Goal: Task Accomplishment & Management: Manage account settings

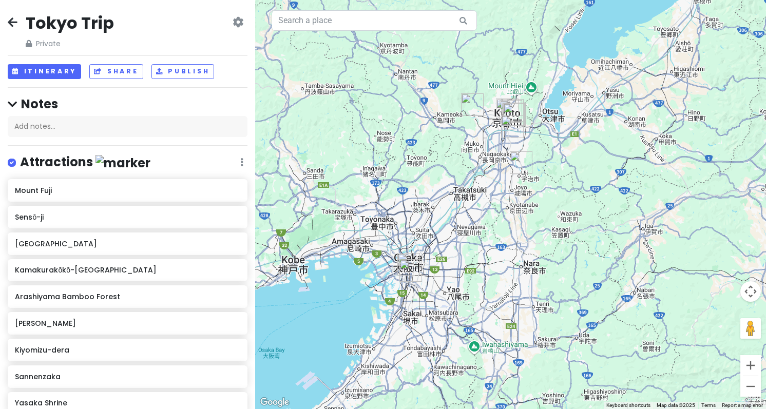
drag, startPoint x: 323, startPoint y: 266, endPoint x: 510, endPoint y: 223, distance: 192.2
click at [510, 223] on div at bounding box center [510, 204] width 511 height 409
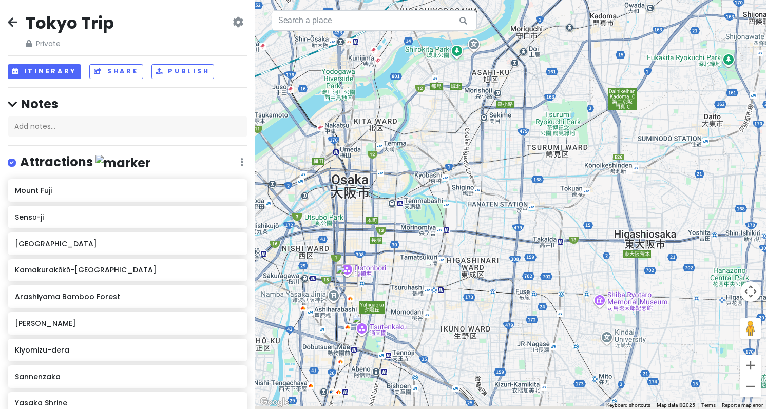
drag, startPoint x: 378, startPoint y: 288, endPoint x: 451, endPoint y: 276, distance: 74.4
click at [451, 276] on div at bounding box center [510, 204] width 511 height 409
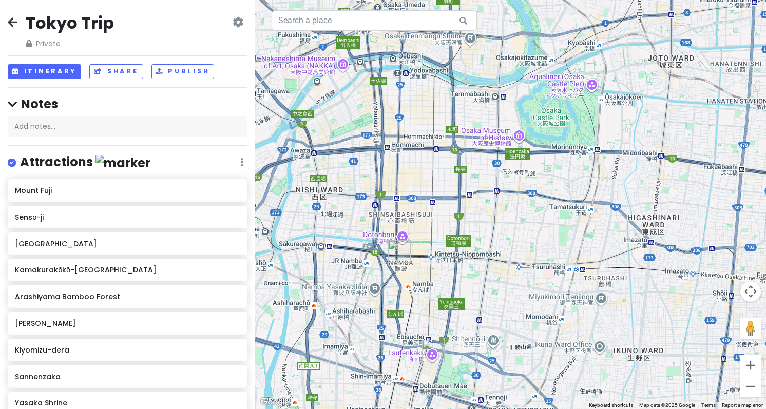
drag, startPoint x: 434, startPoint y: 291, endPoint x: 458, endPoint y: 286, distance: 25.3
click at [458, 286] on div at bounding box center [510, 204] width 511 height 409
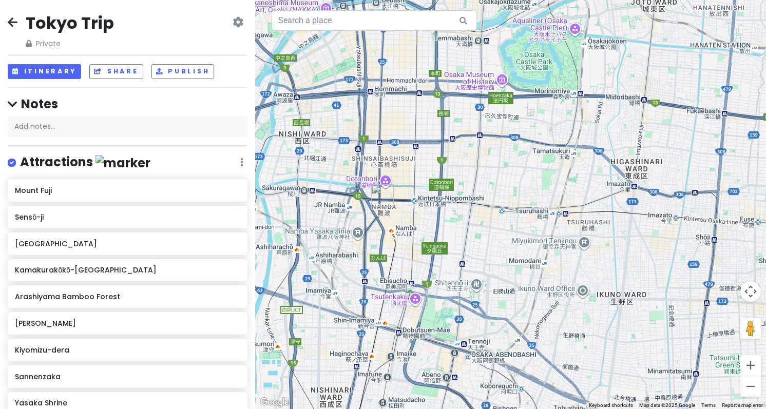
drag, startPoint x: 405, startPoint y: 292, endPoint x: 416, endPoint y: 236, distance: 57.6
click at [416, 236] on div at bounding box center [510, 204] width 511 height 409
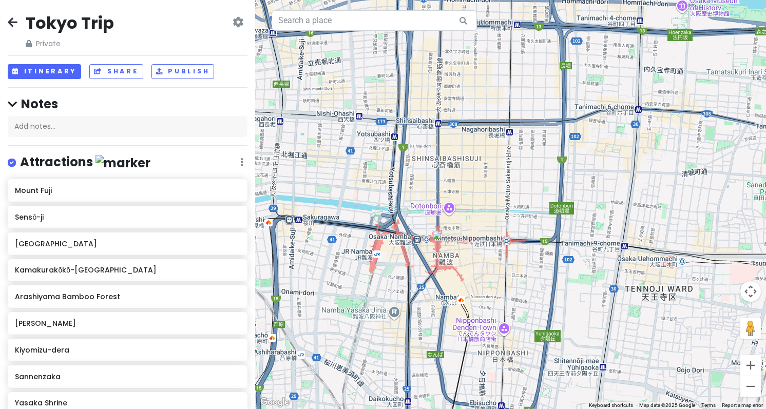
drag, startPoint x: 431, startPoint y: 205, endPoint x: 526, endPoint y: 279, distance: 120.4
click at [526, 279] on div at bounding box center [510, 204] width 511 height 409
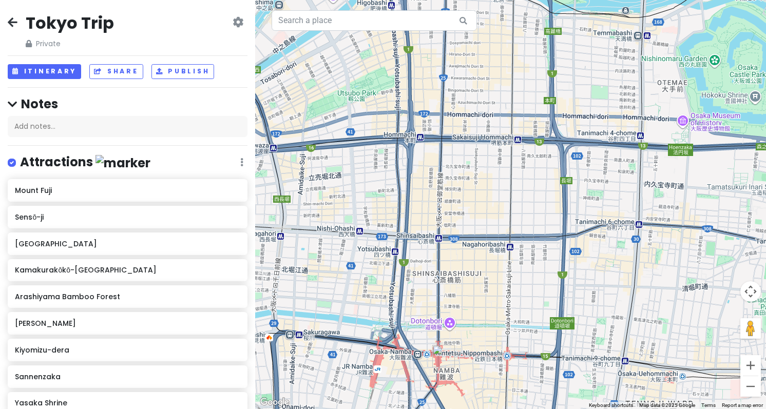
drag, startPoint x: 476, startPoint y: 176, endPoint x: 477, endPoint y: 292, distance: 116.6
click at [477, 292] on div at bounding box center [510, 204] width 511 height 409
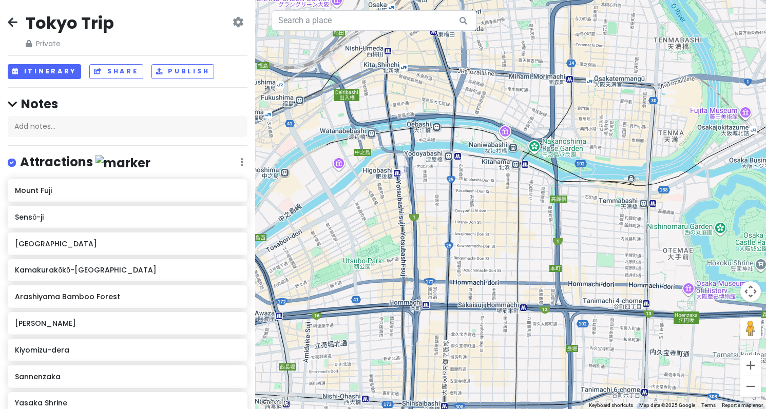
drag, startPoint x: 432, startPoint y: 185, endPoint x: 438, endPoint y: 354, distance: 169.1
click at [438, 354] on div at bounding box center [510, 204] width 511 height 409
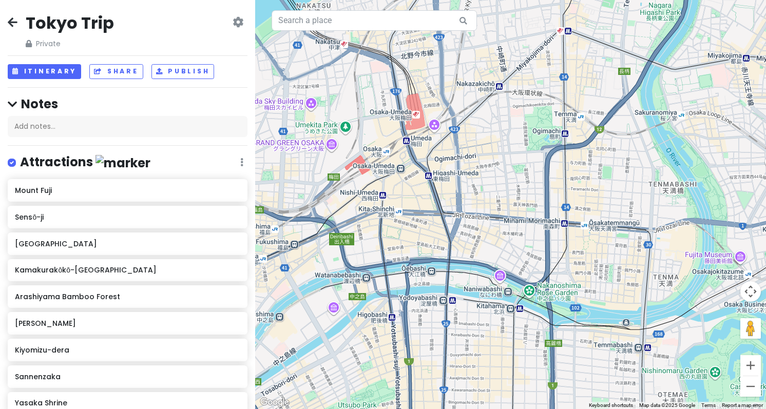
drag, startPoint x: 450, startPoint y: 229, endPoint x: 445, endPoint y: 376, distance: 147.5
click at [445, 376] on div at bounding box center [510, 204] width 511 height 409
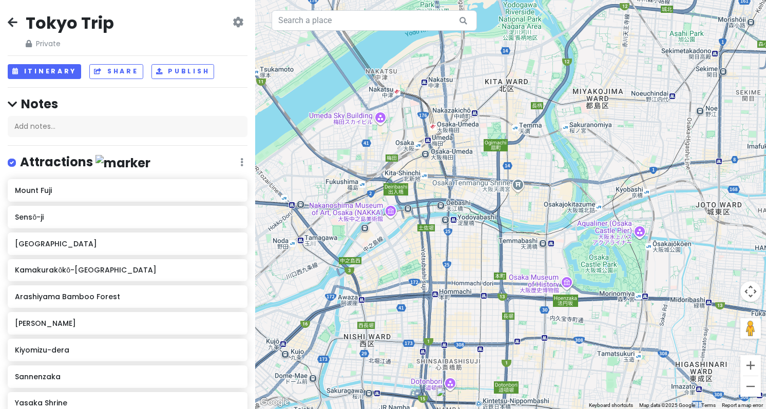
drag, startPoint x: 431, startPoint y: 269, endPoint x: 436, endPoint y: 205, distance: 63.3
click at [436, 205] on div at bounding box center [510, 204] width 511 height 409
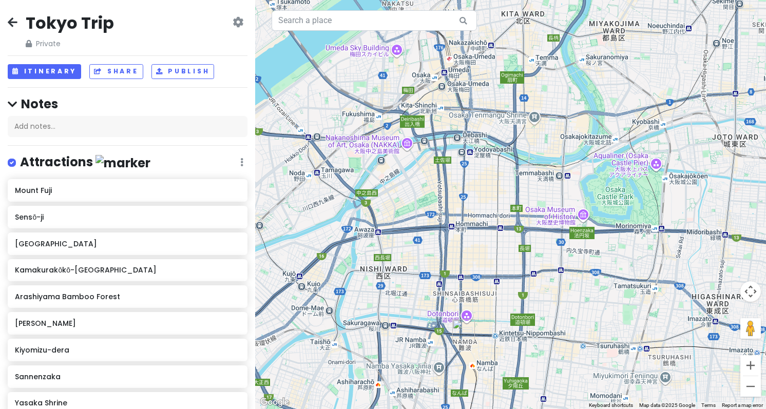
drag, startPoint x: 436, startPoint y: 240, endPoint x: 453, endPoint y: 164, distance: 78.0
click at [453, 164] on div at bounding box center [510, 204] width 511 height 409
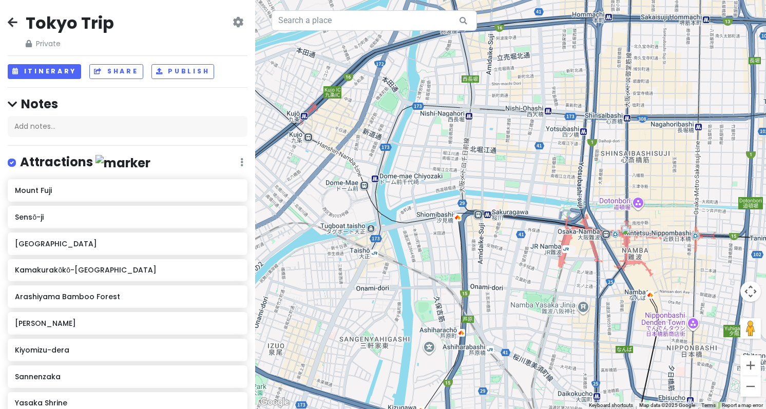
drag, startPoint x: 455, startPoint y: 239, endPoint x: 612, endPoint y: 65, distance: 234.2
click at [612, 65] on div at bounding box center [510, 204] width 511 height 409
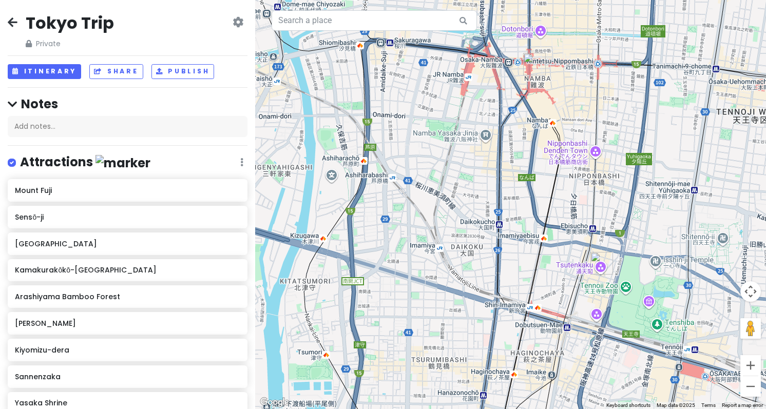
drag, startPoint x: 593, startPoint y: 327, endPoint x: 491, endPoint y: 144, distance: 209.5
click at [491, 144] on div at bounding box center [510, 204] width 511 height 409
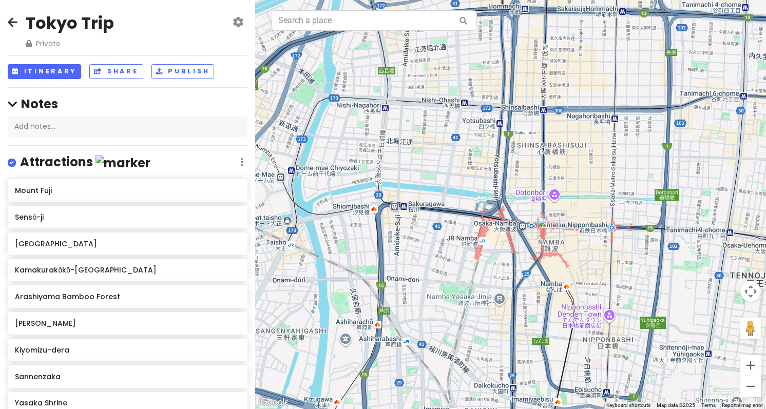
drag, startPoint x: 459, startPoint y: 160, endPoint x: 479, endPoint y: 324, distance: 165.1
click at [479, 324] on div at bounding box center [510, 204] width 511 height 409
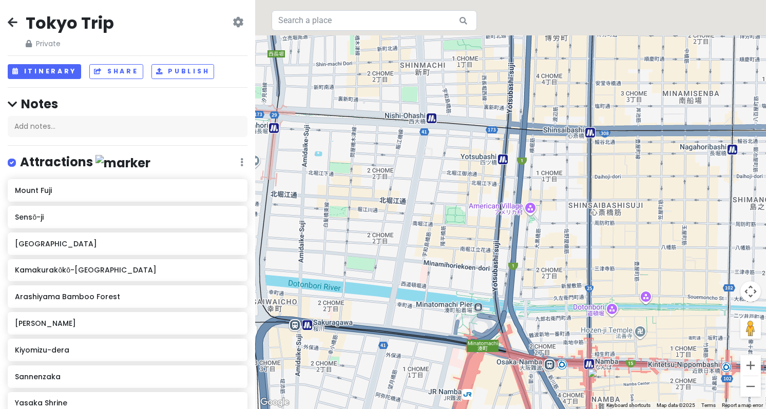
drag, startPoint x: 513, startPoint y: 165, endPoint x: 489, endPoint y: 294, distance: 131.6
click at [495, 317] on div at bounding box center [510, 204] width 511 height 409
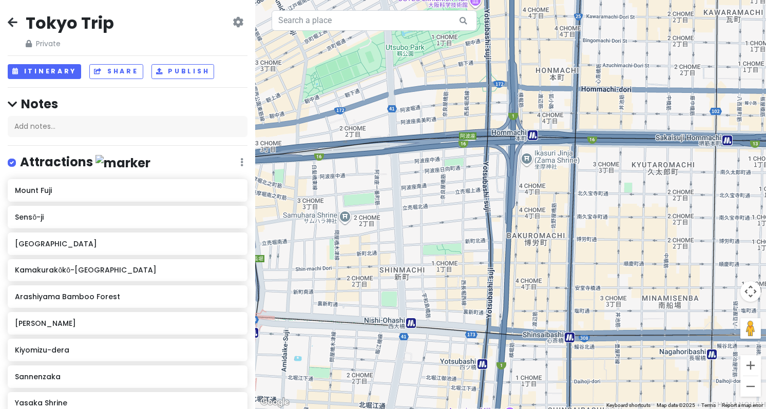
drag, startPoint x: 482, startPoint y: 148, endPoint x: 464, endPoint y: 329, distance: 181.2
click at [464, 328] on div at bounding box center [510, 204] width 511 height 409
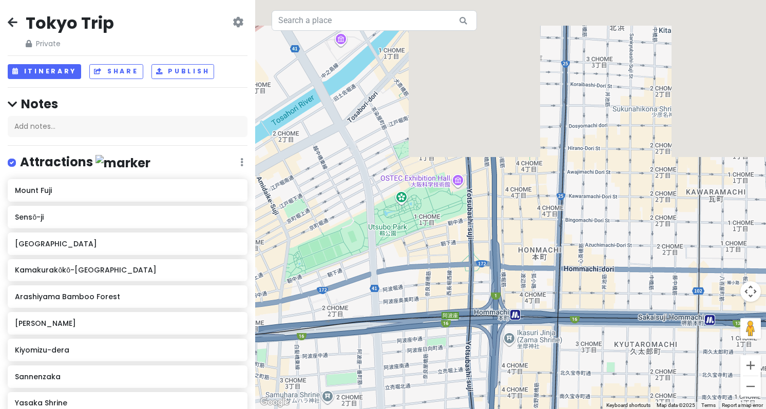
drag, startPoint x: 467, startPoint y: 238, endPoint x: 451, endPoint y: 381, distance: 143.1
click at [451, 381] on div at bounding box center [510, 204] width 511 height 409
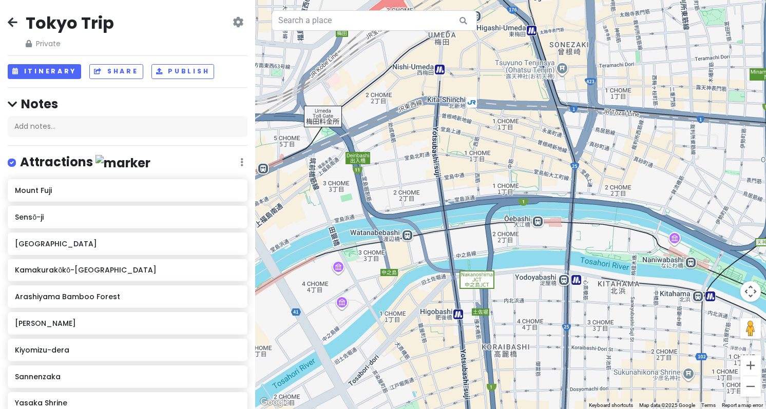
drag, startPoint x: 492, startPoint y: 177, endPoint x: 498, endPoint y: 405, distance: 228.1
click at [498, 405] on div at bounding box center [510, 204] width 511 height 409
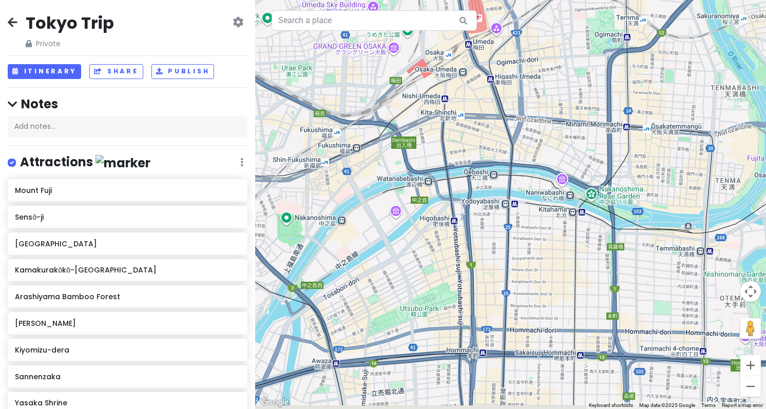
drag, startPoint x: 478, startPoint y: 363, endPoint x: 459, endPoint y: 250, distance: 114.0
click at [459, 250] on div at bounding box center [510, 204] width 511 height 409
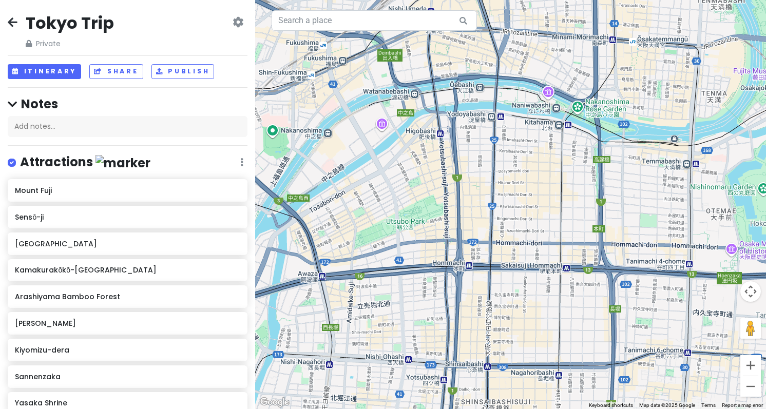
drag, startPoint x: 458, startPoint y: 322, endPoint x: 444, endPoint y: 233, distance: 90.4
click at [444, 233] on div at bounding box center [510, 204] width 511 height 409
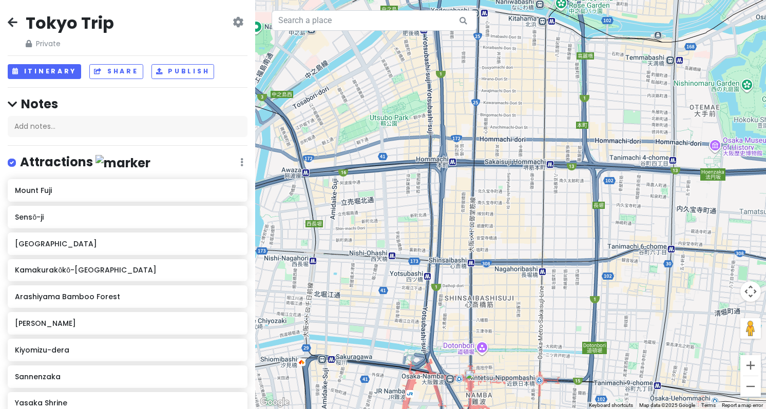
drag, startPoint x: 451, startPoint y: 317, endPoint x: 435, endPoint y: 209, distance: 109.1
click at [435, 209] on div at bounding box center [510, 204] width 511 height 409
click at [338, 24] on input "text" at bounding box center [374, 20] width 205 height 21
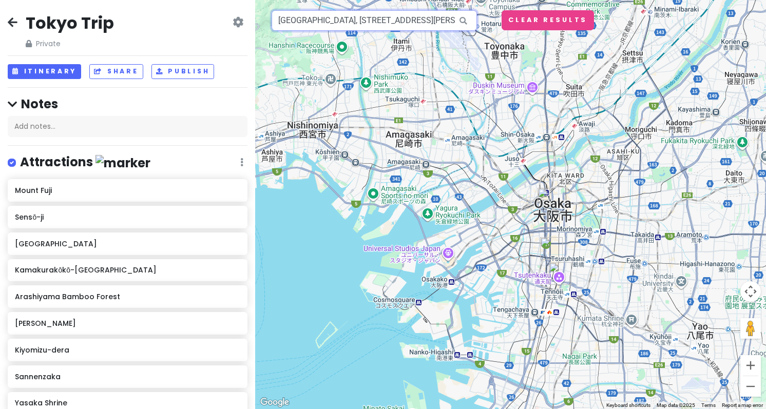
click at [445, 24] on input "Osaka Station, 3 Chome-1 Umeda, Kita Ward, Osaka, Japan" at bounding box center [374, 20] width 205 height 21
click at [520, 21] on button "Clear Results" at bounding box center [548, 20] width 92 height 20
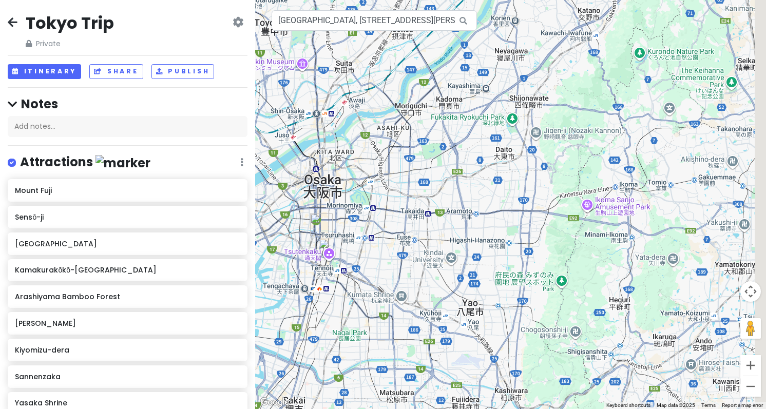
drag, startPoint x: 597, startPoint y: 198, endPoint x: 344, endPoint y: 177, distance: 253.6
click at [344, 177] on div at bounding box center [510, 204] width 511 height 409
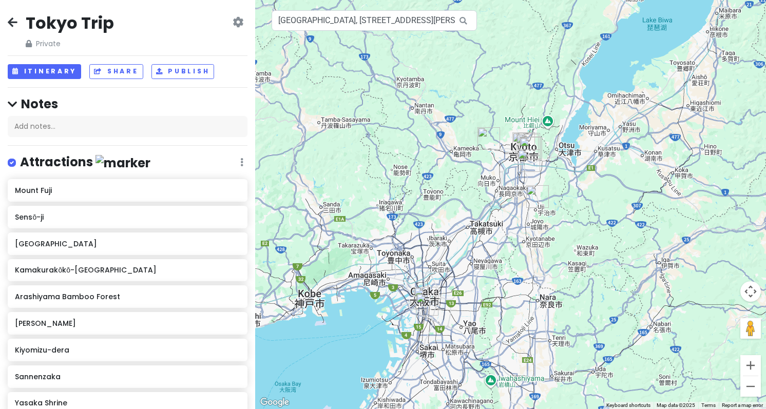
drag, startPoint x: 525, startPoint y: 81, endPoint x: 533, endPoint y: 204, distance: 123.5
click at [533, 204] on img "Nakamura Tokichi Honten (Main Store)" at bounding box center [537, 196] width 23 height 23
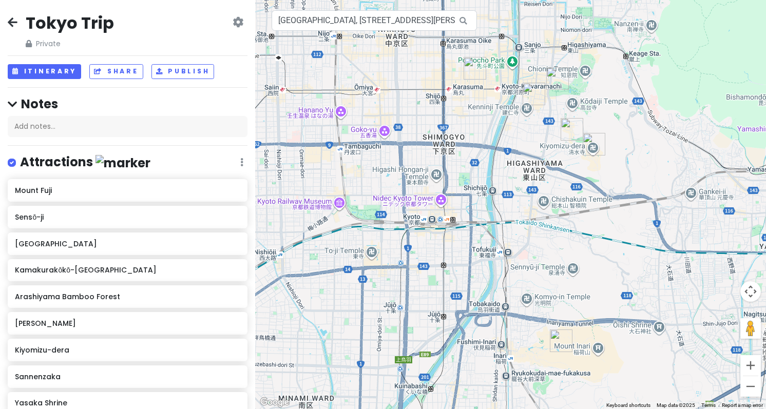
drag, startPoint x: 498, startPoint y: 141, endPoint x: 577, endPoint y: 244, distance: 130.0
click at [577, 244] on div at bounding box center [510, 204] width 511 height 409
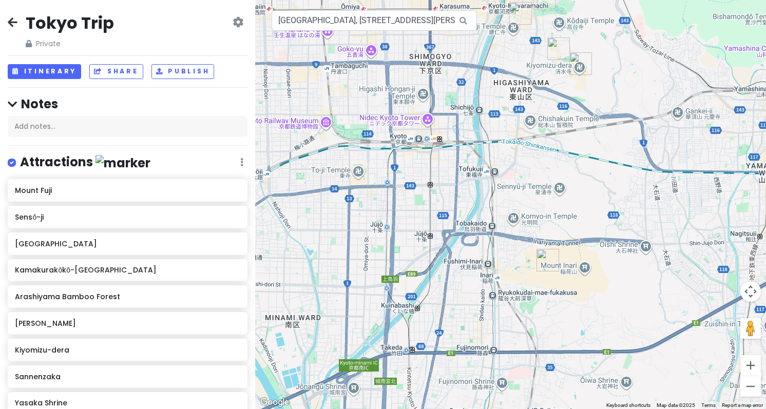
drag, startPoint x: 603, startPoint y: 337, endPoint x: 590, endPoint y: 254, distance: 84.8
click at [590, 254] on div at bounding box center [510, 204] width 511 height 409
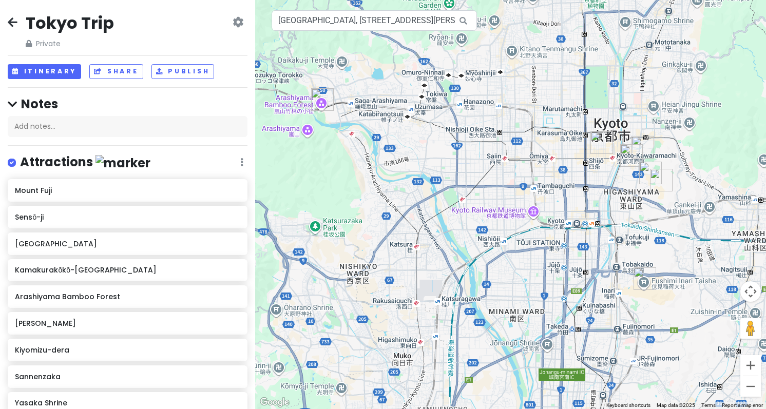
drag, startPoint x: 496, startPoint y: 204, endPoint x: 593, endPoint y: 217, distance: 98.5
click at [593, 217] on div at bounding box center [510, 204] width 511 height 409
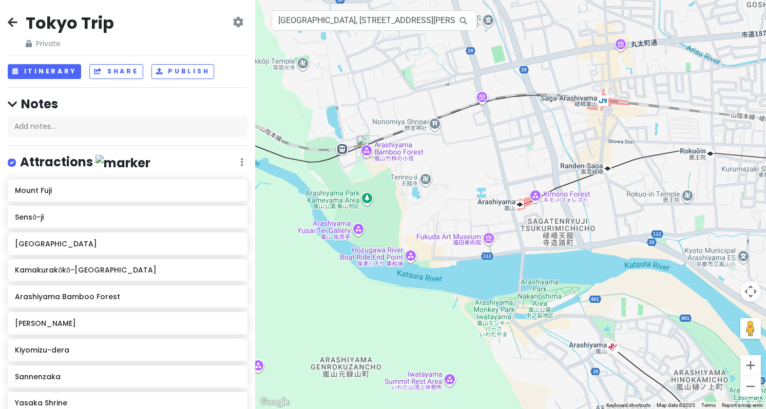
drag, startPoint x: 288, startPoint y: 166, endPoint x: 368, endPoint y: 157, distance: 80.2
click at [368, 157] on img "Arashiyama Bamboo Forest" at bounding box center [367, 147] width 23 height 23
click at [367, 140] on img "Arashiyama Bamboo Forest" at bounding box center [367, 147] width 23 height 23
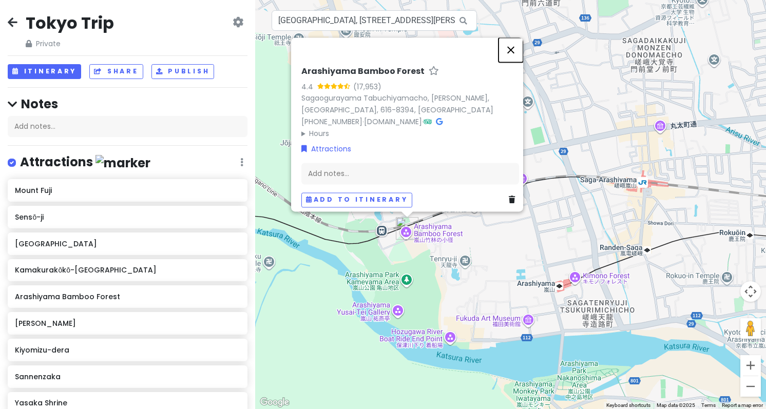
click at [512, 43] on button "Close" at bounding box center [511, 49] width 25 height 25
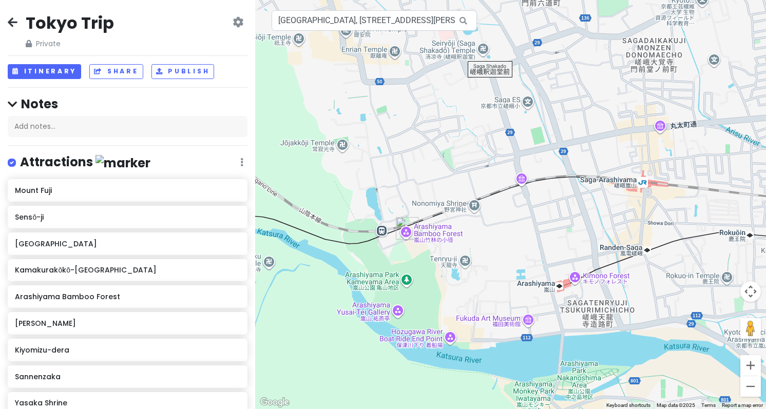
drag, startPoint x: 612, startPoint y: 220, endPoint x: 350, endPoint y: 130, distance: 277.1
click at [374, 138] on div "To navigate, press the arrow keys." at bounding box center [510, 204] width 511 height 409
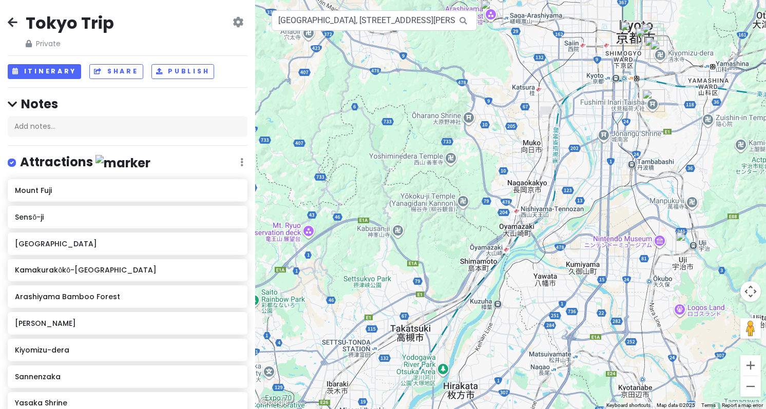
drag, startPoint x: 662, startPoint y: 269, endPoint x: 625, endPoint y: 104, distance: 169.5
click at [625, 104] on div at bounding box center [510, 204] width 511 height 409
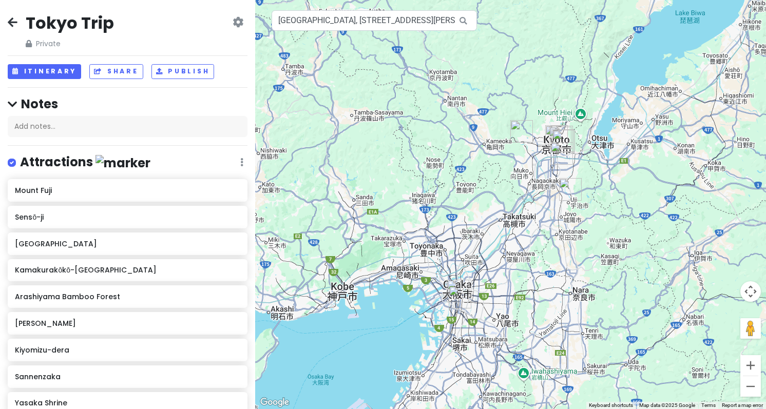
drag, startPoint x: 535, startPoint y: 328, endPoint x: 522, endPoint y: 255, distance: 74.1
click at [525, 251] on div at bounding box center [510, 204] width 511 height 409
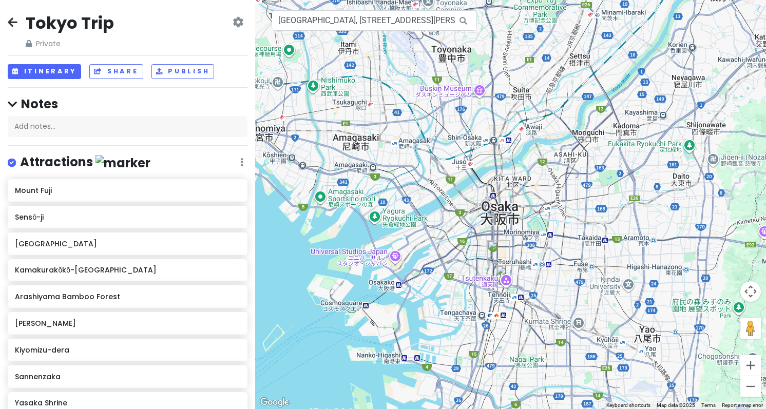
click at [502, 281] on img "Tsutenkaku" at bounding box center [507, 277] width 23 height 23
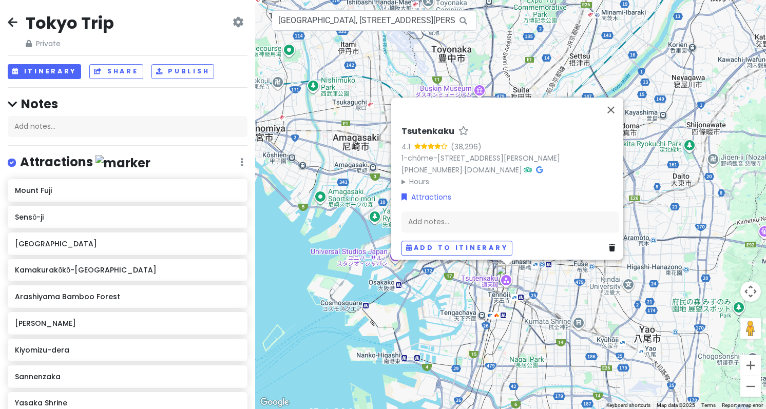
click at [485, 126] on div "Tsutenkaku" at bounding box center [511, 133] width 218 height 15
click at [419, 126] on h6 "Tsutenkaku" at bounding box center [428, 131] width 53 height 11
click at [368, 115] on div "Tsutenkaku 4.1 (38,296) 1-chōme-18-6 Ebisuhigashi, Naniwa Ward, Osaka, 556-0002…" at bounding box center [510, 204] width 511 height 409
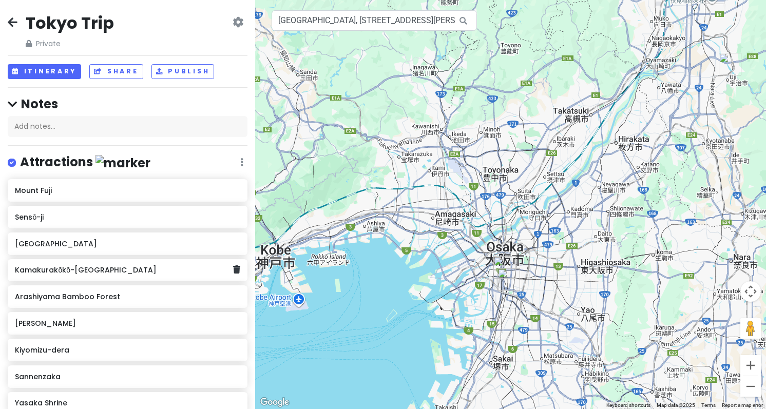
click at [165, 275] on div "Kamakurakōkō-Mae Station" at bounding box center [124, 270] width 218 height 14
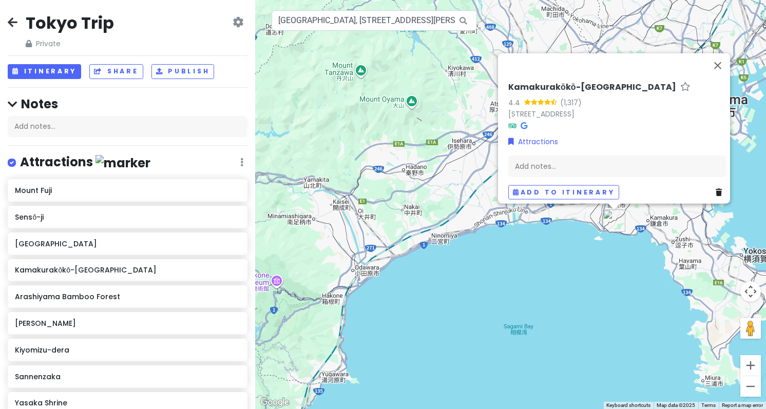
click at [534, 82] on h6 "Kamakurakōkō-Mae Station" at bounding box center [593, 87] width 168 height 11
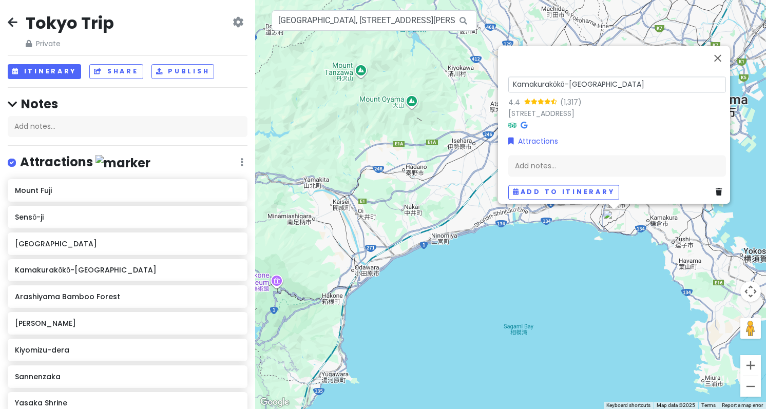
click at [534, 77] on input "Kamakurakōkō-Mae Station" at bounding box center [618, 85] width 218 height 16
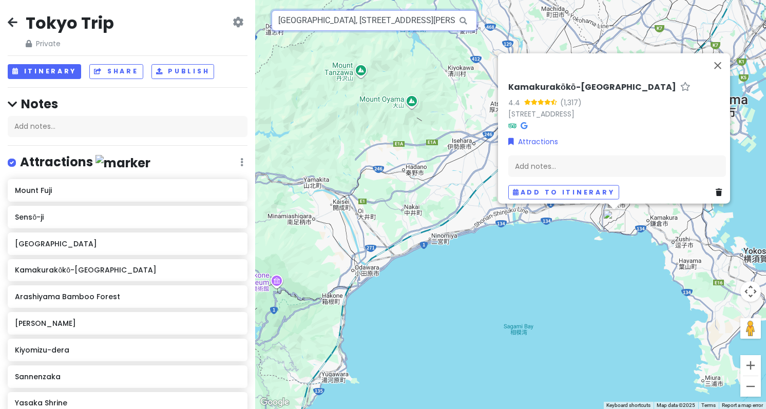
click at [337, 24] on input "Osaka Station, 3 Chome-1 Umeda, Kita Ward, Osaka, Japan" at bounding box center [374, 20] width 205 height 21
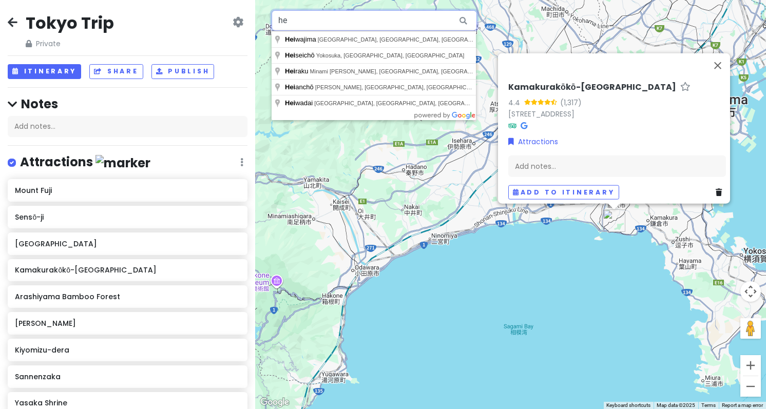
type input "h"
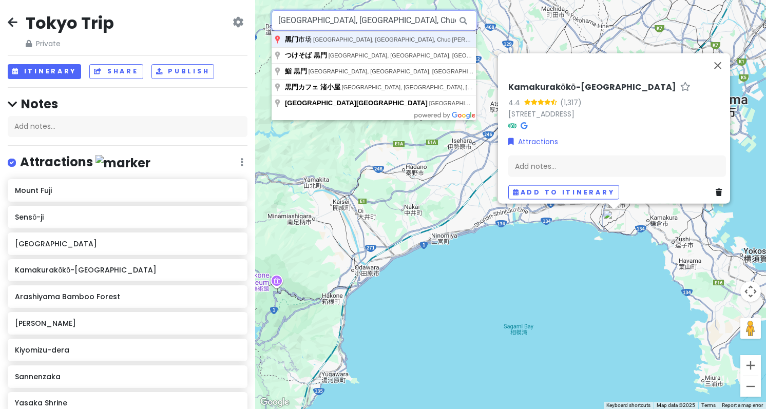
type input "Japan, Osaka, Chuo Ward, Nipponbashi, 2 Chome−21 黑门市场"
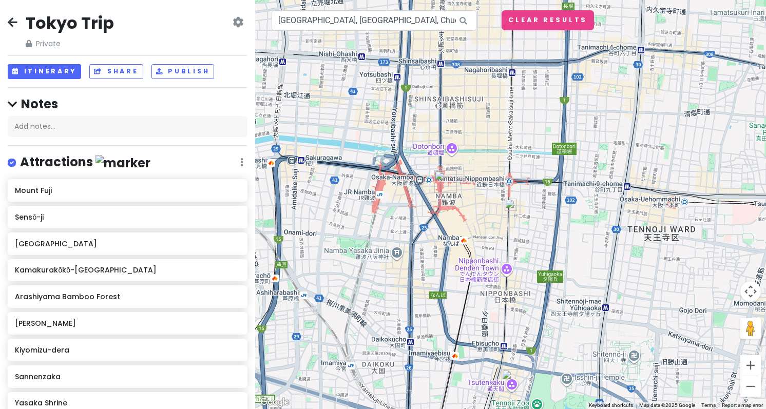
click at [509, 205] on img at bounding box center [511, 205] width 12 height 12
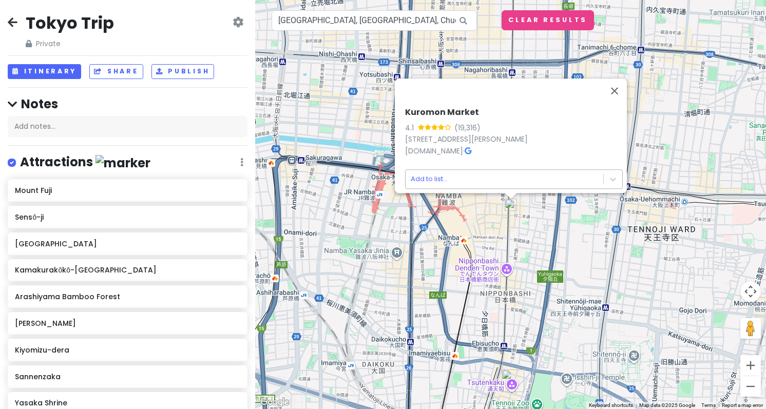
click at [462, 173] on body "Tokyo Trip Private Change Dates Make a Copy Delete Trip Go Pro ⚡️ Give Feedback…" at bounding box center [383, 204] width 766 height 409
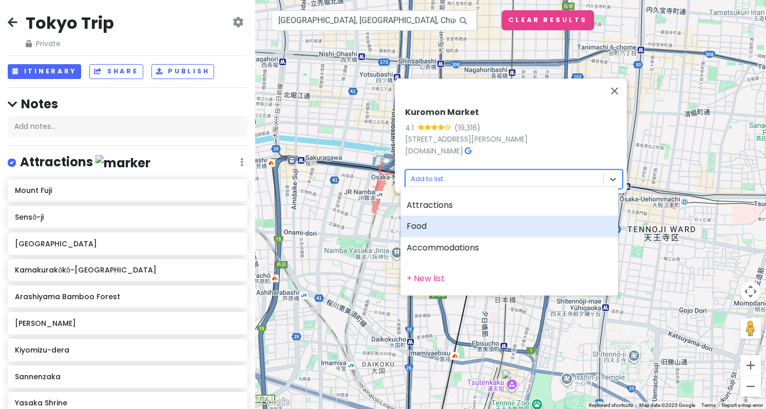
click at [454, 219] on div "Food" at bounding box center [510, 227] width 218 height 22
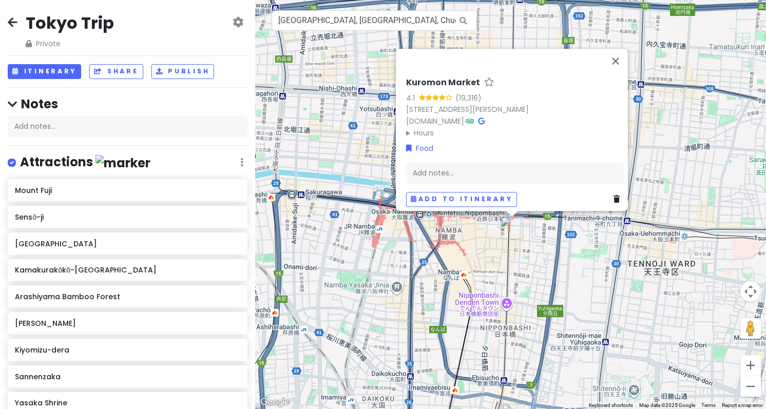
click at [443, 78] on h6 "Kuromon Market" at bounding box center [443, 83] width 74 height 11
drag, startPoint x: 469, startPoint y: 61, endPoint x: 512, endPoint y: 60, distance: 42.6
click at [512, 72] on input "Kuromon Market 黑门市场" at bounding box center [515, 80] width 218 height 16
click at [407, 72] on input "Kuromon Market" at bounding box center [515, 80] width 218 height 16
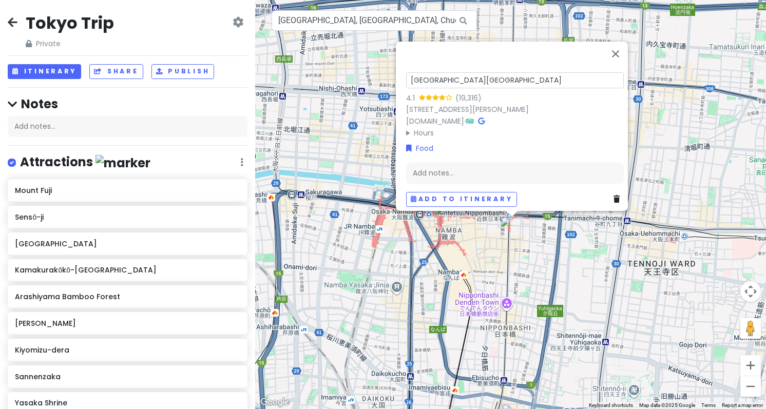
type input "黑门市场 Kuromon Market"
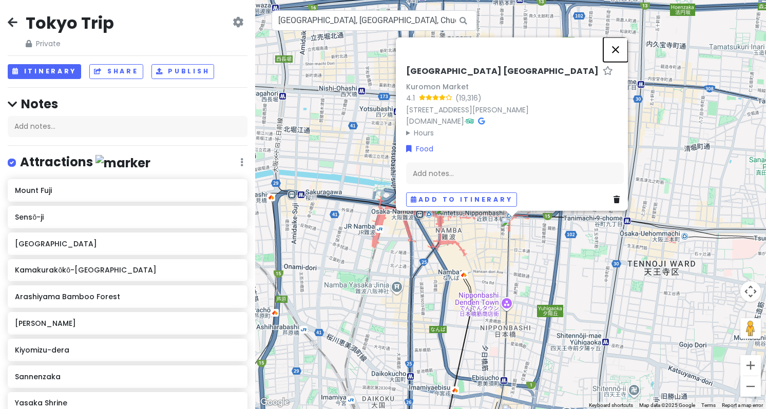
click at [626, 37] on button "Close" at bounding box center [616, 49] width 25 height 25
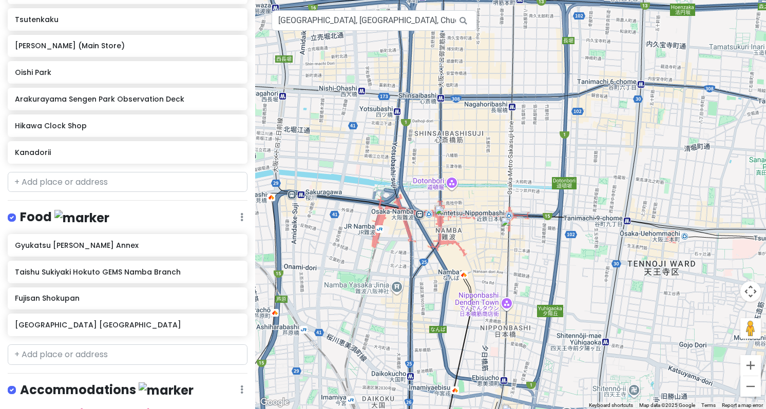
scroll to position [538, 0]
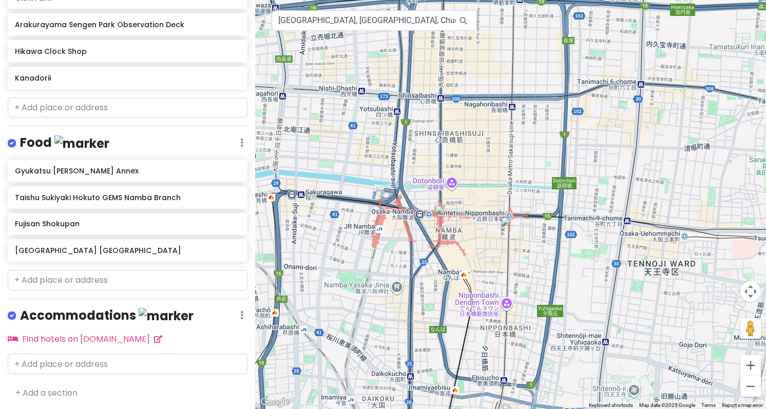
click at [445, 217] on img "Taishu Sukiyaki Hokuto GEMS Namba Branch" at bounding box center [446, 216] width 23 height 23
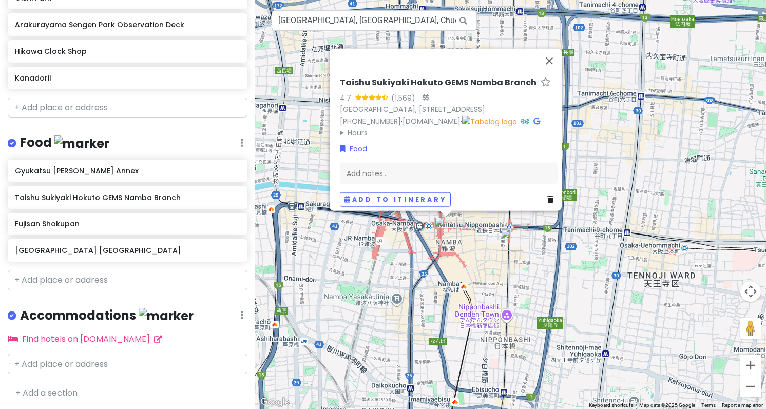
click at [404, 77] on h6 "Taishu Sukiyaki Hokuto GEMS Namba Branch" at bounding box center [438, 82] width 197 height 11
click at [404, 72] on input "Taishu Sukiyaki Hokuto GEMS Namba Branch" at bounding box center [449, 80] width 218 height 16
click at [495, 143] on div "Food" at bounding box center [449, 148] width 218 height 11
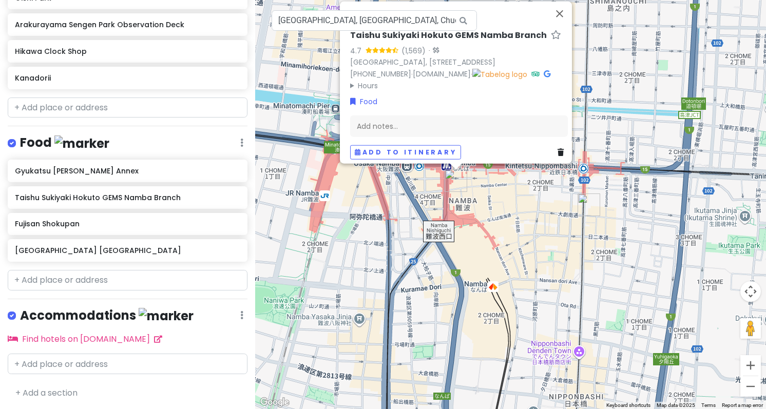
click at [436, 275] on div "Taishu Sukiyaki Hokuto GEMS Namba Branch 4.7 (1,569) · Japan, 〒542-0076 Osaka, …" at bounding box center [510, 204] width 511 height 409
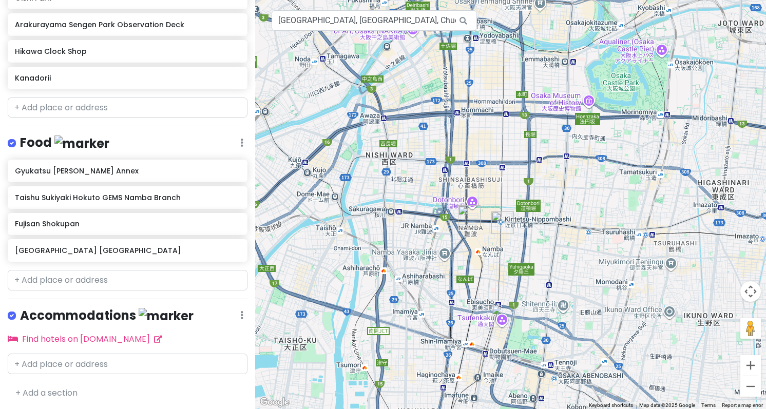
click at [501, 319] on img "Tsutenkaku" at bounding box center [503, 316] width 23 height 23
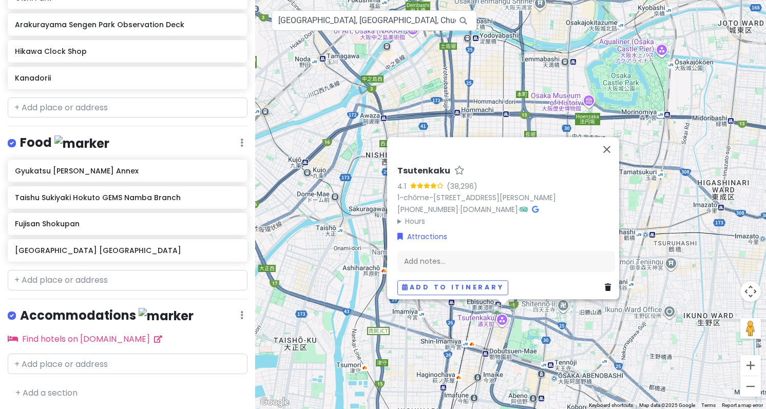
click at [428, 166] on h6 "Tsutenkaku" at bounding box center [424, 171] width 53 height 11
click at [428, 161] on input "Tsutenkaku" at bounding box center [507, 169] width 218 height 16
click at [430, 166] on h6 "Tsutenkaku" at bounding box center [424, 171] width 53 height 11
click at [398, 161] on input "Tsutenkaku" at bounding box center [507, 169] width 218 height 16
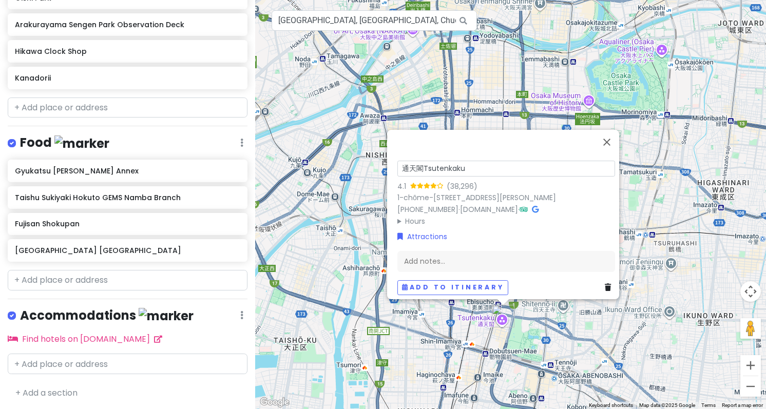
type input "通天閣 Tsutenkaku"
click at [437, 254] on div "Add notes..." at bounding box center [507, 262] width 218 height 22
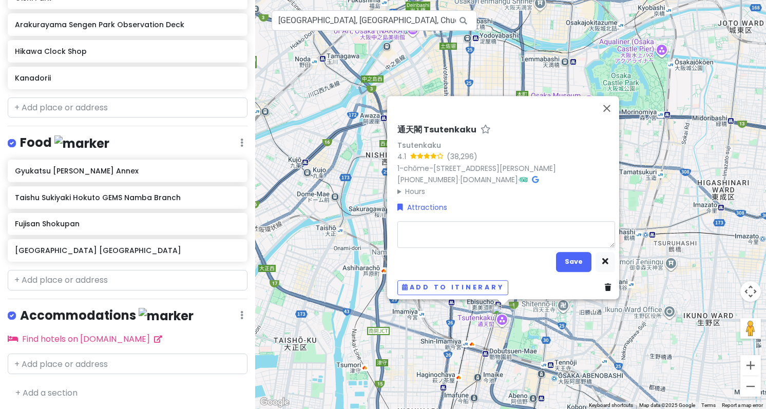
type textarea "x"
type textarea "h"
type textarea "x"
type textarea "h's"
type textarea "x"
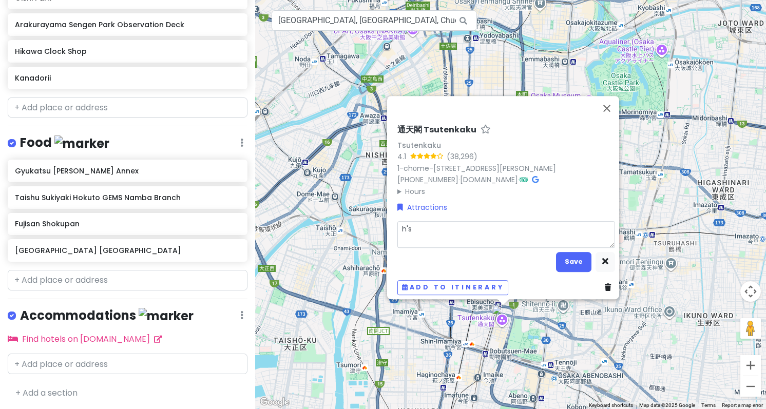
type textarea "hsn"
type textarea "x"
type textarea "h's"
type textarea "x"
type textarea "h"
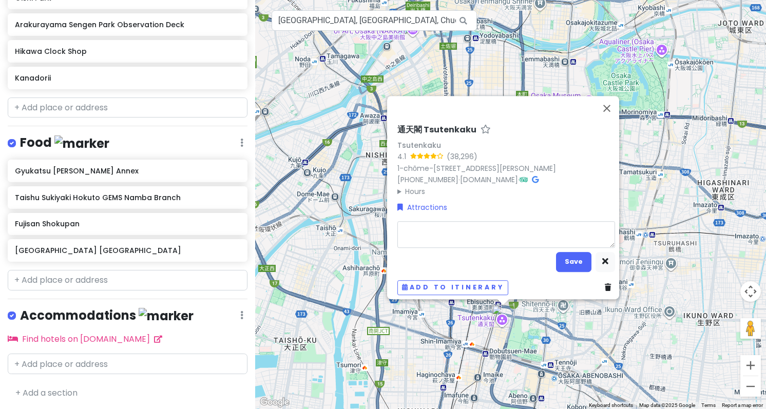
type textarea "x"
type textarea "b"
type textarea "x"
type textarea "h"
type textarea "x"
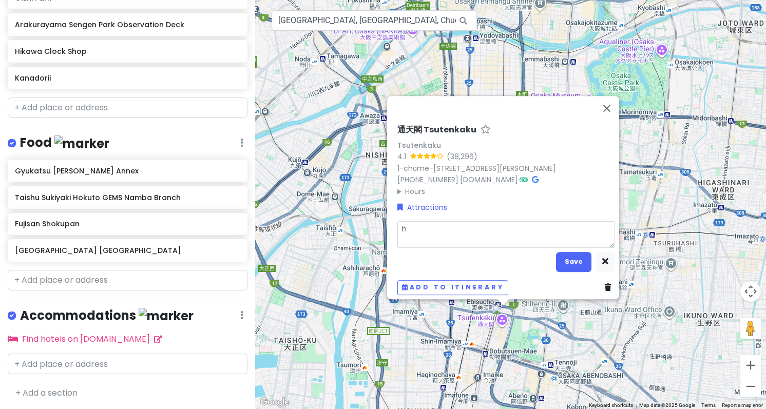
type textarea "ha"
type textarea "x"
type textarea "han"
type textarea "x"
type textarea "含"
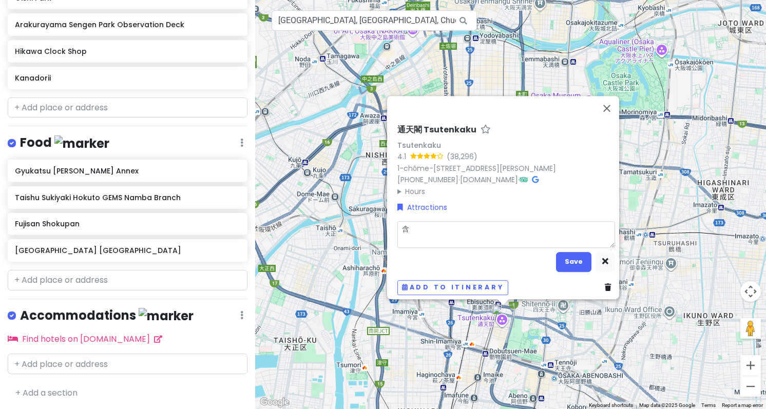
type textarea "x"
type textarea "含m"
type textarea "x"
type textarea "含me"
type textarea "x"
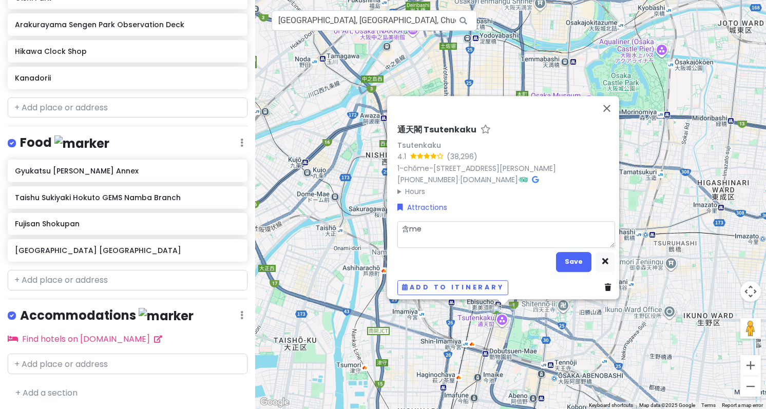
type textarea "含men"
type textarea "x"
type textarea "含men't"
type textarea "x"
type textarea "含men"
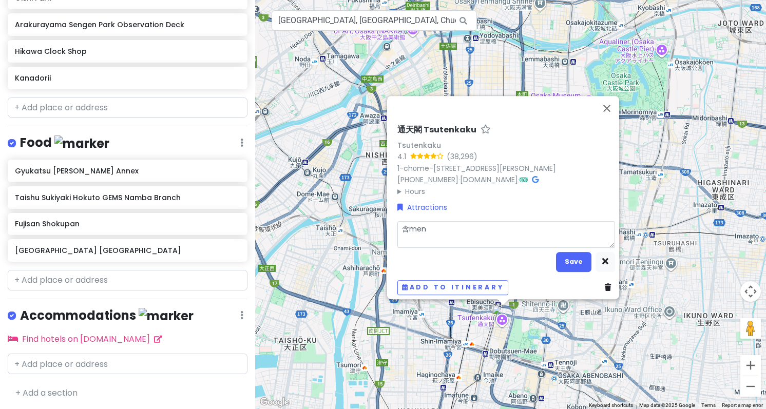
type textarea "x"
type textarea "含men'p"
type textarea "x"
type textarea "含men'pi"
type textarea "x"
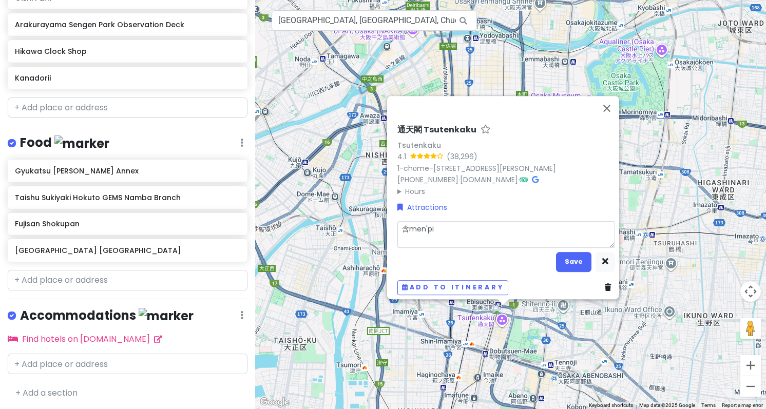
type textarea "含men'pia"
type textarea "x"
type textarea "含men'piao"
type textarea "x"
type textarea "含门票"
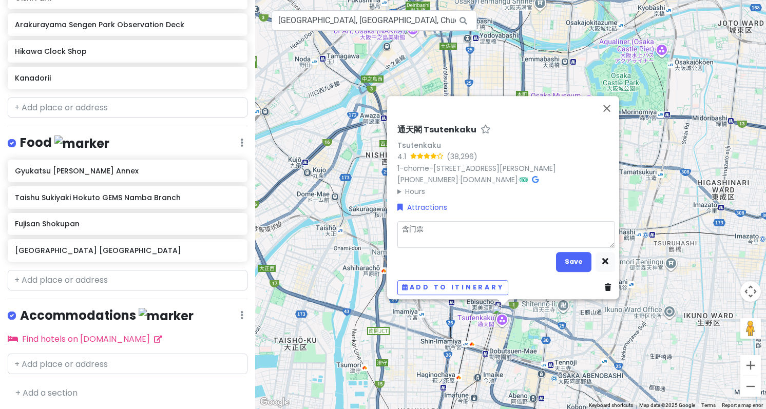
type textarea "x"
type textarea "含门"
type textarea "x"
type textarea "含"
type textarea "x"
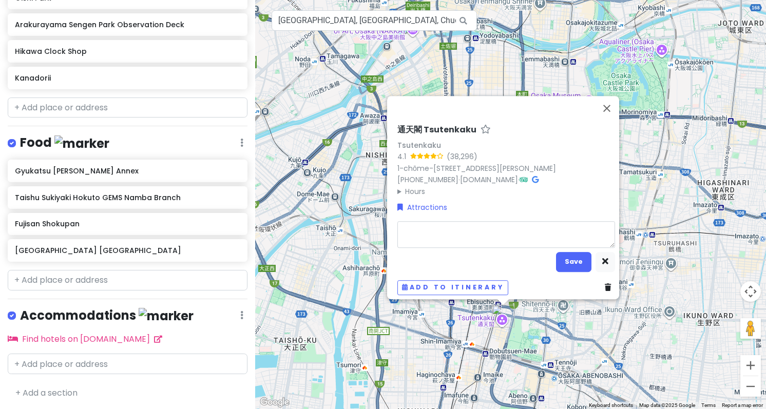
type textarea "E"
type textarea "x"
type textarea "En"
type textarea "x"
type textarea "Ent"
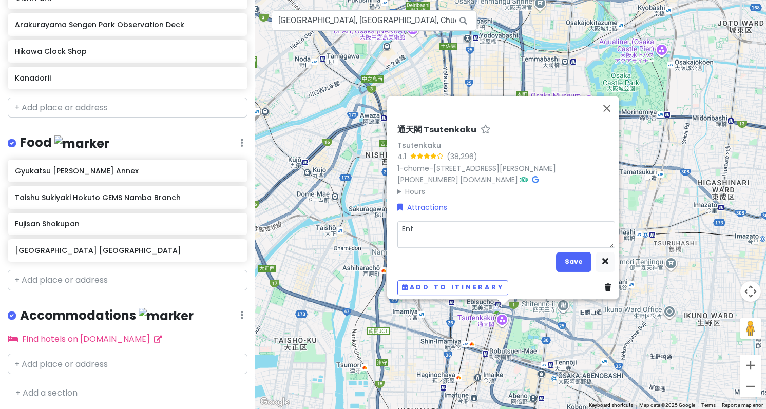
type textarea "x"
type textarea "Entr"
type textarea "x"
type textarea "Entra"
type textarea "x"
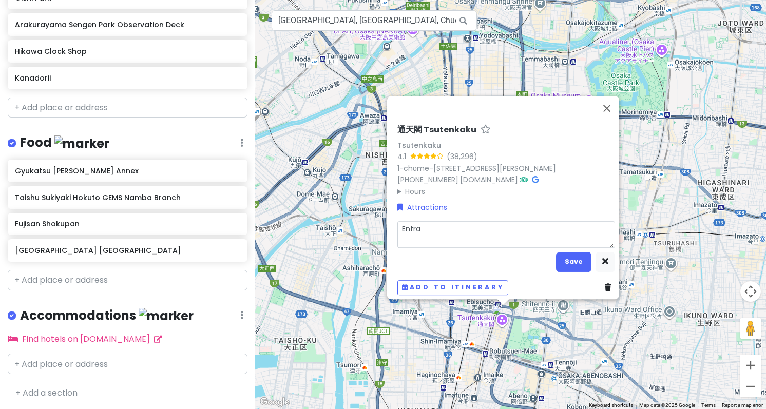
type textarea "Entran"
type textarea "x"
type textarea "Entranc"
type textarea "x"
type textarea "Entrance"
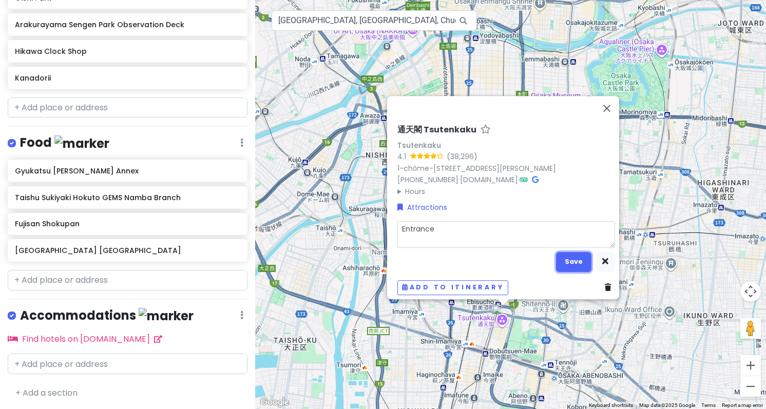
click at [568, 252] on button "Save" at bounding box center [573, 262] width 35 height 20
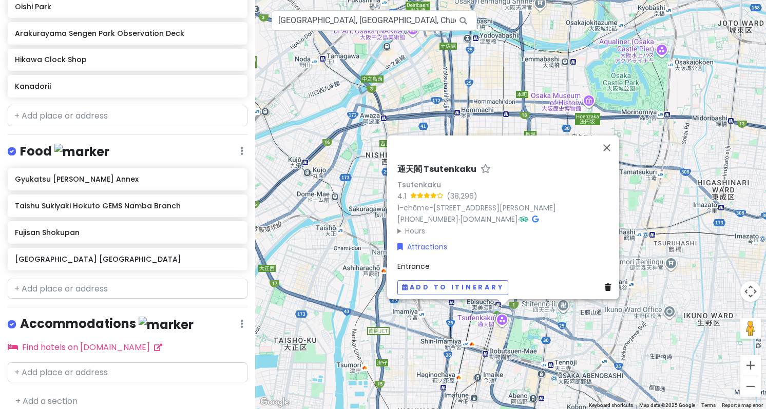
scroll to position [547, 0]
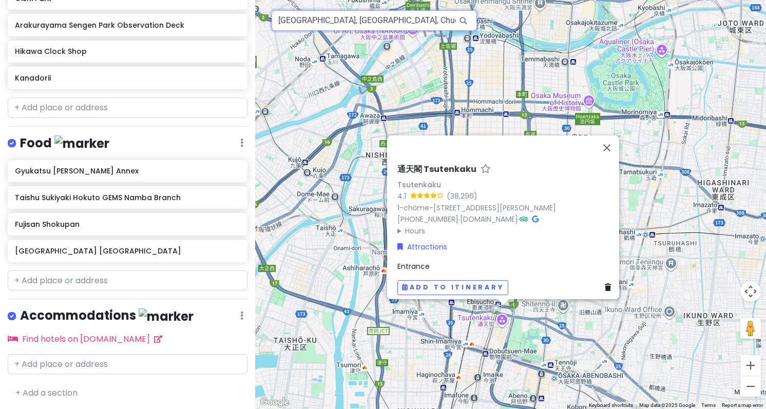
click at [347, 25] on input "Japan, Osaka, Chuo Ward, Nipponbashi, 2 Chome−21 黑门市场" at bounding box center [374, 20] width 205 height 21
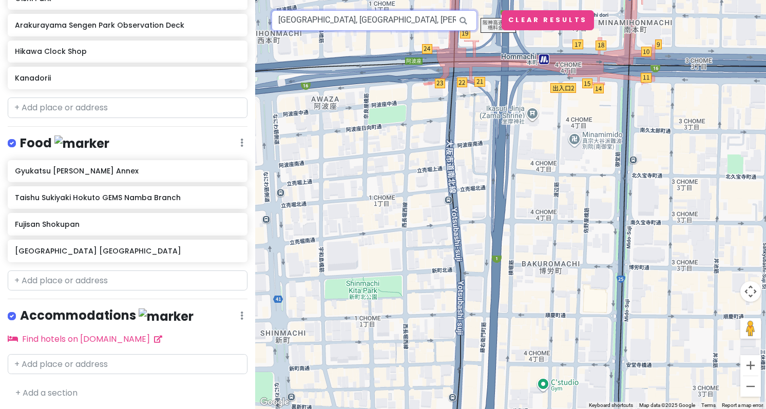
click at [344, 22] on input "Japan, Osaka, Chuo Ward, Nishishinsaibashi, 1 Chome−4−3 心斋桥" at bounding box center [374, 20] width 205 height 21
paste input "Shinsaibashi"
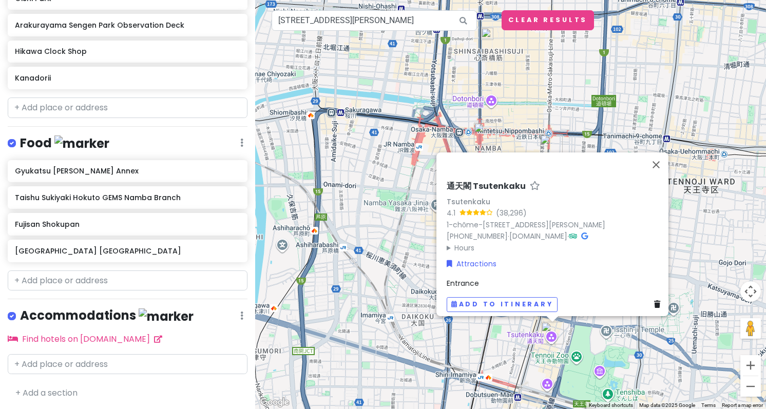
drag, startPoint x: 524, startPoint y: 259, endPoint x: 500, endPoint y: 86, distance: 174.2
click at [500, 86] on div "通天閣 Tsutenkaku Tsutenkaku 4.1 (38,296) 1-chōme-18-6 Ebisuhigashi, Naniwa Ward, …" at bounding box center [510, 204] width 511 height 409
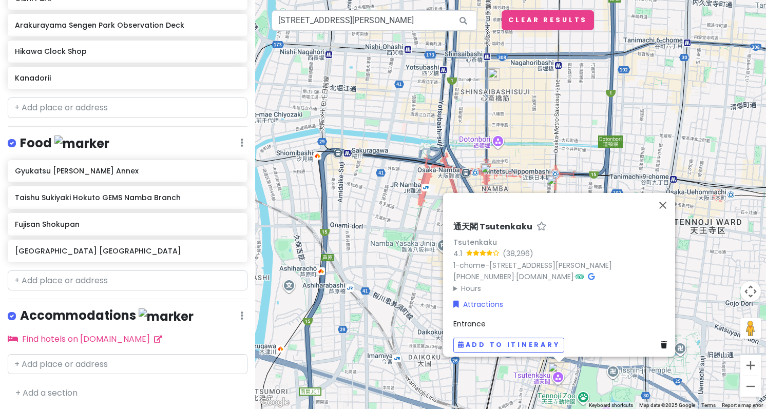
drag, startPoint x: 511, startPoint y: 72, endPoint x: 518, endPoint y: 119, distance: 47.7
click at [518, 119] on div "通天閣 Tsutenkaku Tsutenkaku 4.1 (38,296) 1-chōme-18-6 Ebisuhigashi, Naniwa Ward, …" at bounding box center [510, 204] width 511 height 409
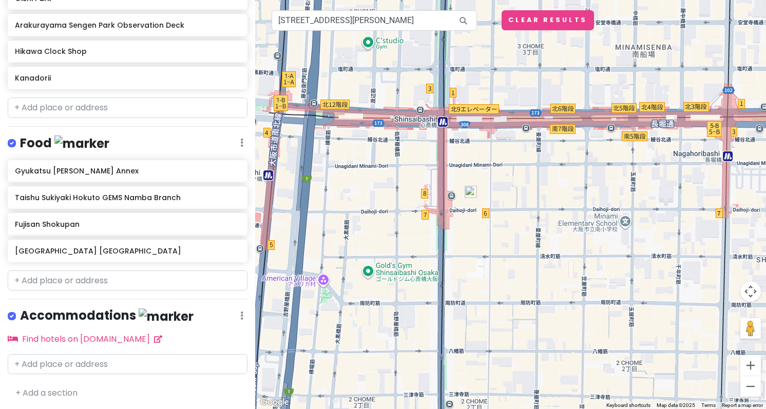
drag, startPoint x: 443, startPoint y: 109, endPoint x: 468, endPoint y: 232, distance: 125.3
click at [468, 232] on div "通天閣 Tsutenkaku Tsutenkaku 4.1 (38,296) 1-chōme-18-6 Ebisuhigashi, Naniwa Ward, …" at bounding box center [510, 204] width 511 height 409
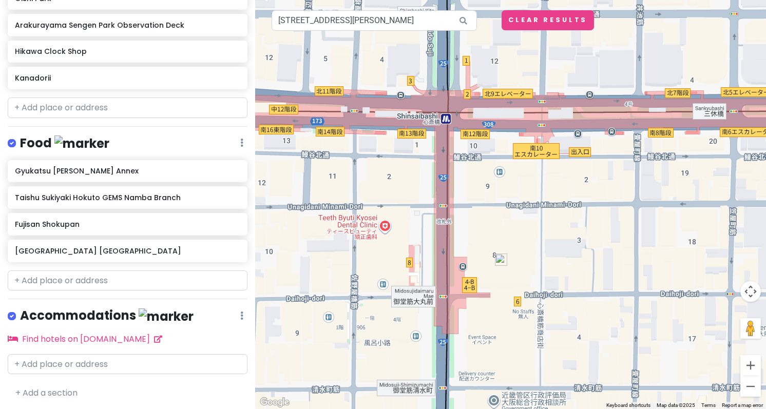
drag, startPoint x: 484, startPoint y: 167, endPoint x: 527, endPoint y: 214, distance: 62.9
click at [527, 214] on div "通天閣 Tsutenkaku Tsutenkaku 4.1 (38,296) 1-chōme-18-6 Ebisuhigashi, Naniwa Ward, …" at bounding box center [510, 204] width 511 height 409
drag, startPoint x: 327, startPoint y: 18, endPoint x: 686, endPoint y: 28, distance: 359.2
click at [686, 28] on div "通天閣 Tsutenkaku Tsutenkaku 4.1 (38,296) 1-chōme-18-6 Ebisuhigashi, Naniwa Ward, …" at bounding box center [510, 204] width 511 height 409
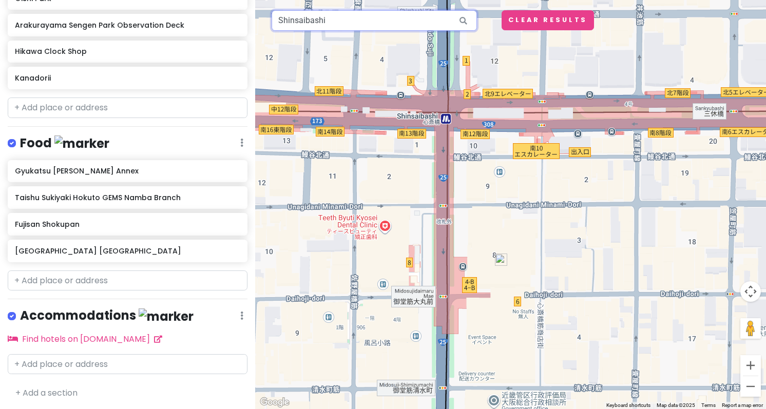
scroll to position [0, 0]
click at [502, 260] on img at bounding box center [501, 260] width 12 height 12
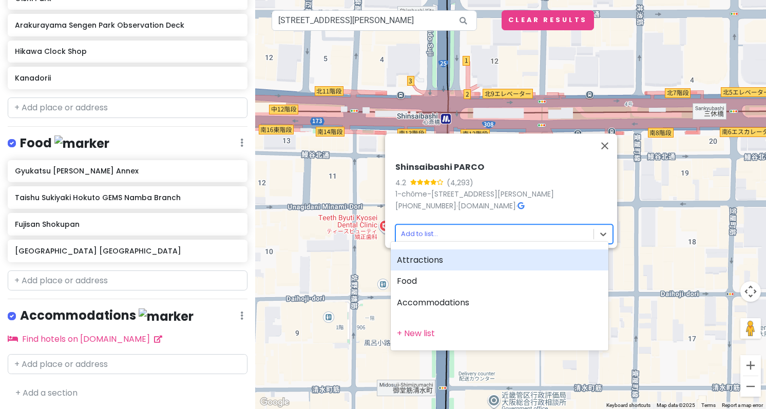
click at [469, 222] on body "Tokyo Trip Private Change Dates Make a Copy Delete Trip Go Pro ⚡️ Give Feedback…" at bounding box center [383, 204] width 766 height 409
click at [455, 259] on div "Attractions" at bounding box center [500, 261] width 218 height 22
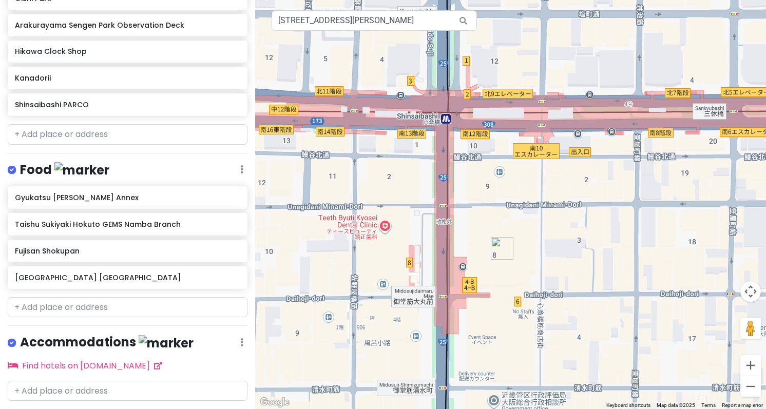
scroll to position [573, 0]
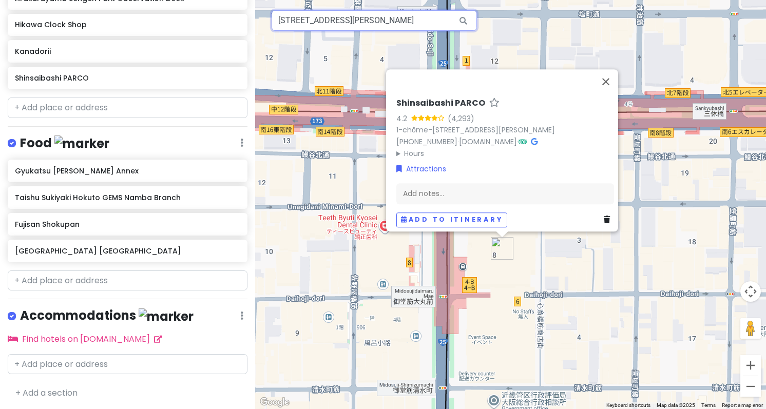
click at [359, 26] on input "Shinsaibashi PARCO, 1 Chome-8-3 Shinsaibashisuji, Chuo Ward, Osaka, Japan" at bounding box center [374, 20] width 205 height 21
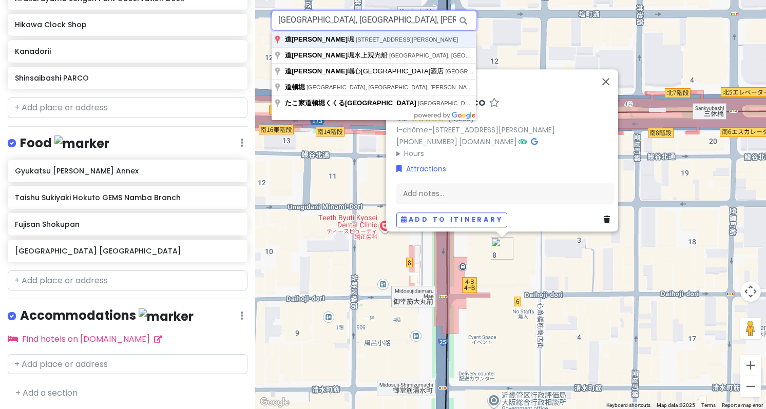
type input "Japan, Osaka, Chuo Ward, Dotonbori, 1 Chome−9 道顿堀"
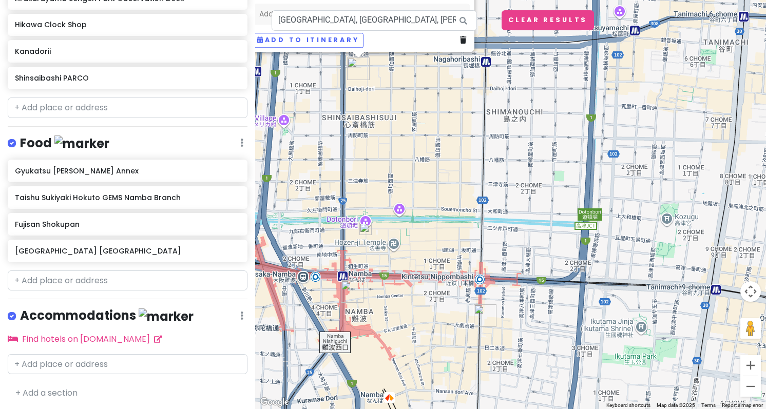
click at [369, 230] on img at bounding box center [366, 229] width 12 height 12
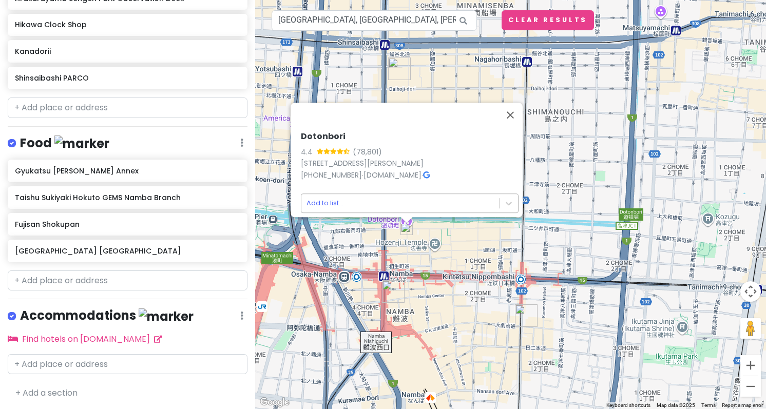
click at [336, 199] on body "Tokyo Trip Private Change Dates Make a Copy Delete Trip Go Pro ⚡️ Give Feedback…" at bounding box center [383, 204] width 766 height 409
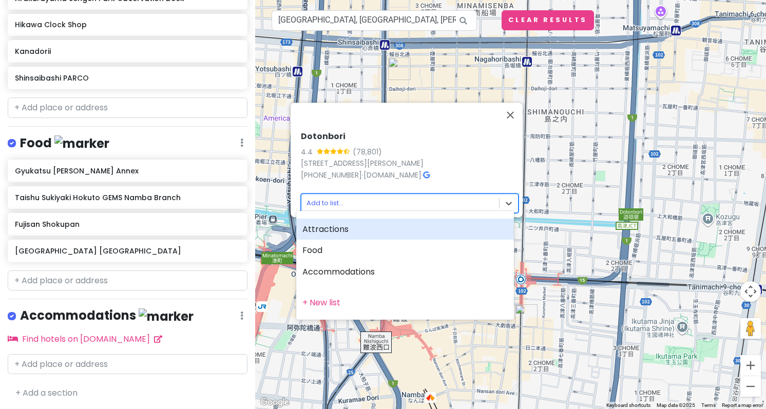
click at [335, 227] on div "Attractions" at bounding box center [405, 230] width 218 height 22
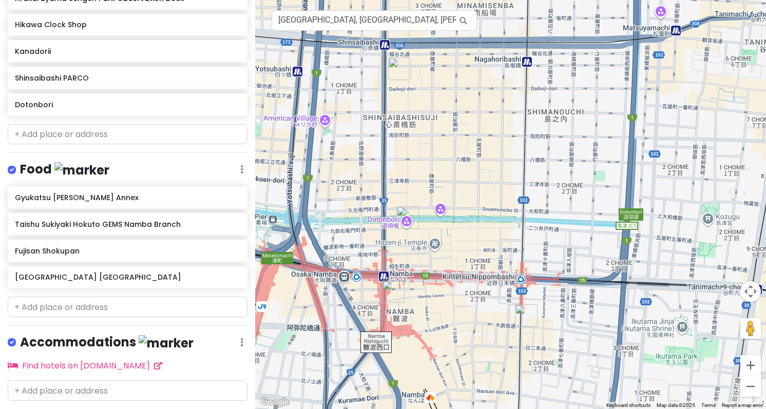
scroll to position [600, 0]
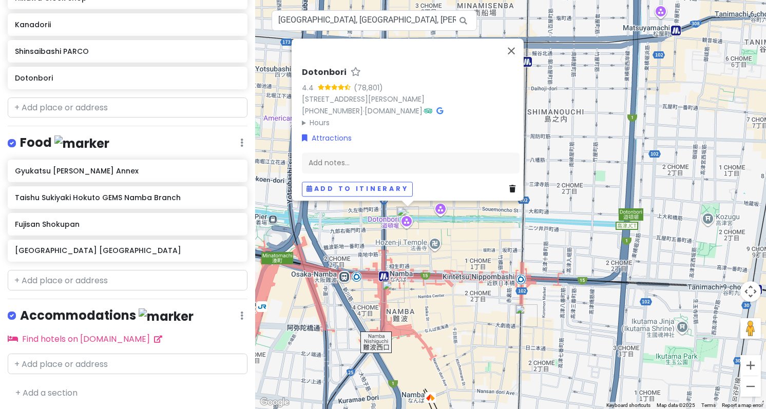
click at [319, 67] on h6 "Dotonbori" at bounding box center [324, 72] width 45 height 11
click at [302, 63] on input "Dotonbori" at bounding box center [411, 70] width 218 height 16
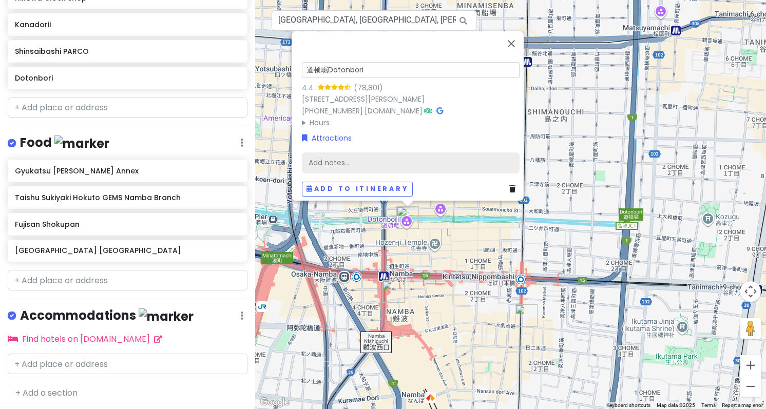
type input "道顿Dotonbori"
click at [324, 55] on h6 "道顿Dotonbori" at bounding box center [332, 60] width 61 height 11
click at [315, 50] on input "道顿Dotonbori" at bounding box center [411, 58] width 218 height 16
type input "道顿堀 Dotonbori"
click at [445, 120] on summary "Hours" at bounding box center [411, 122] width 218 height 11
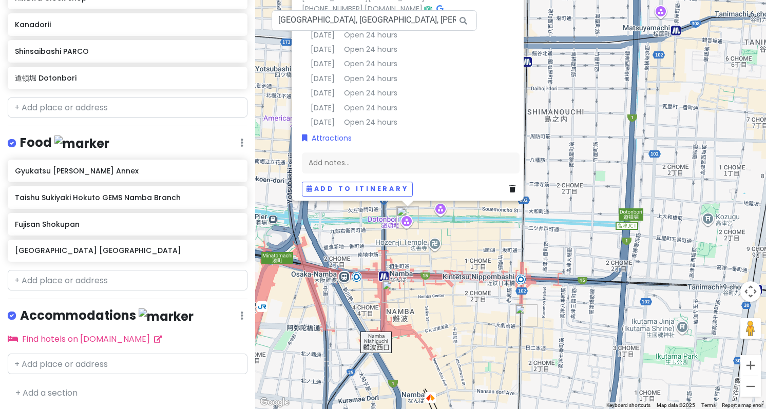
click at [469, 136] on div "Attractions" at bounding box center [411, 138] width 218 height 11
click at [337, 25] on input "Japan, Osaka, Chuo Ward, Dotonbori, 1 Chome−9 道顿堀" at bounding box center [374, 20] width 205 height 21
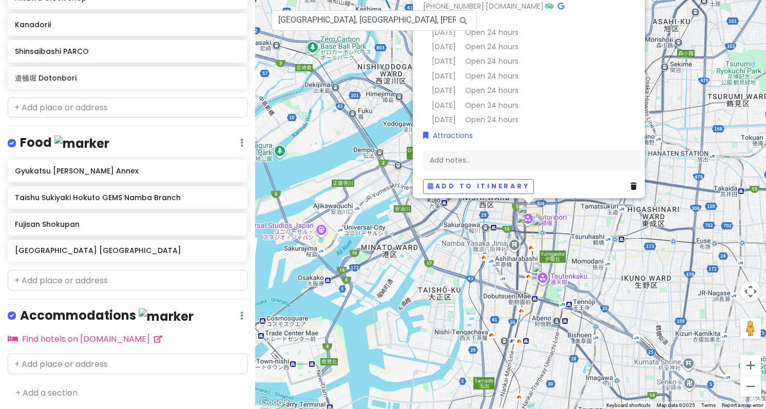
click at [666, 86] on div "道顿堀 Dotonbori Dotonbori 4.4 (78,801) 1 Chome-9 Dotonbori, Chuo Ward, Osaka, 542…" at bounding box center [510, 204] width 511 height 409
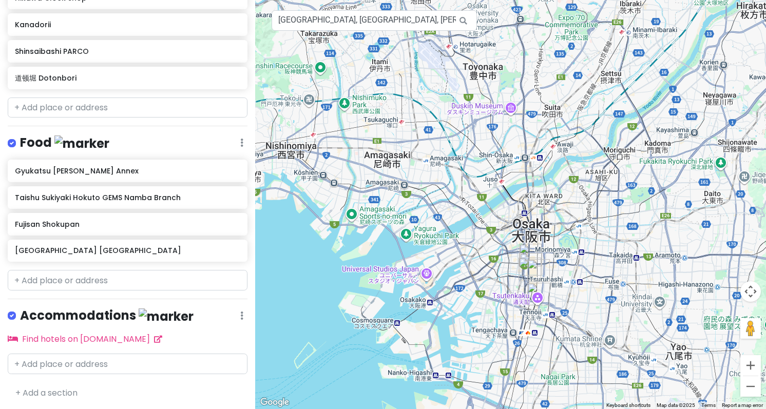
drag, startPoint x: 393, startPoint y: 180, endPoint x: 410, endPoint y: 245, distance: 67.4
click at [410, 245] on div at bounding box center [510, 204] width 511 height 409
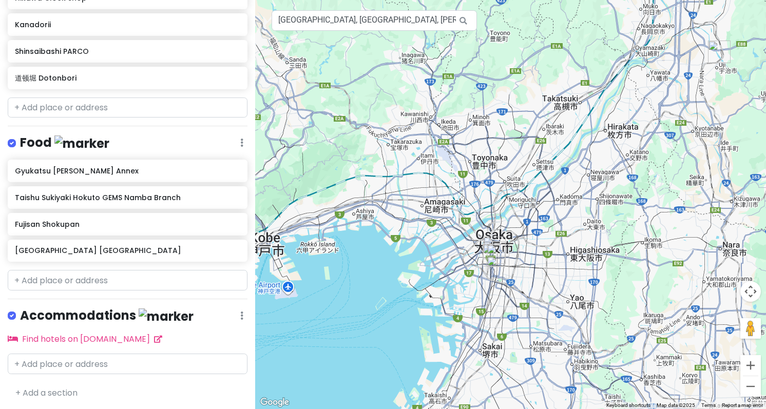
drag, startPoint x: 578, startPoint y: 165, endPoint x: 347, endPoint y: 231, distance: 240.3
click at [351, 236] on div at bounding box center [510, 204] width 511 height 409
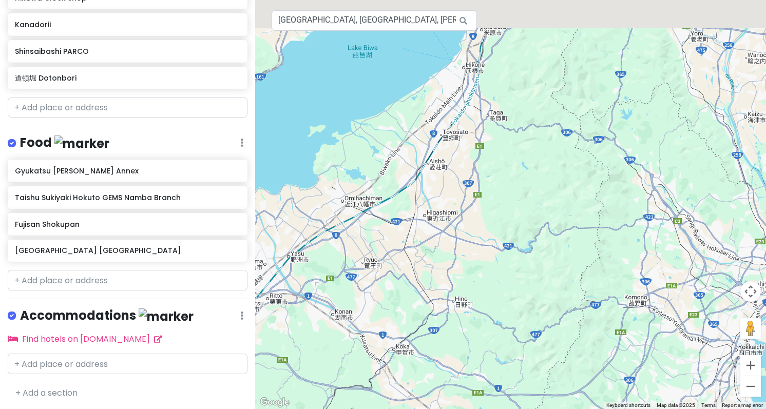
drag, startPoint x: 515, startPoint y: 159, endPoint x: 585, endPoint y: 376, distance: 227.7
click at [585, 376] on div at bounding box center [510, 204] width 511 height 409
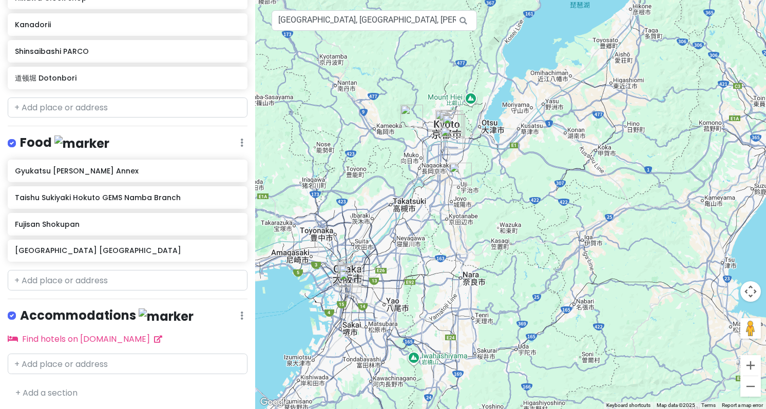
drag, startPoint x: 463, startPoint y: 349, endPoint x: 599, endPoint y: 129, distance: 259.0
click at [599, 129] on div at bounding box center [510, 204] width 511 height 409
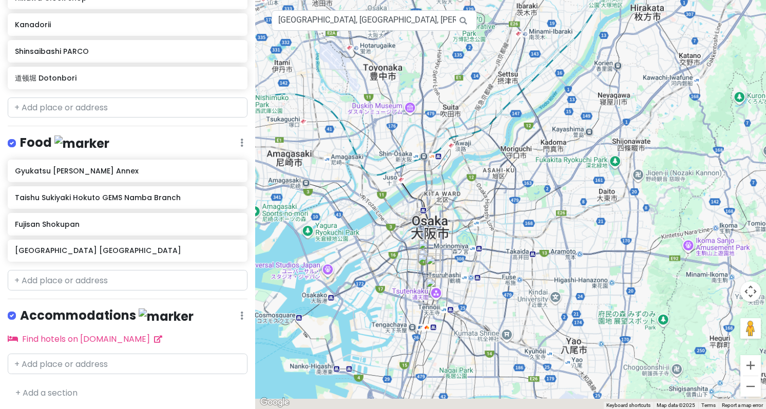
drag, startPoint x: 350, startPoint y: 279, endPoint x: 430, endPoint y: 144, distance: 157.1
click at [430, 144] on div at bounding box center [510, 204] width 511 height 409
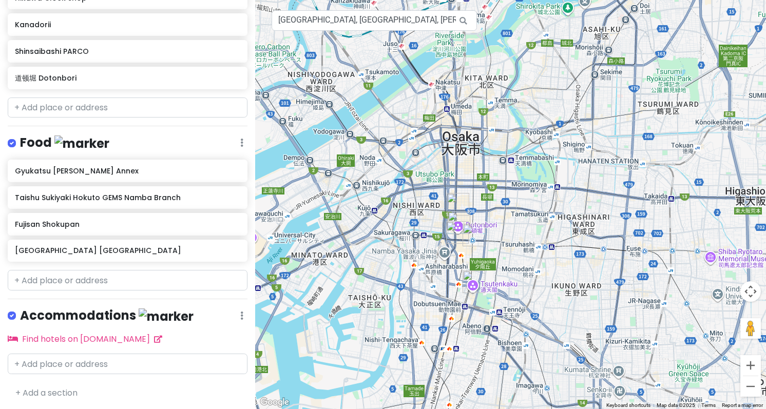
drag, startPoint x: 415, startPoint y: 255, endPoint x: 350, endPoint y: 434, distance: 189.4
click at [350, 409] on html "Tokyo Trip Private Change Dates Make a Copy Delete Trip Go Pro ⚡️ Give Feedback…" at bounding box center [383, 204] width 766 height 409
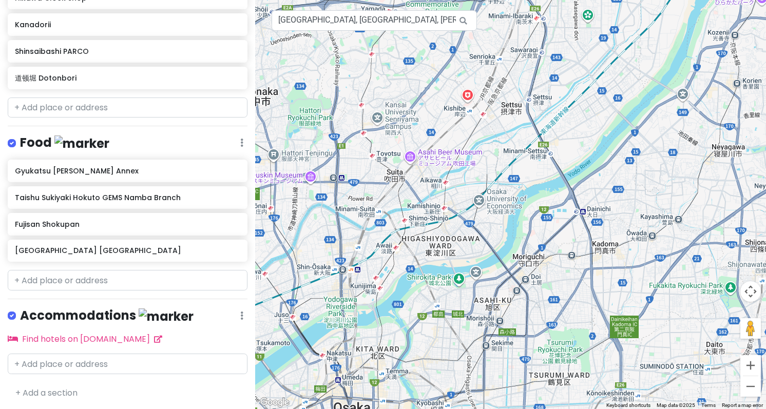
drag, startPoint x: 514, startPoint y: 180, endPoint x: 421, endPoint y: 303, distance: 153.6
click at [434, 304] on div at bounding box center [510, 204] width 511 height 409
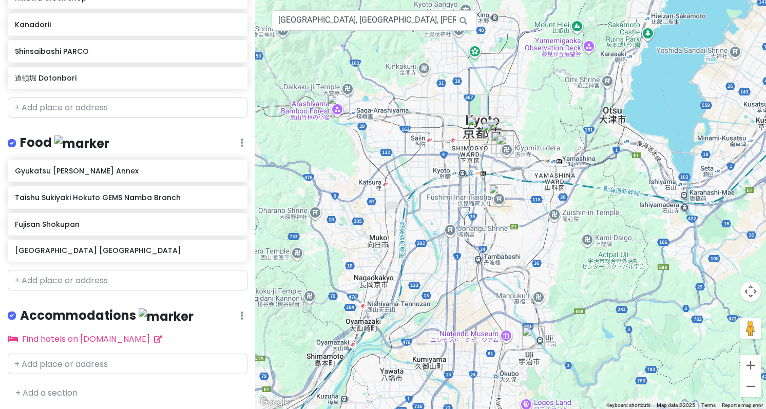
drag, startPoint x: 550, startPoint y: 138, endPoint x: 372, endPoint y: 310, distance: 247.0
click at [372, 310] on div at bounding box center [510, 204] width 511 height 409
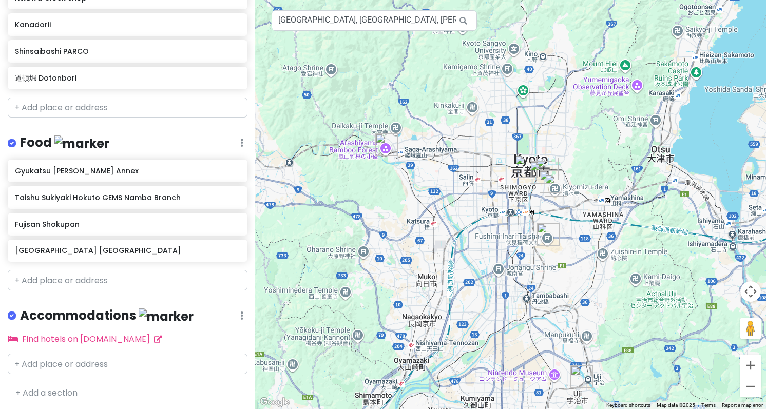
drag, startPoint x: 365, startPoint y: 231, endPoint x: 488, endPoint y: 231, distance: 122.8
click at [488, 231] on div at bounding box center [510, 204] width 511 height 409
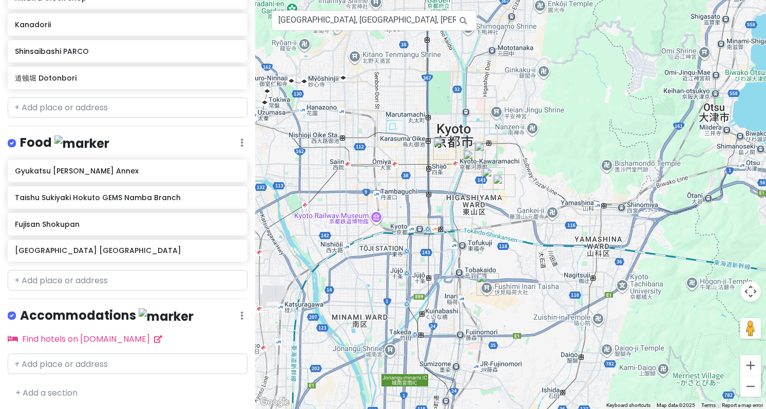
drag, startPoint x: 648, startPoint y: 179, endPoint x: 435, endPoint y: 149, distance: 215.2
click at [435, 149] on img "Nishiki Market" at bounding box center [445, 148] width 23 height 23
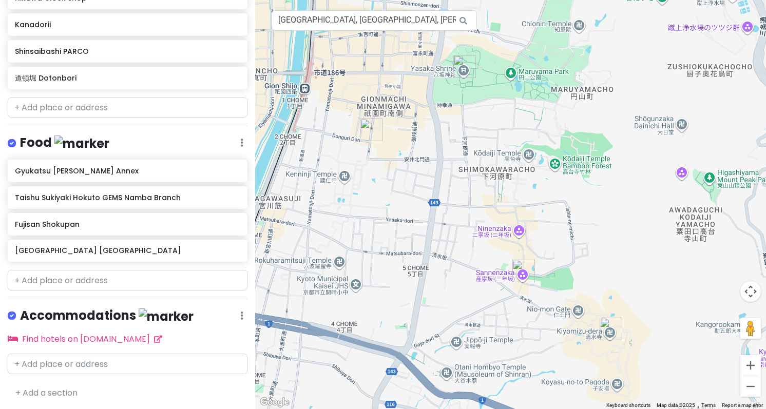
click at [369, 130] on img "Hanamikoji Street" at bounding box center [371, 130] width 23 height 23
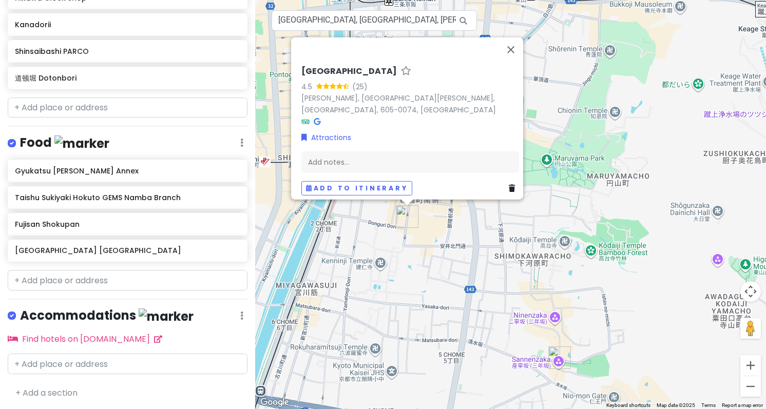
click at [560, 357] on img "Sannenzaka" at bounding box center [560, 358] width 23 height 23
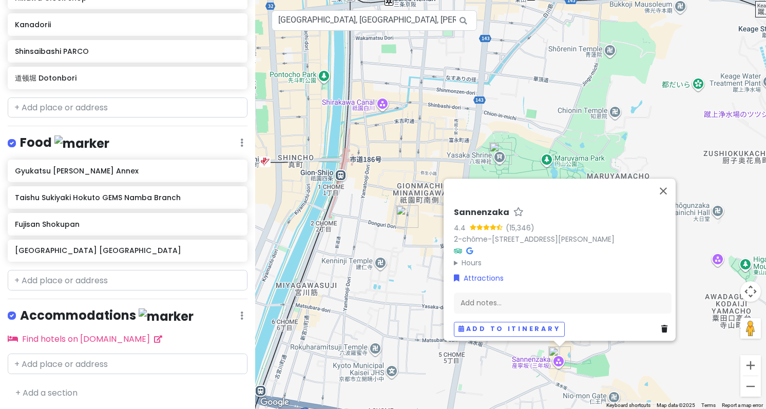
click at [389, 384] on div "Sannenzaka 4.4 (15,346) 2-chōme-211 Kiyomizu, Higashiyama Ward, Kyoto, 605-0862…" at bounding box center [510, 204] width 511 height 409
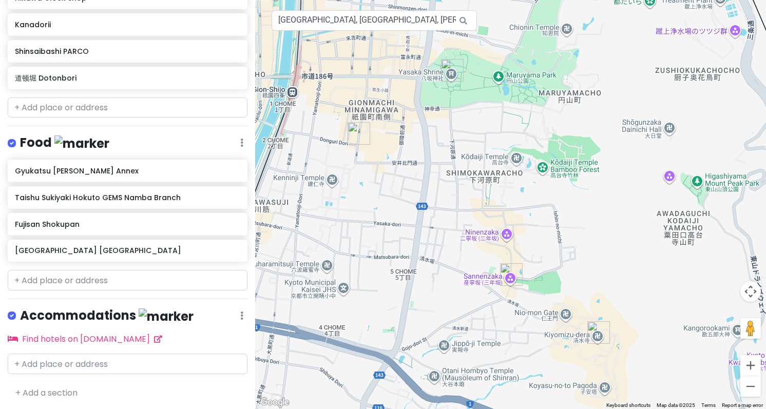
drag, startPoint x: 422, startPoint y: 300, endPoint x: 351, endPoint y: 210, distance: 114.9
click at [351, 210] on div at bounding box center [510, 204] width 511 height 409
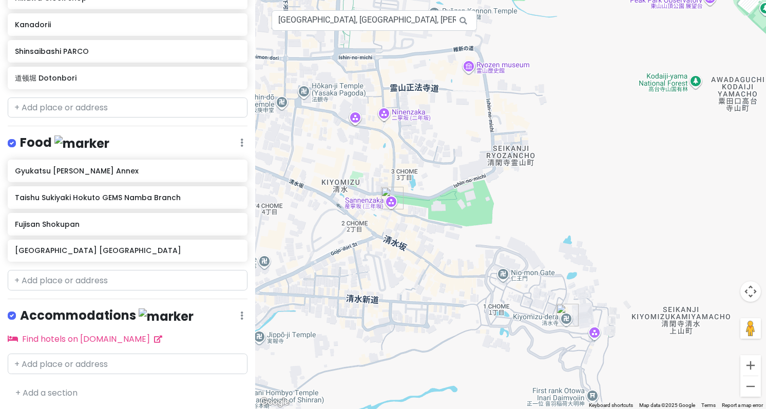
click at [567, 313] on img "Kiyomizu-dera" at bounding box center [567, 315] width 23 height 23
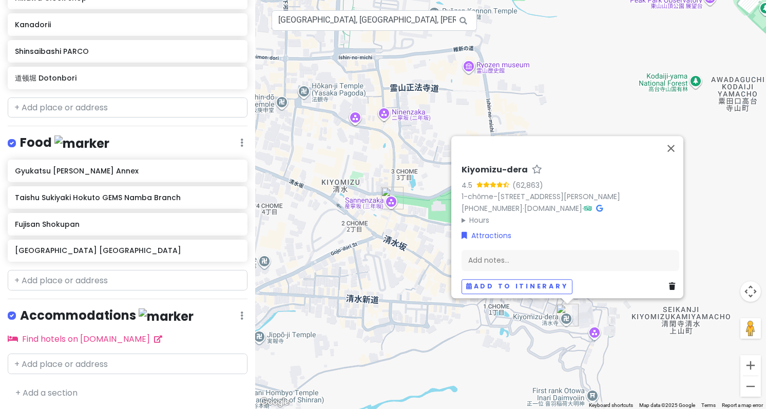
click at [497, 165] on h6 "Kiyomizu-dera" at bounding box center [495, 170] width 66 height 11
click at [463, 160] on input "Kiyomizu-dera" at bounding box center [571, 168] width 218 height 16
type input "清水寺 Kiyomizu-dera"
click at [548, 221] on div "清水寺 Kiyomizu-dera Kiyomizu-dera 4.5 (62,863) 1-chōme-294 Kiyomizu, Higashiyama …" at bounding box center [571, 223] width 226 height 149
click at [297, 182] on div "清水寺 Kiyomizu-dera Kiyomizu-dera 4.5 (62,863) 1-chōme-294 Kiyomizu, Higashiyama …" at bounding box center [510, 204] width 511 height 409
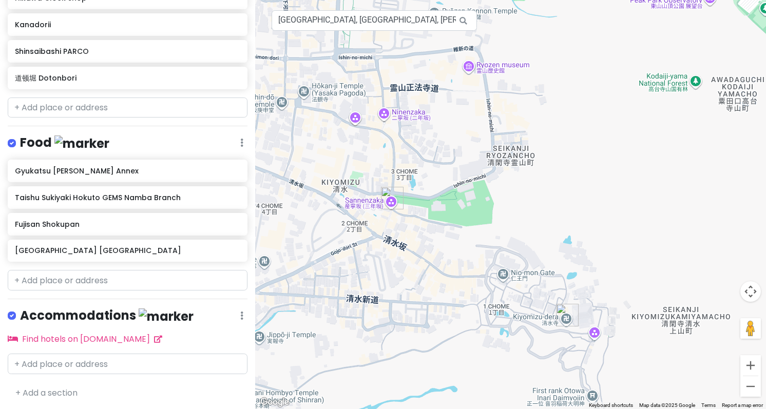
click at [388, 200] on img "Sannenzaka" at bounding box center [392, 198] width 23 height 23
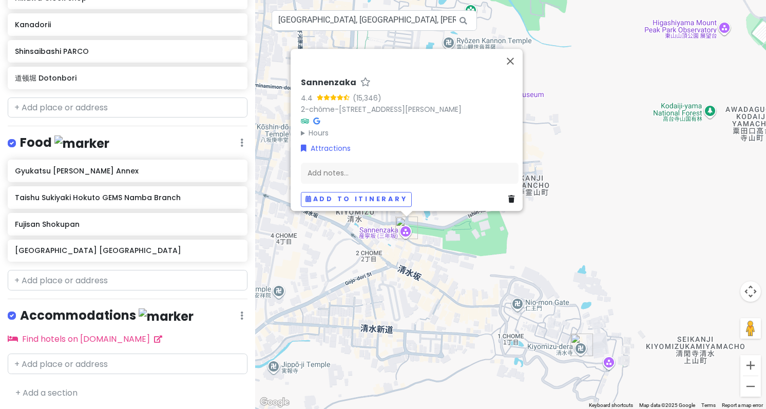
click at [310, 78] on h6 "Sannenzaka" at bounding box center [328, 83] width 55 height 11
click at [301, 72] on input "Sannenzaka" at bounding box center [410, 80] width 218 height 16
click at [301, 92] on div "4.4" at bounding box center [309, 97] width 16 height 11
click at [307, 78] on h6 "Sannenzaka" at bounding box center [328, 83] width 55 height 11
click at [302, 72] on input "Sannenzaka" at bounding box center [410, 80] width 218 height 16
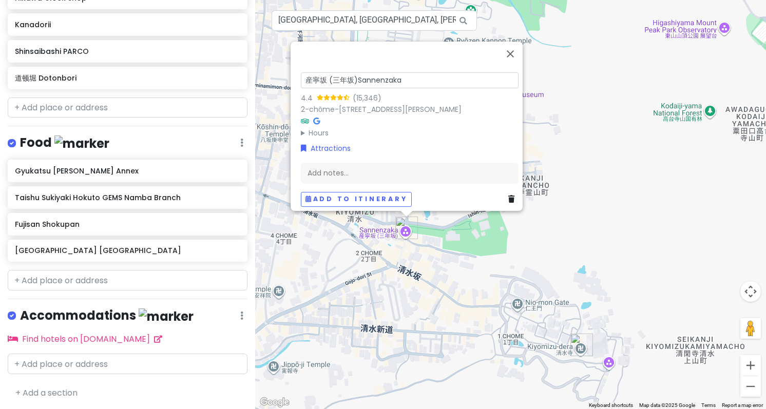
type input "産寧坂 (三年坂) Sannenzaka"
click at [403, 127] on summary "Hours" at bounding box center [410, 132] width 218 height 11
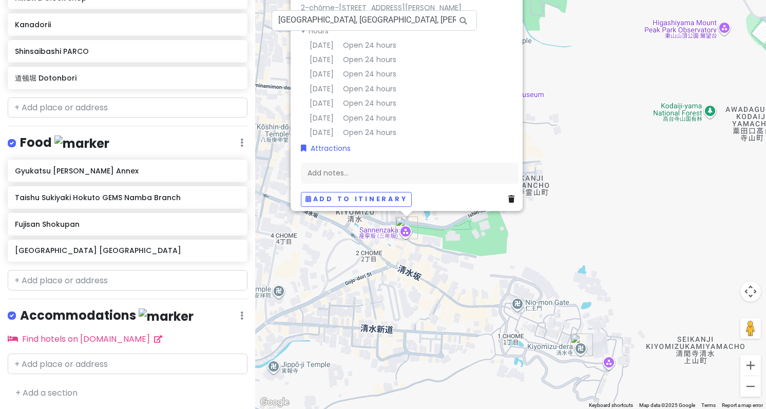
click at [341, 234] on div "産寧坂 (三年坂) Sannenzaka Sannenzaka 4.4 (15,346) 2-chōme-211 Kiyomizu, Higashiyama …" at bounding box center [510, 204] width 511 height 409
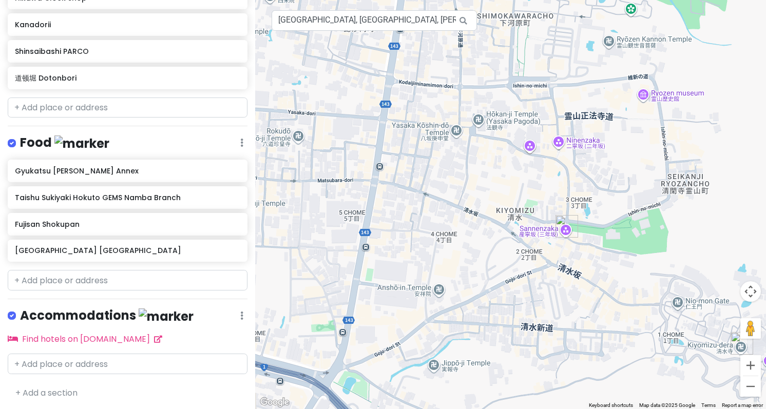
drag, startPoint x: 336, startPoint y: 244, endPoint x: 486, endPoint y: 242, distance: 150.0
click at [486, 242] on div at bounding box center [510, 204] width 511 height 409
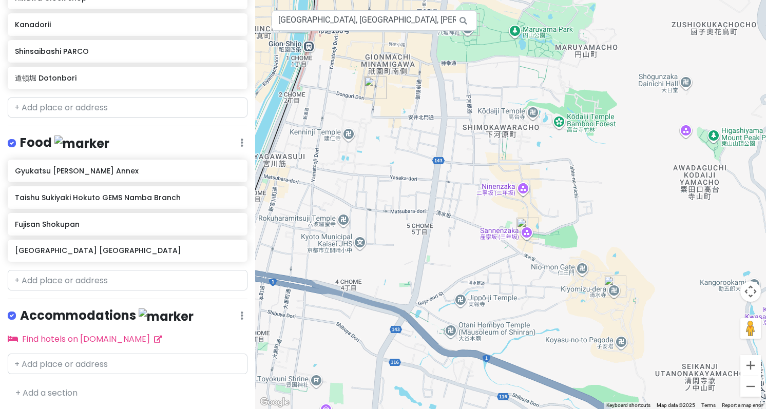
click at [376, 91] on img "Hanamikoji Street" at bounding box center [375, 88] width 23 height 23
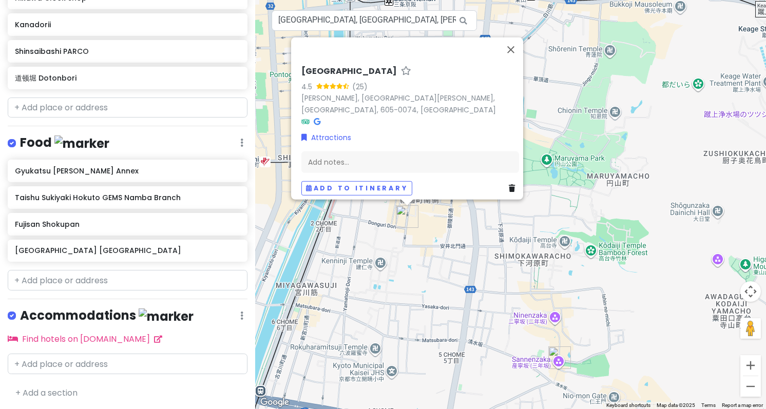
click at [355, 66] on h6 "Hanamikoji Street" at bounding box center [350, 71] width 96 height 11
click at [355, 61] on input "Hanamikoji Street" at bounding box center [411, 69] width 218 height 16
click at [324, 66] on h6 "Hanamikoji Street" at bounding box center [350, 71] width 96 height 11
click at [304, 61] on input "Hanamikoji Street" at bounding box center [411, 69] width 218 height 16
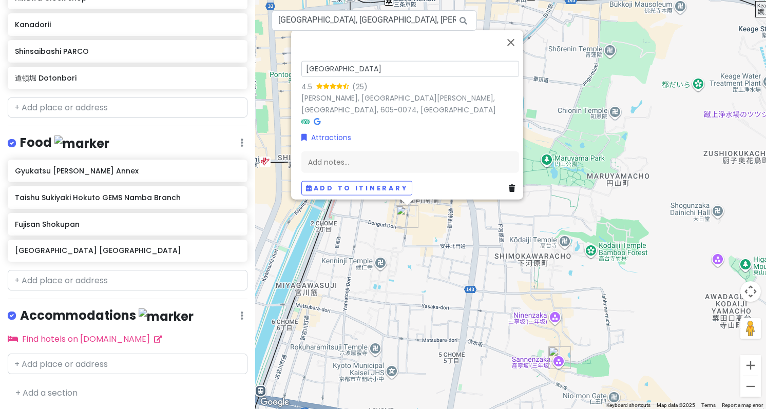
type input "花見小路 Hanamikoji Street"
click at [429, 107] on div "Gionmachi Minamigawa, Higashiyama Ward, Kyoto, 605-0074, Japan" at bounding box center [411, 104] width 218 height 24
click at [469, 242] on div "花見小路 Hanamikoji Street Hanamikoji Street 4.5 (25) Gionmachi Minamigawa, Higashi…" at bounding box center [510, 204] width 511 height 409
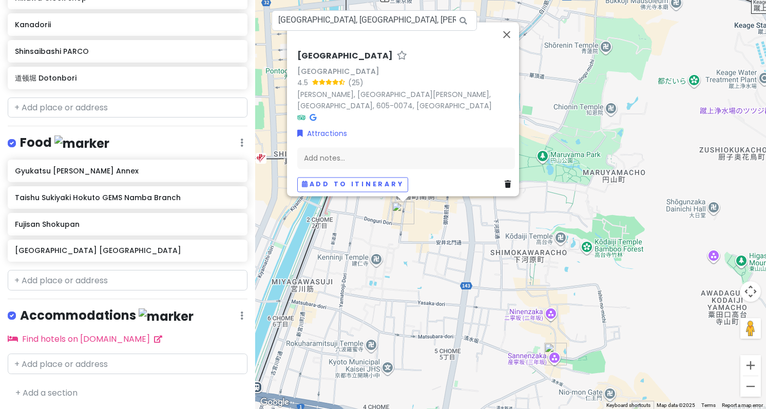
drag, startPoint x: 432, startPoint y: 204, endPoint x: 427, endPoint y: 198, distance: 7.6
click at [427, 198] on div "花見小路 Hanamikoji Street Hanamikoji Street 4.5 (25) Gionmachi Minamigawa, Higashi…" at bounding box center [510, 204] width 511 height 409
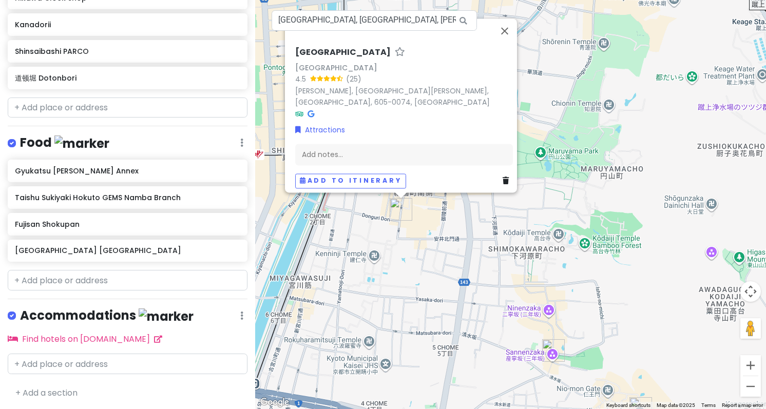
click at [422, 223] on div "花見小路 Hanamikoji Street Hanamikoji Street 4.5 (25) Gionmachi Minamigawa, Higashi…" at bounding box center [510, 204] width 511 height 409
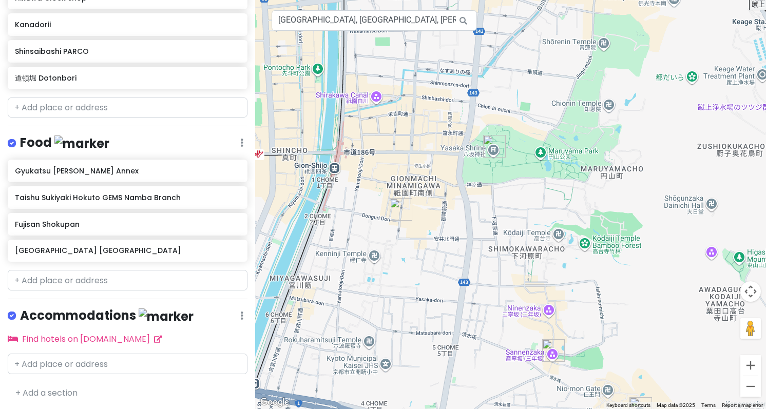
click at [489, 152] on img "Yasaka Shrine" at bounding box center [494, 146] width 23 height 23
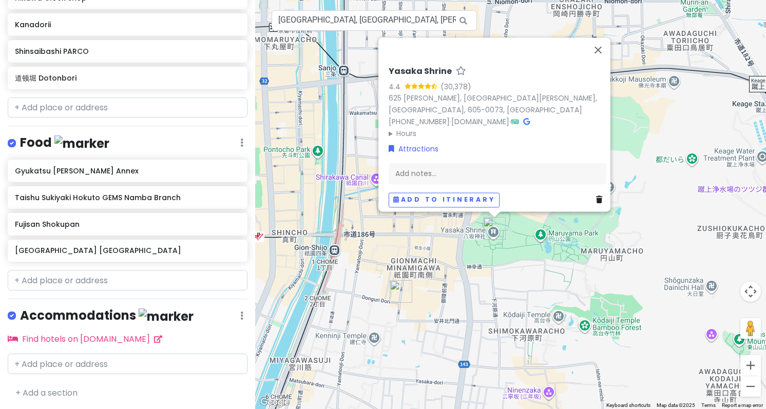
click at [404, 66] on h6 "Yasaka Shrine" at bounding box center [420, 71] width 63 height 11
drag, startPoint x: 401, startPoint y: 62, endPoint x: 356, endPoint y: 58, distance: 44.9
click at [356, 58] on div "Yasaka Shrine 4.4 (30,378) 625 Gionmachi Kitagawa, Higashiyama Ward, Kyoto, 605…" at bounding box center [510, 204] width 511 height 409
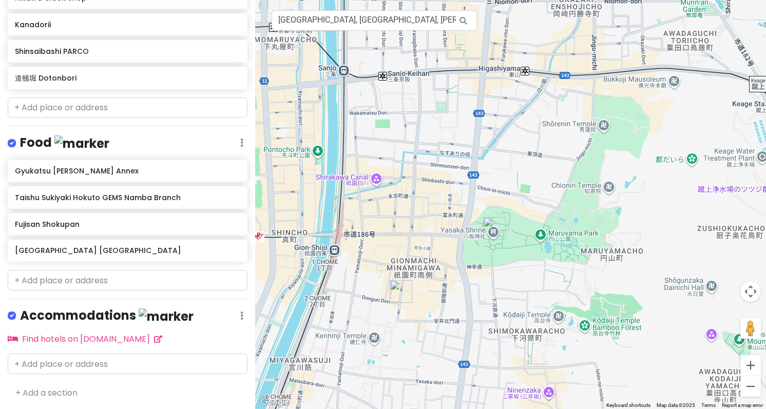
click at [490, 231] on img "Yasaka Shrine" at bounding box center [494, 228] width 23 height 23
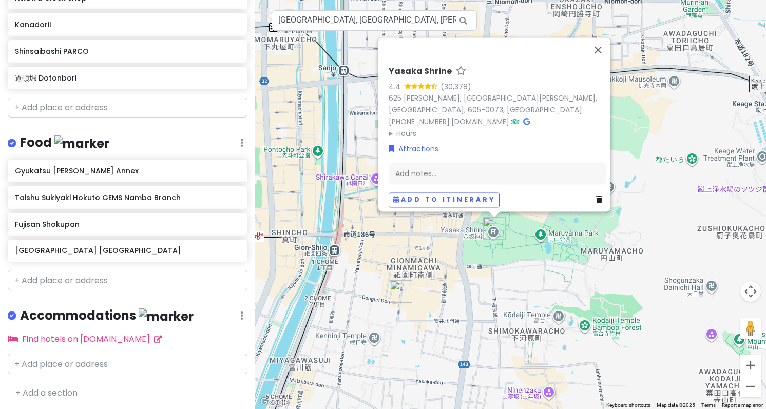
click at [397, 66] on h6 "Yasaka Shrine" at bounding box center [420, 71] width 63 height 11
click at [390, 62] on input "Yasaka Shrine" at bounding box center [498, 69] width 218 height 16
type input "八坂神社 Yasaka Shrine"
click at [596, 132] on summary "Hours" at bounding box center [498, 133] width 218 height 11
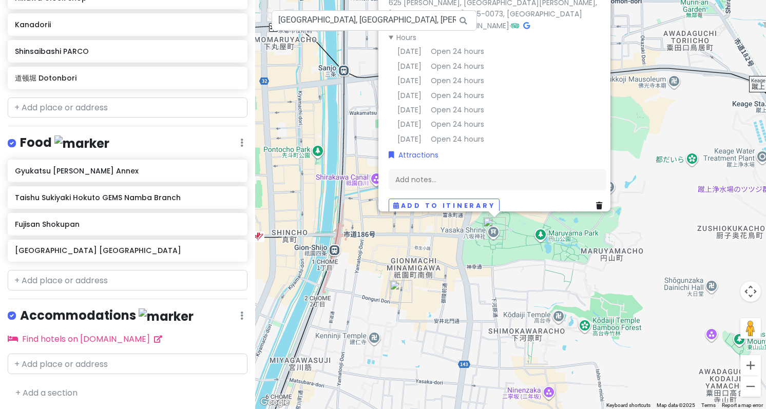
click at [664, 126] on div "八坂神社 Yasaka Shrine Yasaka Shrine 4.4 (30,378) 625 Gionmachi Kitagawa, Higashiya…" at bounding box center [510, 204] width 511 height 409
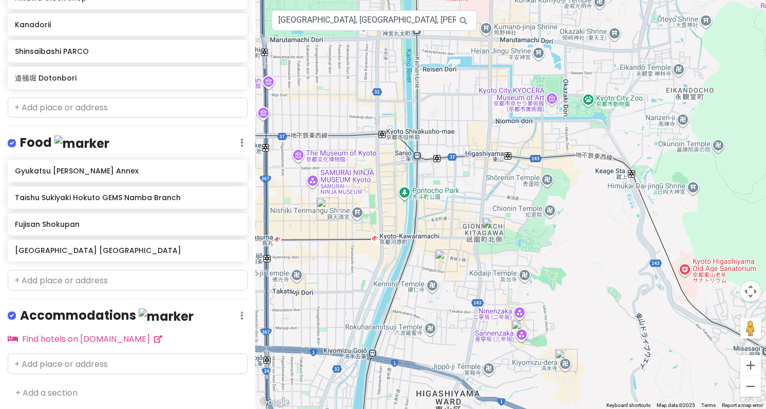
click at [325, 210] on img "Nishiki Market" at bounding box center [327, 209] width 23 height 23
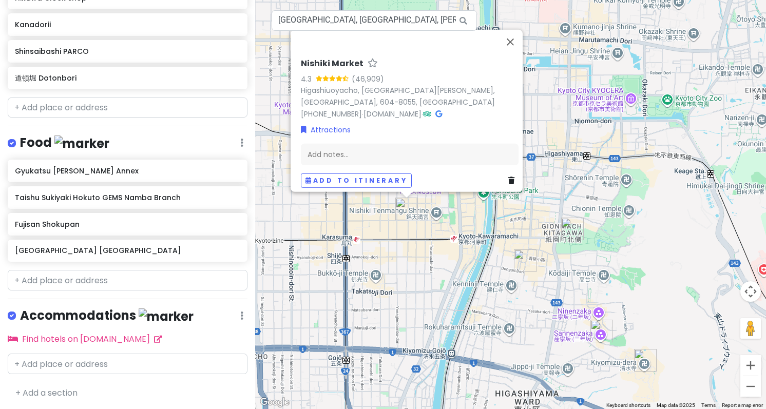
click at [324, 66] on h6 "Nishiki Market" at bounding box center [332, 63] width 63 height 11
click at [324, 66] on input "Nishiki Market" at bounding box center [410, 61] width 218 height 16
click at [303, 64] on input "Nishiki Market" at bounding box center [410, 61] width 218 height 16
type input "锦市场 Nishiki Market"
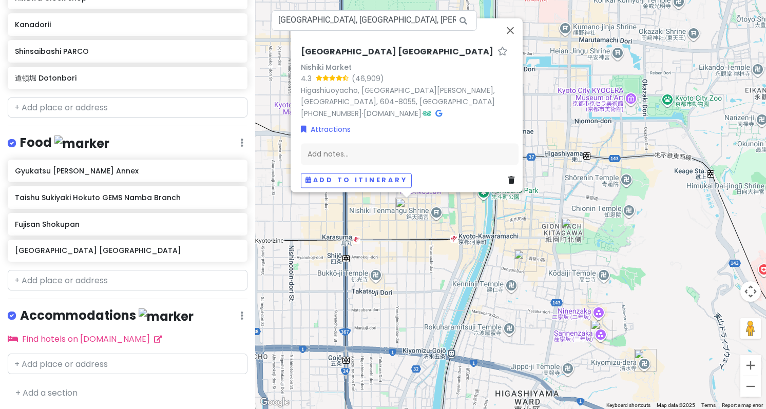
click at [391, 43] on div at bounding box center [397, 30] width 201 height 25
click at [636, 148] on div "锦市场 Nishiki Market Nishiki Market 4.3 (46,909) Higashiuoyacho, Nakagyo Ward, Ky…" at bounding box center [510, 204] width 511 height 409
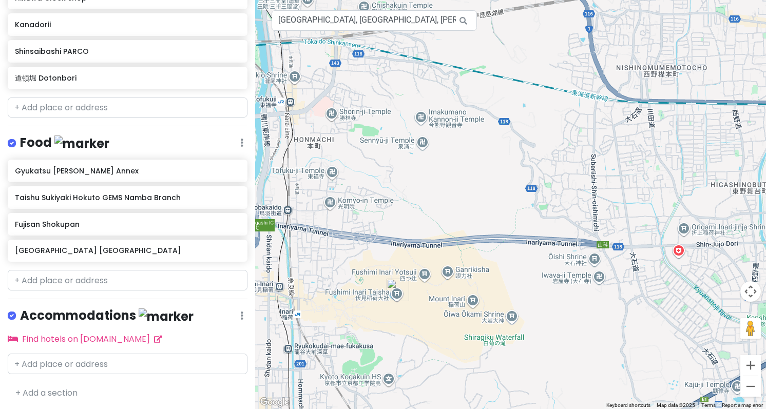
click at [396, 291] on img "Fushimi Inari Taisha" at bounding box center [398, 290] width 23 height 23
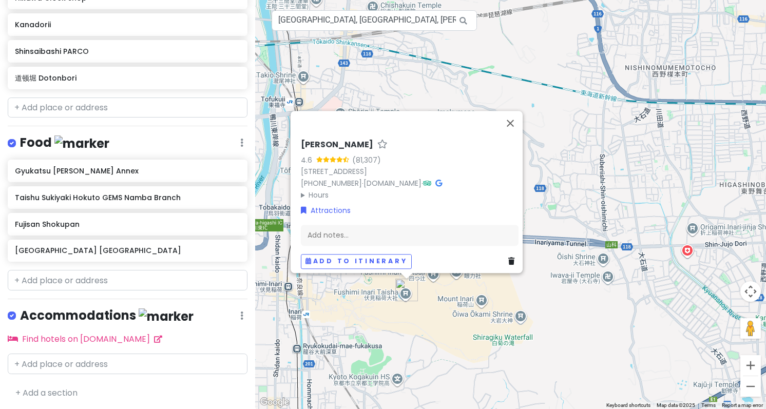
click at [345, 140] on h6 "Fushimi Inari Taisha" at bounding box center [337, 145] width 72 height 11
click at [345, 135] on input "Fushimi Inari Taisha" at bounding box center [410, 143] width 218 height 16
click at [324, 140] on h6 "Fushimi Inari Taisha" at bounding box center [337, 145] width 72 height 11
click at [306, 135] on input "Fushimi Inari Taisha" at bounding box center [410, 143] width 218 height 16
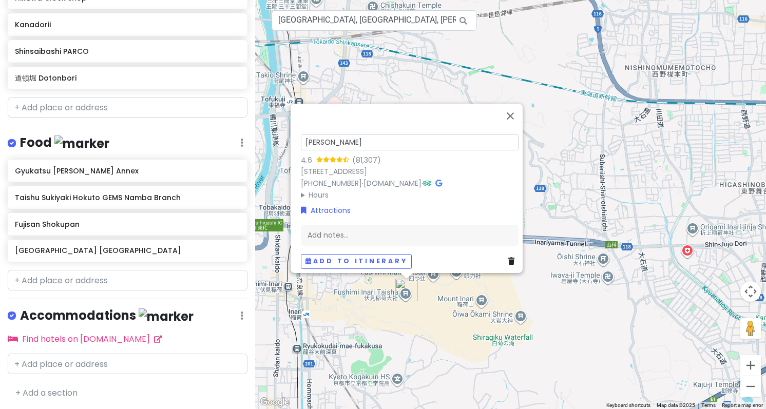
click at [302, 135] on input "Fushimi Inari Taisha" at bounding box center [410, 143] width 218 height 16
type input "伏見稲荷大社 Fushimi Inari Taisha"
click at [455, 104] on div at bounding box center [397, 116] width 201 height 25
click at [512, 99] on button "Close" at bounding box center [510, 111] width 25 height 25
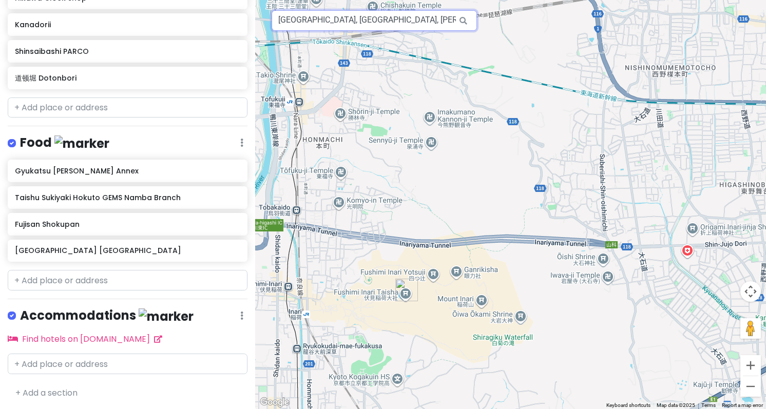
click at [346, 28] on input "Japan, Osaka, Chuo Ward, Dotonbori, 1 Chome−9 道顿堀" at bounding box center [374, 20] width 205 height 21
paste input "Senbon Torii (Thousand Torii Gates)"
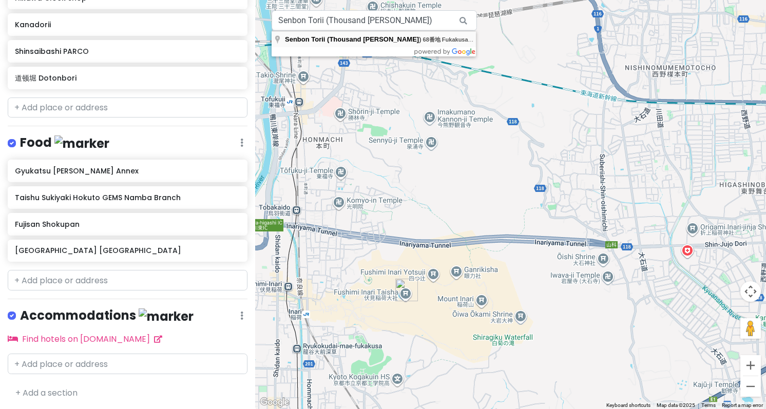
type input "Senbon Torii (Thousand Torii Gates), 68番地 Fukakusa Yabunouchichō, Fushimi Ward,…"
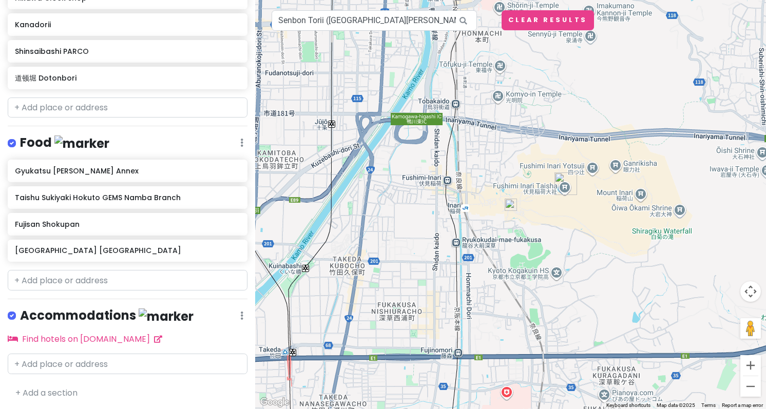
click at [512, 210] on img at bounding box center [511, 205] width 12 height 12
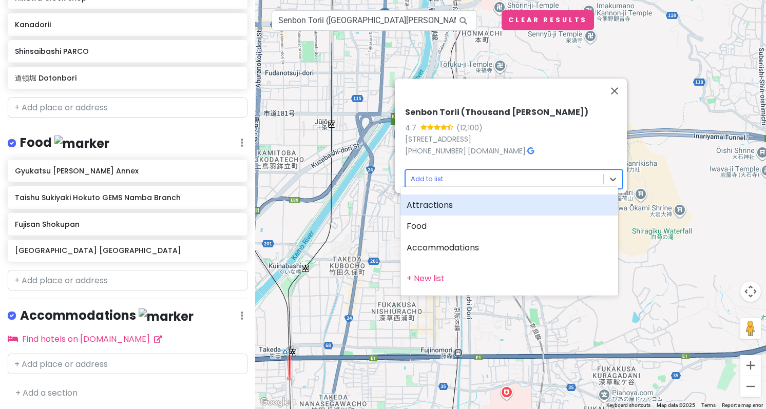
click at [466, 174] on body "Tokyo Trip Private Change Dates Make a Copy Delete Trip Go Pro ⚡️ Give Feedback…" at bounding box center [383, 204] width 766 height 409
click at [450, 204] on div "Attractions" at bounding box center [510, 206] width 218 height 22
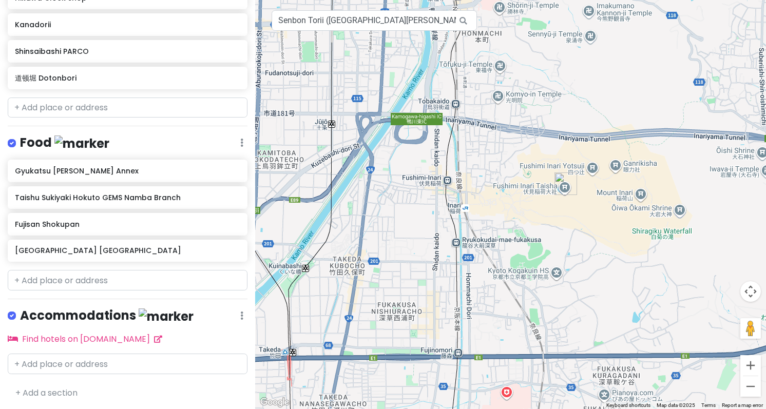
scroll to position [627, 0]
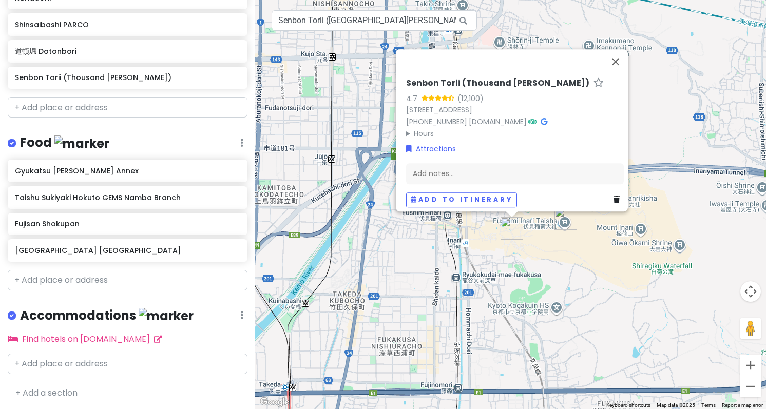
click at [444, 78] on h6 "Senbon Torii (Thousand Torii Gates)" at bounding box center [497, 83] width 183 height 11
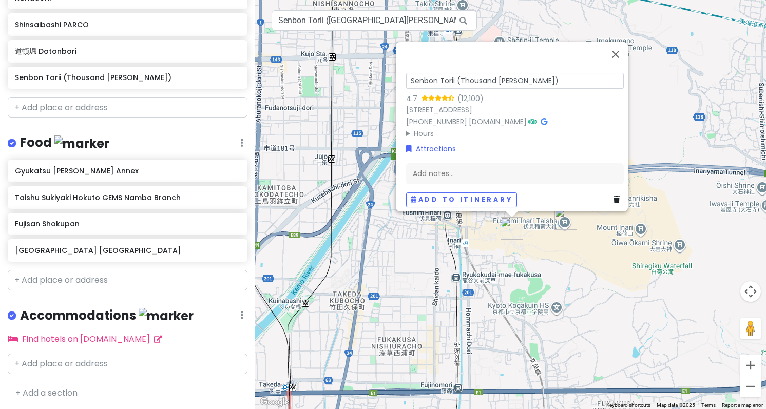
drag, startPoint x: 411, startPoint y: 62, endPoint x: 385, endPoint y: 62, distance: 26.2
click at [385, 62] on div "Senbon Torii (Thousand Torii Gates) 4.7 (12,100) 68番地 Fukakusa Yabunouchichō, F…" at bounding box center [510, 204] width 511 height 409
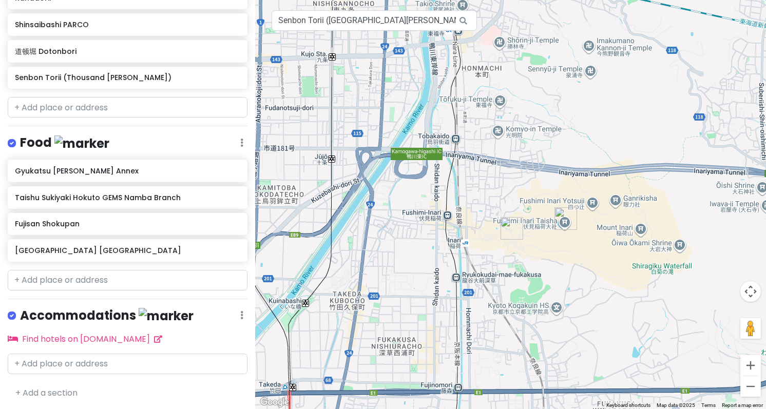
click at [509, 233] on img "Senbon Torii (Thousand Torii Gates)" at bounding box center [512, 228] width 23 height 23
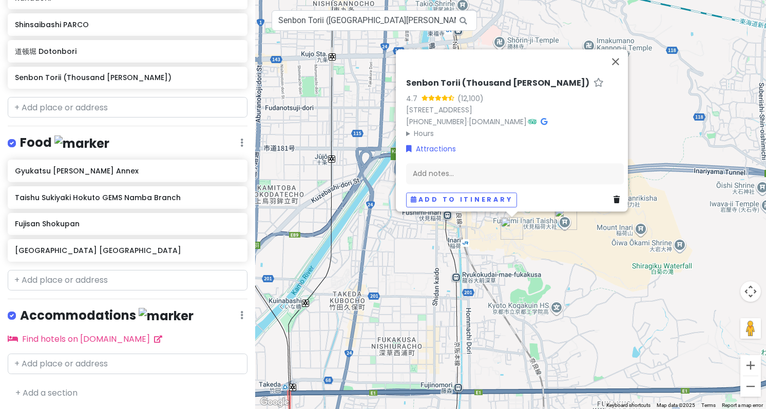
click at [415, 78] on h6 "Senbon Torii (Thousand Torii Gates)" at bounding box center [497, 83] width 183 height 11
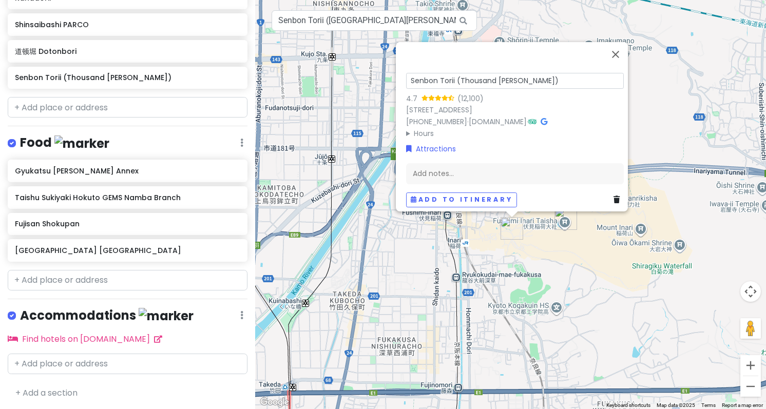
click at [407, 73] on input "Senbon Torii (Thousand Torii Gates)" at bounding box center [515, 81] width 218 height 16
type input "千本鳥居 Senbon Torii (Thousand Torii Gates)"
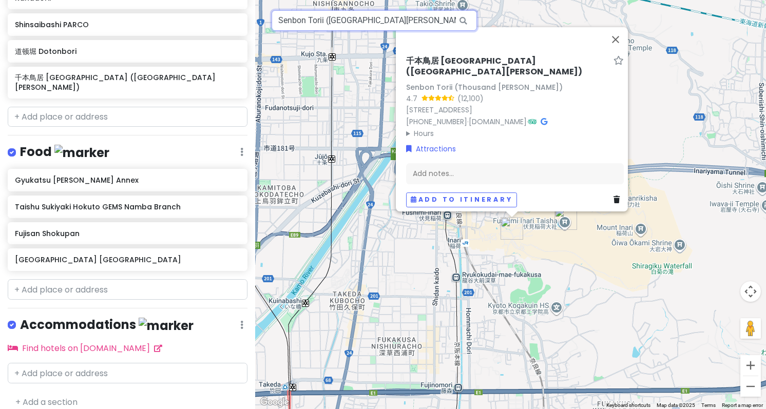
click at [412, 19] on input "Senbon Torii (Thousand Torii Gates), 68番地 Fukakusa Yabunouchichō, Fushimi Ward,…" at bounding box center [374, 20] width 205 height 21
paste input "Osaka Aquarium Kaiyuk"
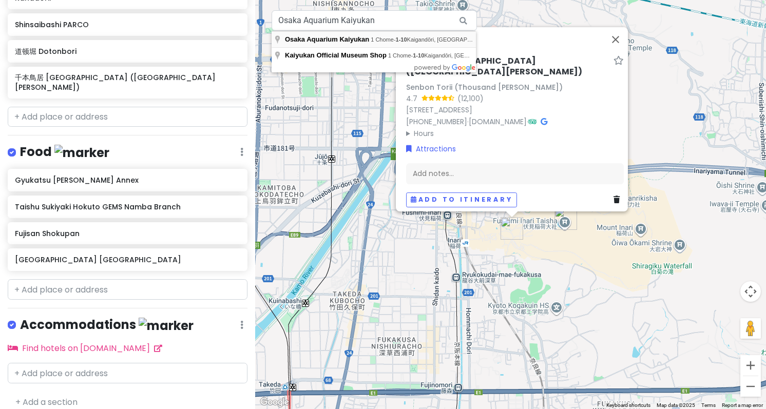
type input "Osaka Aquarium Kaiyukan, 1 Chome-1-10 Kaigandōri, Minato Ward, Osaka, Japan"
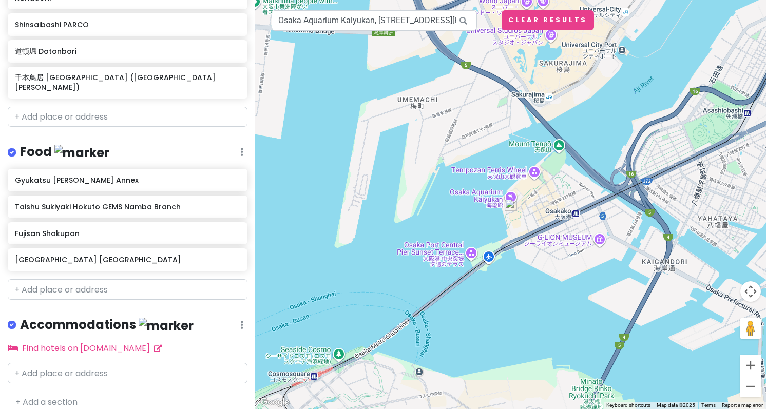
click at [513, 204] on img at bounding box center [511, 205] width 12 height 12
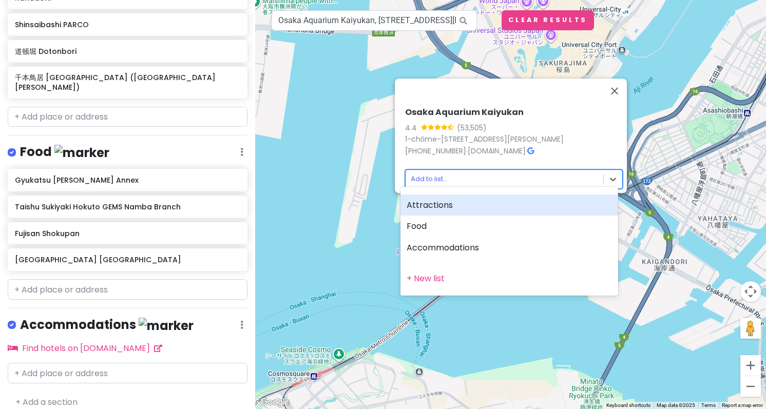
click at [448, 172] on body "Tokyo Trip Private Change Dates Make a Copy Delete Trip Go Pro ⚡️ Give Feedback…" at bounding box center [383, 204] width 766 height 409
click at [454, 200] on div "Attractions" at bounding box center [510, 206] width 218 height 22
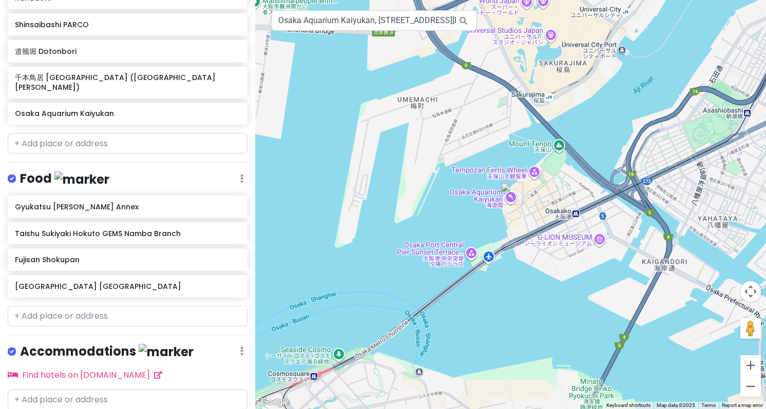
scroll to position [653, 0]
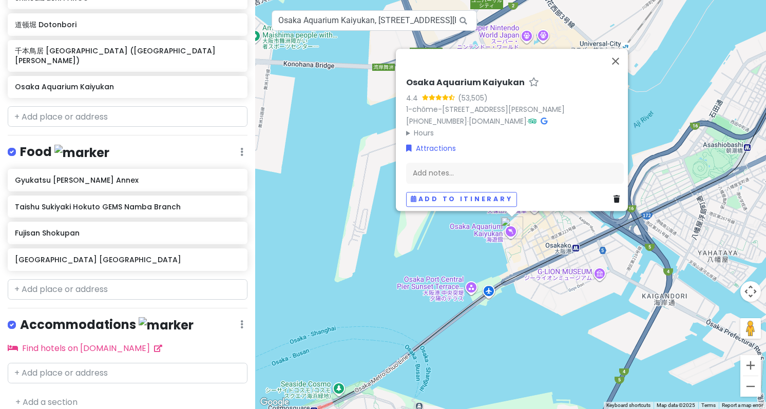
click at [473, 249] on div "Osaka Aquarium Kaiyukan 4.4 (53,505) 1-chōme-1-10 Kaigandōri, Minato Ward, Osak…" at bounding box center [510, 204] width 511 height 409
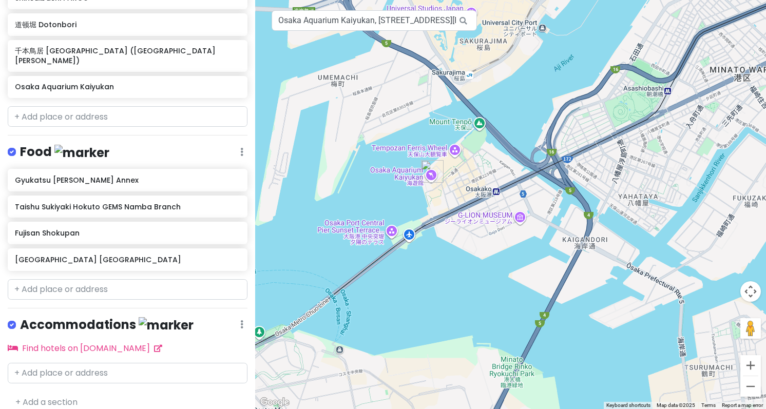
drag, startPoint x: 510, startPoint y: 269, endPoint x: 455, endPoint y: 225, distance: 70.5
click at [455, 225] on div at bounding box center [510, 204] width 511 height 409
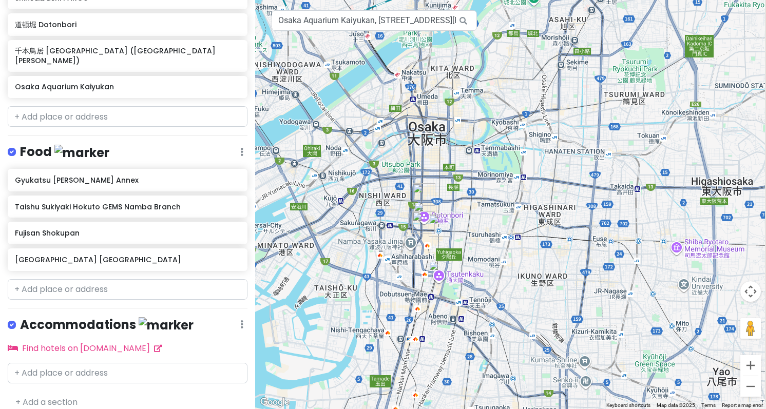
drag, startPoint x: 656, startPoint y: 125, endPoint x: 352, endPoint y: 221, distance: 319.5
click at [351, 222] on div at bounding box center [510, 204] width 511 height 409
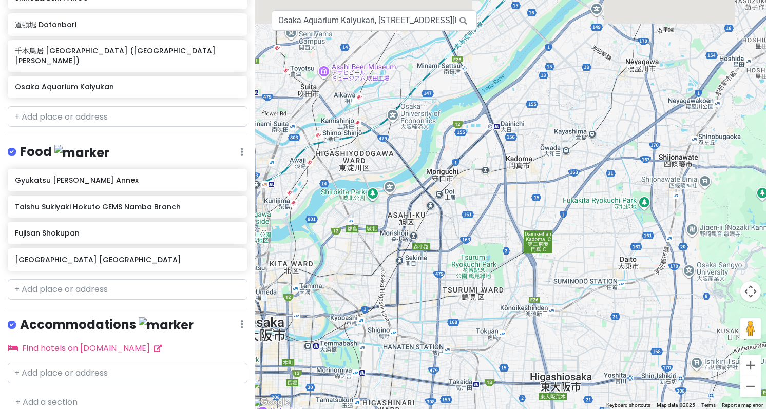
drag, startPoint x: 477, startPoint y: 131, endPoint x: 331, endPoint y: 328, distance: 244.6
click at [318, 331] on div at bounding box center [510, 204] width 511 height 409
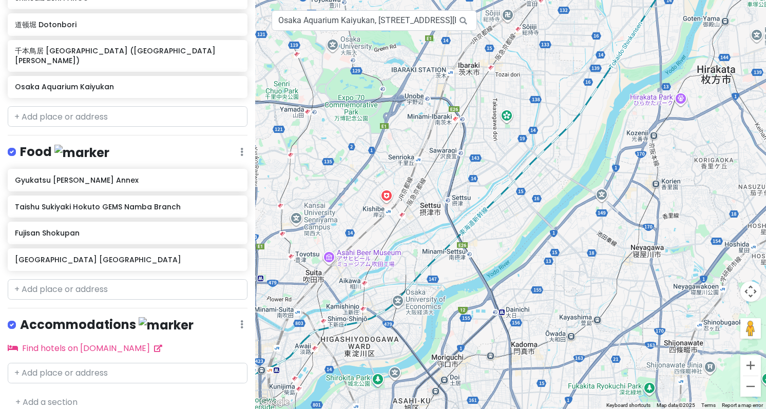
drag, startPoint x: 400, startPoint y: 164, endPoint x: 407, endPoint y: 348, distance: 184.0
click at [407, 348] on div at bounding box center [510, 204] width 511 height 409
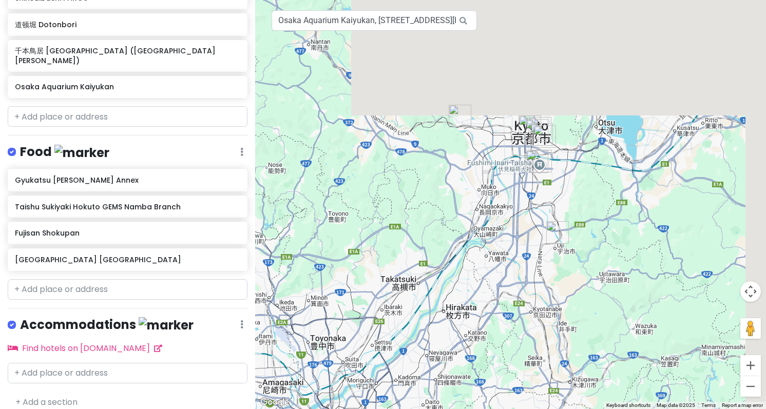
drag, startPoint x: 557, startPoint y: 100, endPoint x: 512, endPoint y: 272, distance: 177.3
click at [512, 272] on div at bounding box center [510, 204] width 511 height 409
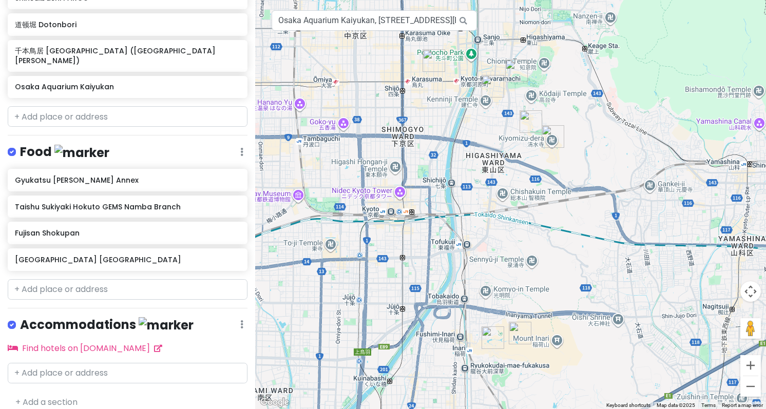
drag, startPoint x: 480, startPoint y: 197, endPoint x: 478, endPoint y: 214, distance: 17.1
click at [478, 214] on div at bounding box center [510, 204] width 511 height 409
click at [550, 140] on img "清水寺 Kiyomizu-dera" at bounding box center [553, 136] width 23 height 23
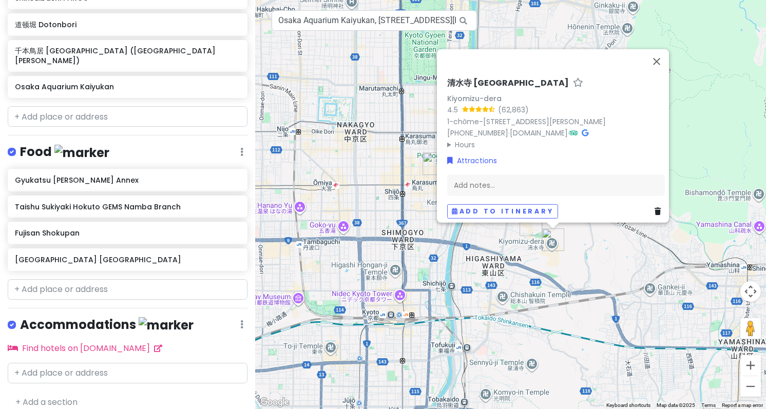
click at [454, 140] on summary "Hours" at bounding box center [556, 144] width 218 height 11
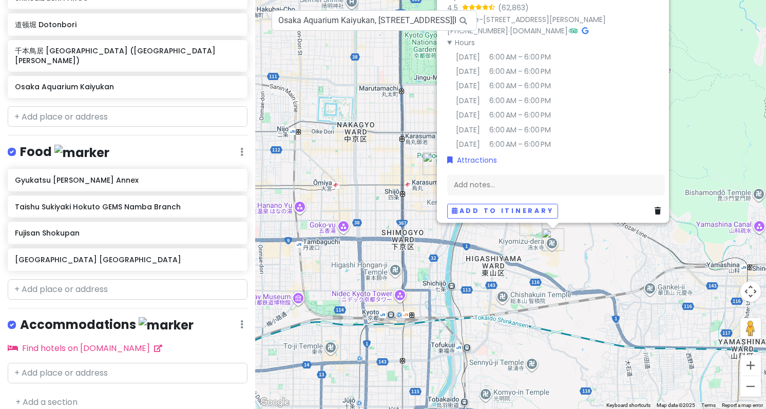
click at [723, 153] on div "清水寺 Kiyomizu-dera Kiyomizu-dera 4.5 (62,863) 1-chōme-294 Kiyomizu, Higashiyama …" at bounding box center [510, 204] width 511 height 409
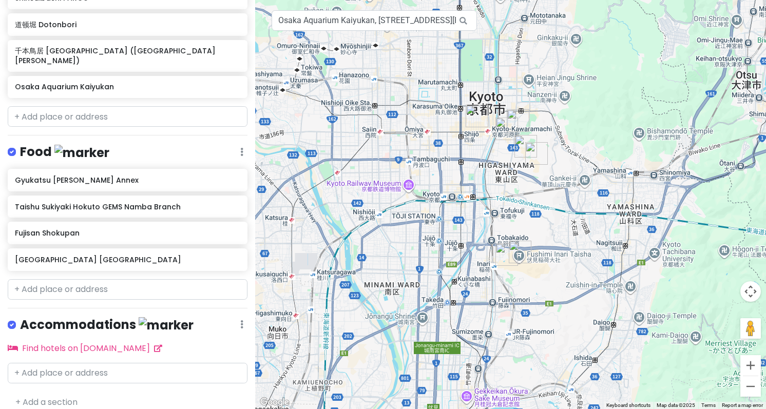
drag, startPoint x: 532, startPoint y: 261, endPoint x: 530, endPoint y: 189, distance: 72.4
click at [530, 189] on div at bounding box center [510, 204] width 511 height 409
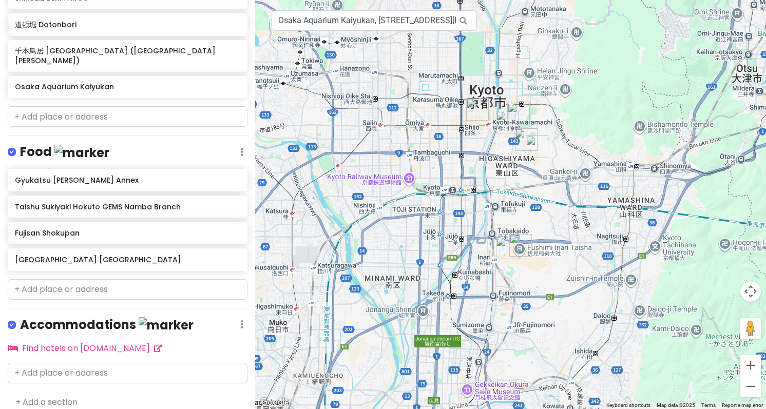
click at [510, 249] on img "千本鳥居 Senbon Torii (Thousand Torii Gates)" at bounding box center [507, 248] width 23 height 23
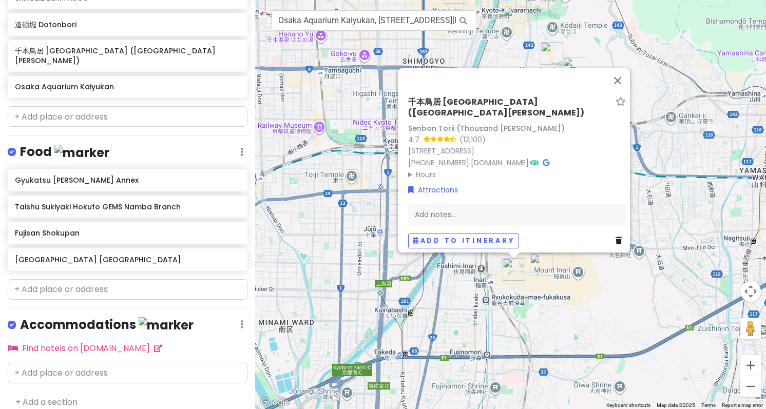
click at [603, 301] on div "千本鳥居 Senbon Torii (Thousand Torii Gates) Senbon Torii (Thousand Torii Gates) 4.…" at bounding box center [510, 204] width 511 height 409
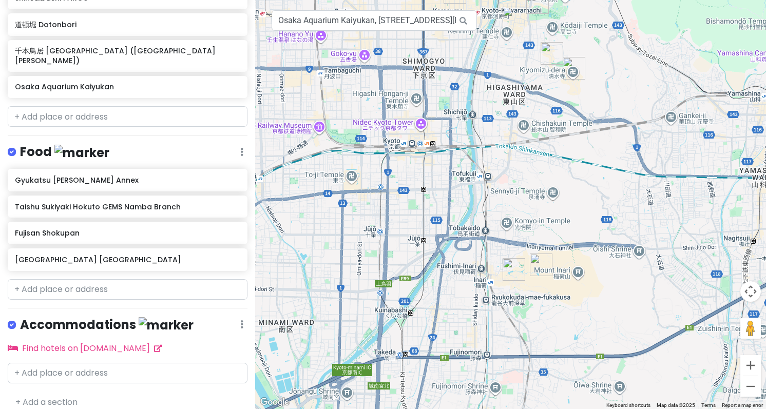
click at [543, 272] on img "伏見稲荷大社 Fushimi Inari Taisha" at bounding box center [541, 265] width 23 height 23
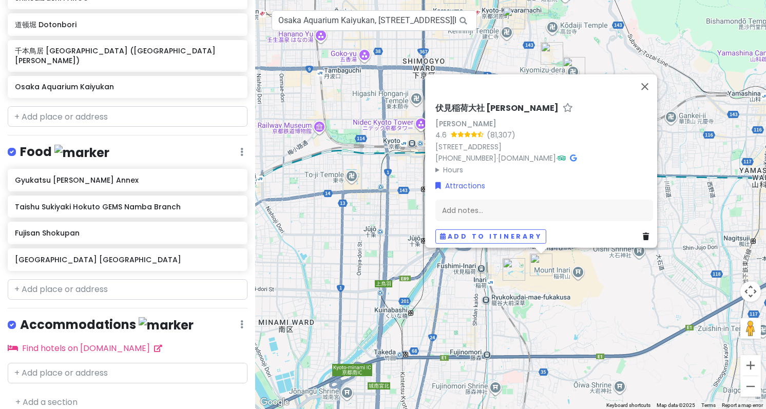
click at [456, 164] on summary "Hours" at bounding box center [545, 169] width 218 height 11
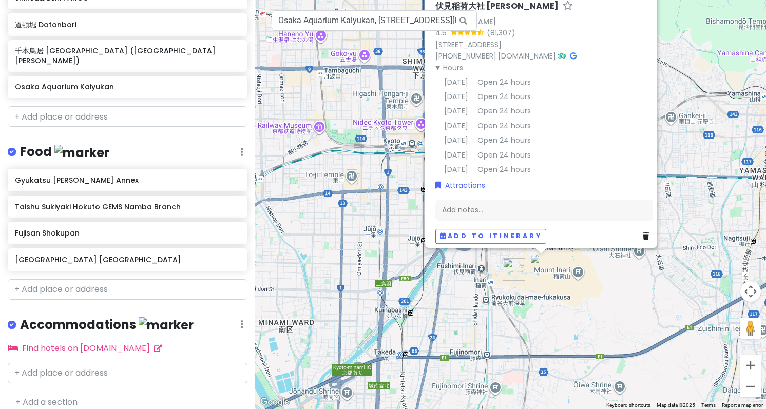
click at [600, 335] on div "伏見稲荷大社 Fushimi Inari Taisha Fushimi Inari Taisha 4.6 (81,307) 68 Fukakusa Yabun…" at bounding box center [510, 204] width 511 height 409
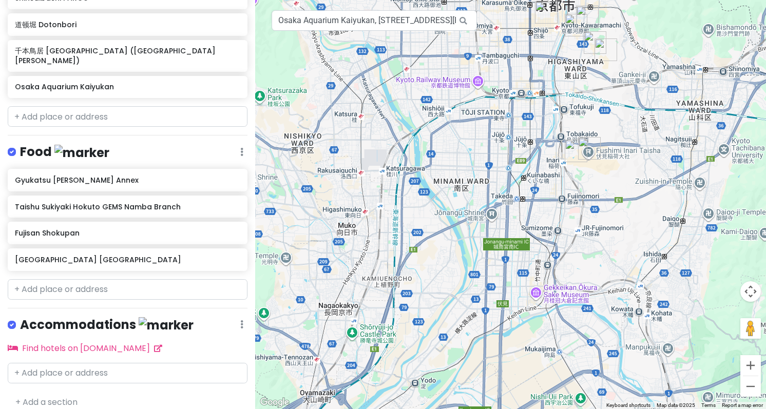
drag, startPoint x: 608, startPoint y: 321, endPoint x: 628, endPoint y: 174, distance: 147.8
click at [628, 174] on div at bounding box center [510, 204] width 511 height 409
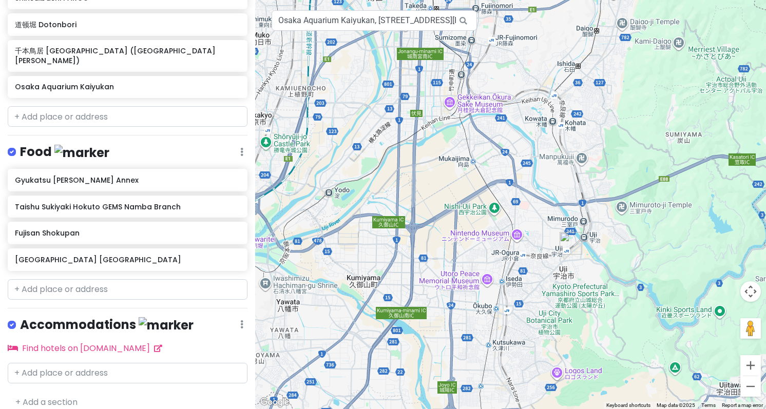
drag, startPoint x: 655, startPoint y: 306, endPoint x: 639, endPoint y: 211, distance: 96.4
click at [639, 211] on div at bounding box center [510, 204] width 511 height 409
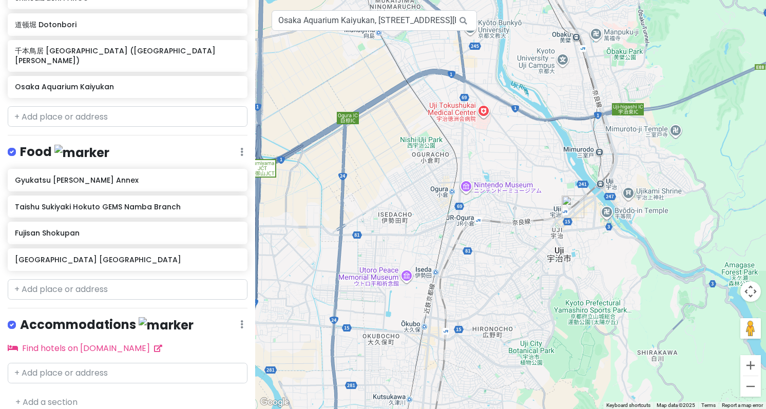
click at [572, 204] on img "Nakamura Tokichi Honten (Main Store)" at bounding box center [573, 207] width 23 height 23
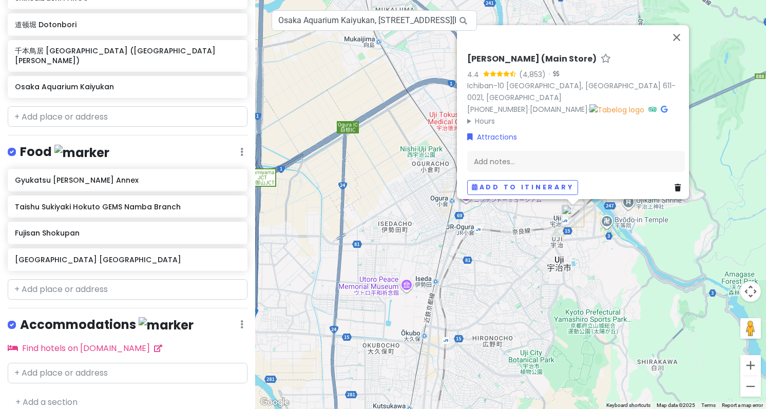
click at [541, 64] on h6 "Nakamura Tokichi Honten (Main Store)" at bounding box center [531, 58] width 129 height 11
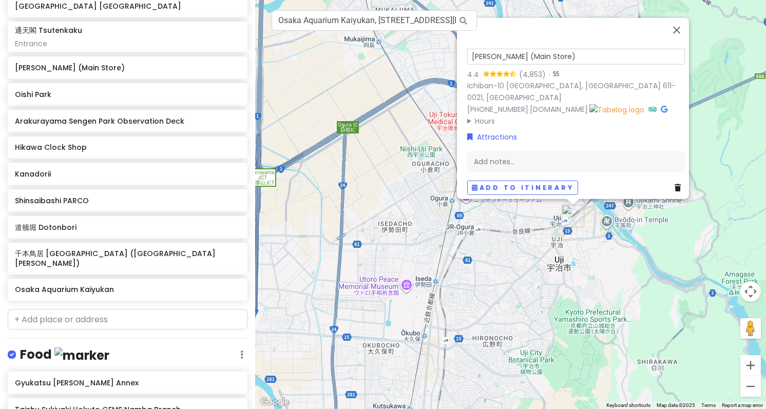
scroll to position [397, 0]
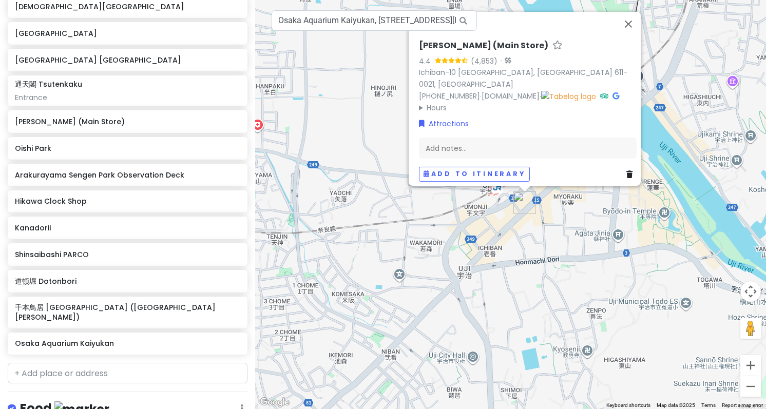
drag, startPoint x: 566, startPoint y: 187, endPoint x: 475, endPoint y: 261, distance: 117.1
click at [475, 261] on div "Nakamura Tokichi Honten (Main Store) 4.4 (4,853) · Ichiban-10 Uji, Kyoto 611-00…" at bounding box center [510, 204] width 511 height 409
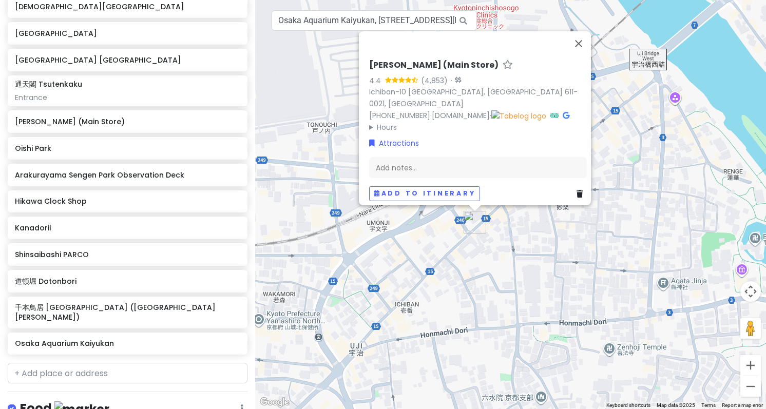
click at [459, 67] on h6 "Nakamura Tokichi Honten (Main Store)" at bounding box center [433, 65] width 129 height 11
click at [459, 67] on input "Nakamura Tokichi Honten (Main Store)" at bounding box center [478, 62] width 218 height 16
click at [387, 66] on h6 "Nakamura Tokichi Honten (Main Store)" at bounding box center [433, 65] width 129 height 11
click at [370, 68] on input "Nakamura Tokichi Honten (Main Store)" at bounding box center [478, 62] width 218 height 16
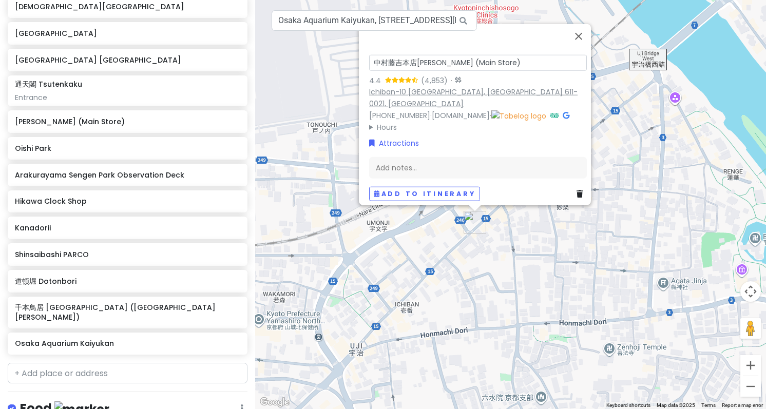
type input "中村藤吉本店 Nakamura Tokichi Honten (Main Store)"
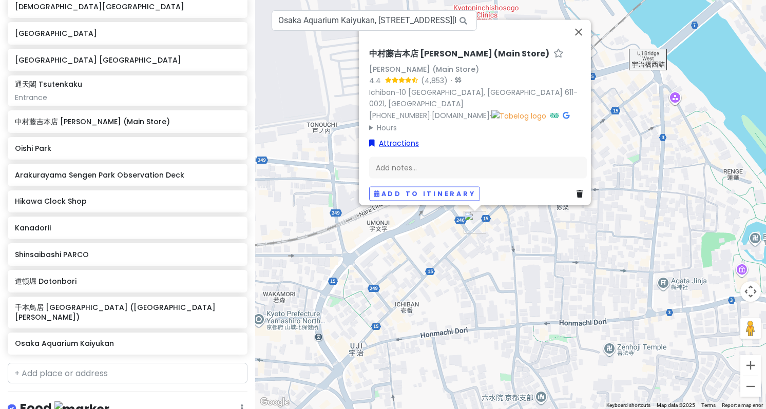
click at [399, 137] on link "Attractions" at bounding box center [394, 142] width 50 height 11
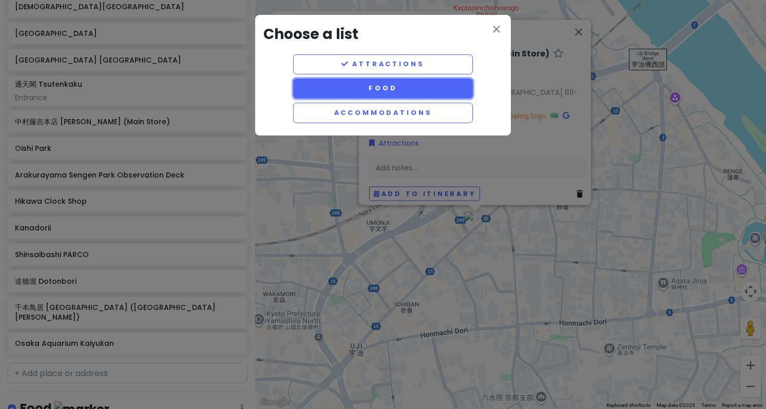
click at [393, 88] on button "Food" at bounding box center [383, 89] width 180 height 20
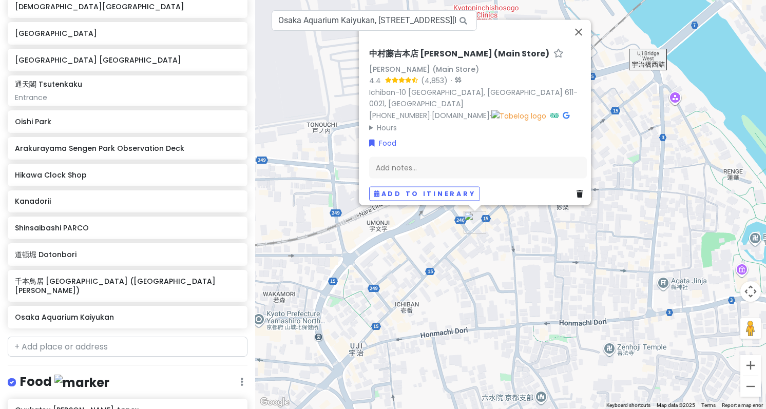
scroll to position [370, 0]
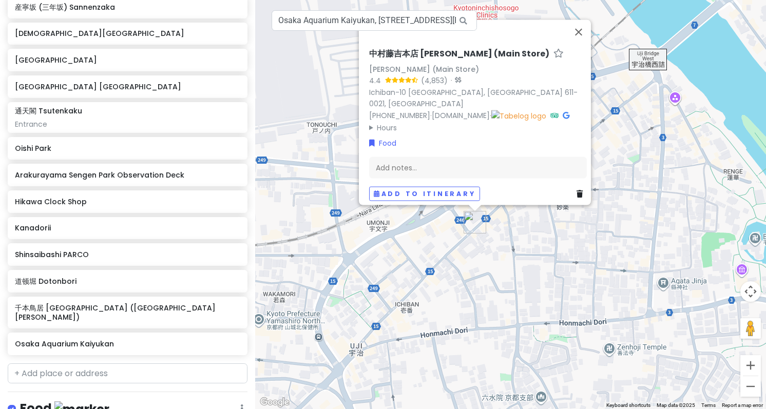
click at [322, 230] on div "中村藤吉本店 Nakamura Tokichi Honten (Main Store) Nakamura Tokichi Honten (Main Store…" at bounding box center [510, 204] width 511 height 409
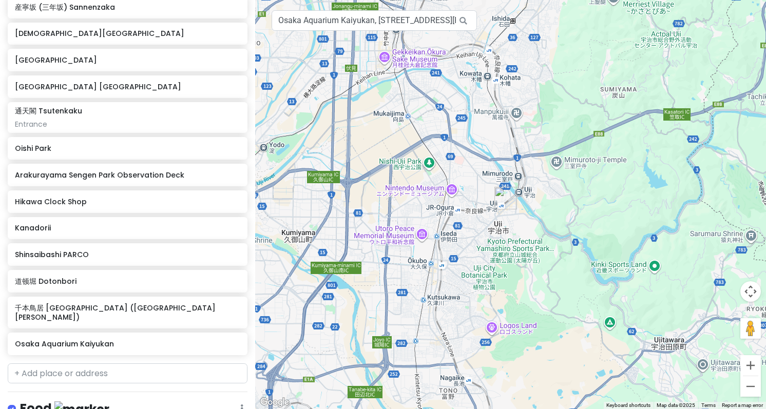
drag, startPoint x: 632, startPoint y: 283, endPoint x: 572, endPoint y: 227, distance: 82.1
click at [572, 227] on div at bounding box center [510, 204] width 511 height 409
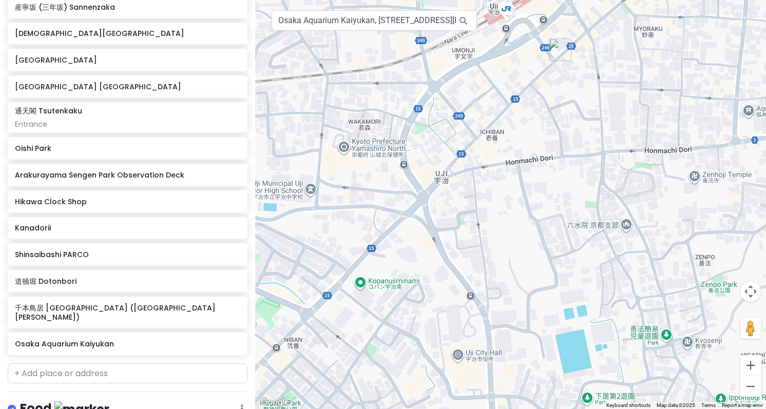
click at [556, 52] on img "中村藤吉本店 Nakamura Tokichi Honten (Main Store)" at bounding box center [560, 50] width 23 height 23
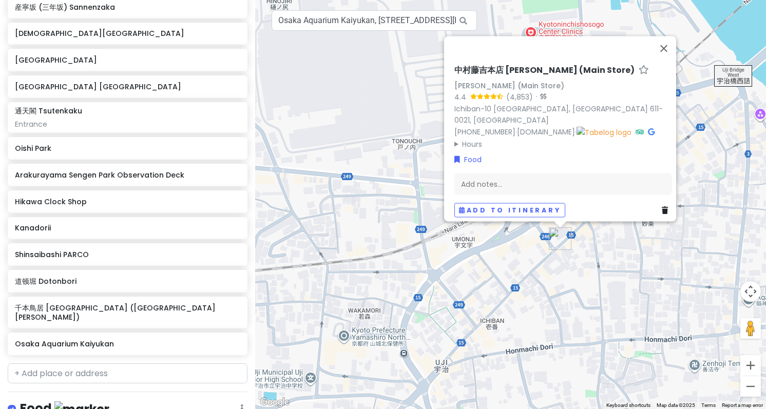
click at [465, 139] on summary "Hours" at bounding box center [564, 143] width 218 height 11
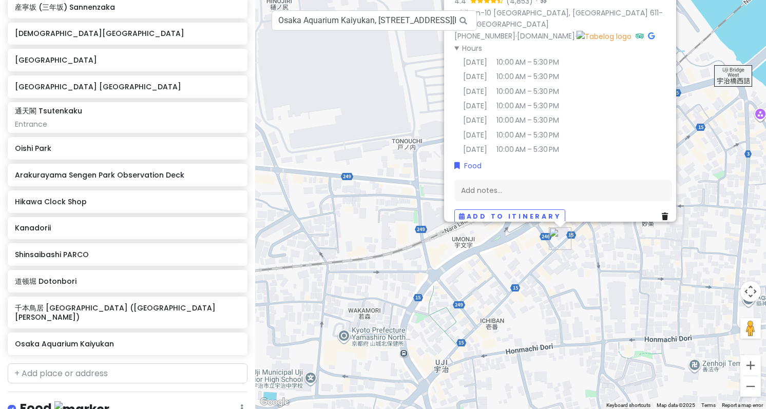
click at [402, 174] on div "中村藤吉本店 Nakamura Tokichi Honten (Main Store) Nakamura Tokichi Honten (Main Store…" at bounding box center [510, 204] width 511 height 409
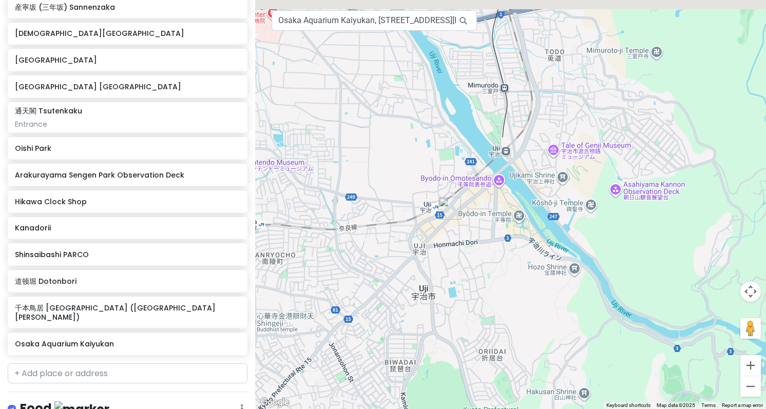
drag, startPoint x: 395, startPoint y: 154, endPoint x: 409, endPoint y: 310, distance: 156.3
click at [409, 309] on div at bounding box center [510, 204] width 511 height 409
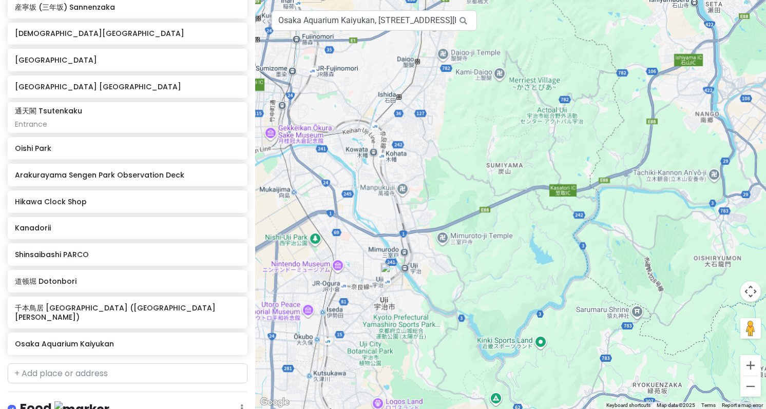
drag, startPoint x: 341, startPoint y: 262, endPoint x: 478, endPoint y: 308, distance: 144.4
click at [478, 308] on div at bounding box center [510, 204] width 511 height 409
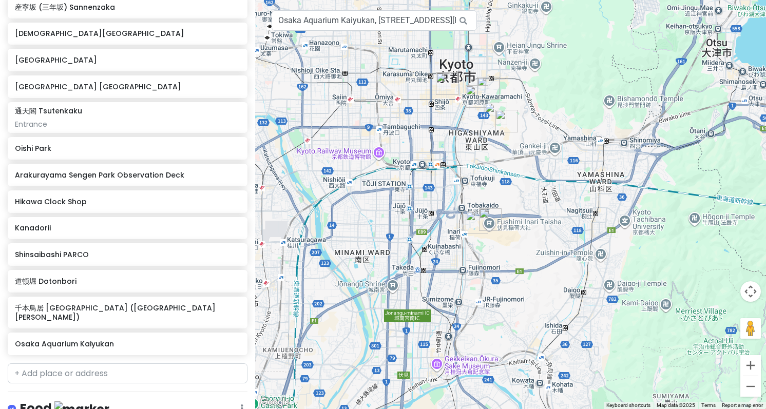
drag, startPoint x: 470, startPoint y: 129, endPoint x: 501, endPoint y: 307, distance: 180.0
click at [501, 307] on div at bounding box center [510, 204] width 511 height 409
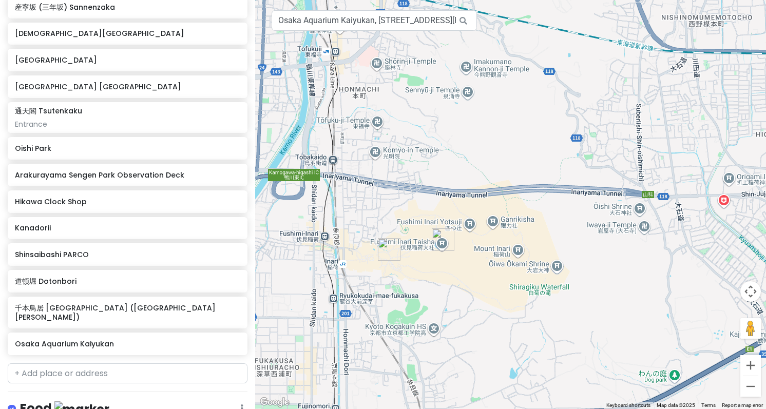
drag, startPoint x: 411, startPoint y: 269, endPoint x: 431, endPoint y: 293, distance: 31.4
click at [431, 293] on div at bounding box center [510, 204] width 511 height 409
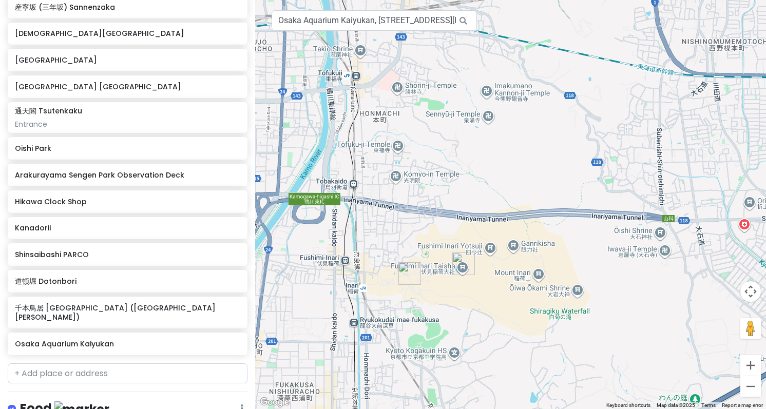
click at [407, 274] on img "千本鳥居 Senbon Torii (Thousand Torii Gates)" at bounding box center [410, 273] width 23 height 23
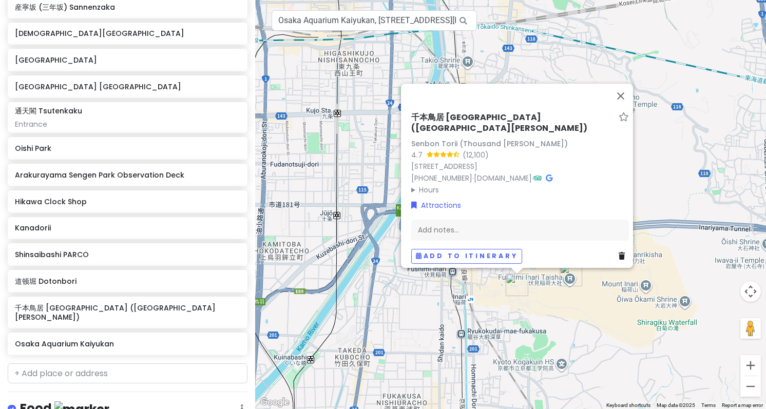
drag, startPoint x: 479, startPoint y: 308, endPoint x: 585, endPoint y: 319, distance: 106.9
click at [583, 318] on div "千本鳥居 Senbon Torii (Thousand Torii Gates) Senbon Torii (Thousand Torii Gates) 4.…" at bounding box center [510, 204] width 511 height 409
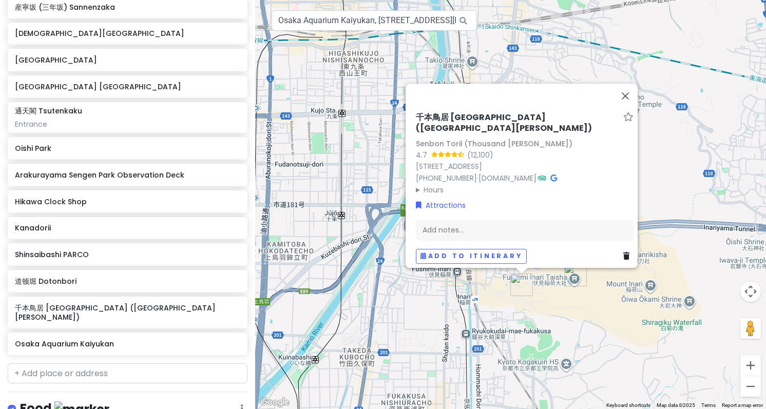
click at [591, 331] on div "千本鳥居 Senbon Torii (Thousand Torii Gates) Senbon Torii (Thousand Torii Gates) 4.…" at bounding box center [510, 204] width 511 height 409
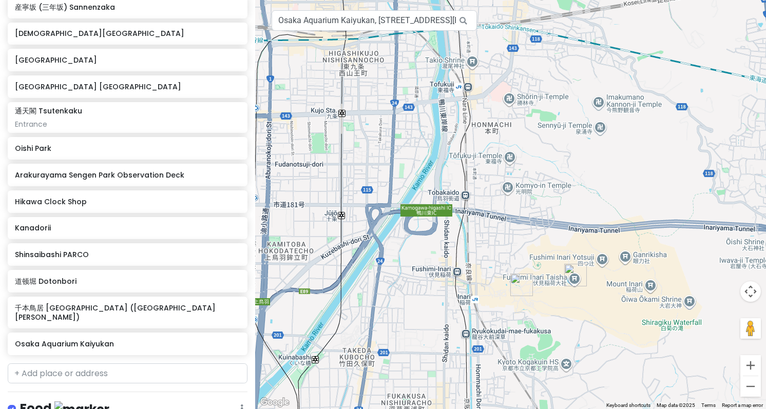
click at [521, 284] on img "千本鳥居 Senbon Torii (Thousand Torii Gates)" at bounding box center [522, 285] width 23 height 23
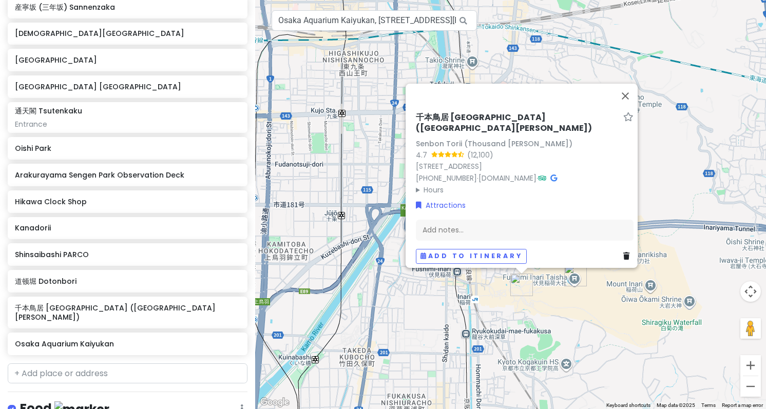
click at [420, 184] on summary "Hours" at bounding box center [525, 189] width 218 height 11
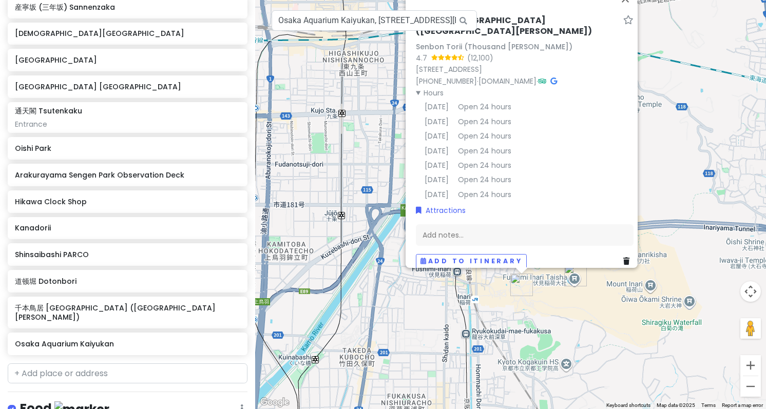
click at [677, 188] on div "千本鳥居 Senbon Torii (Thousand Torii Gates) Senbon Torii (Thousand Torii Gates) 4.…" at bounding box center [510, 204] width 511 height 409
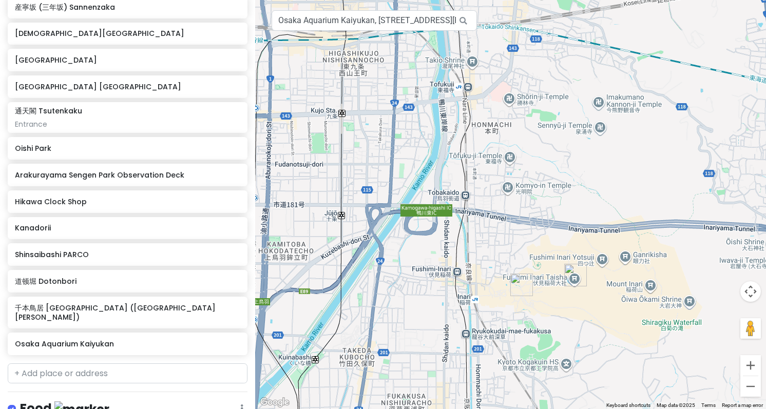
click at [573, 274] on img "伏見稲荷大社 Fushimi Inari Taisha" at bounding box center [575, 275] width 23 height 23
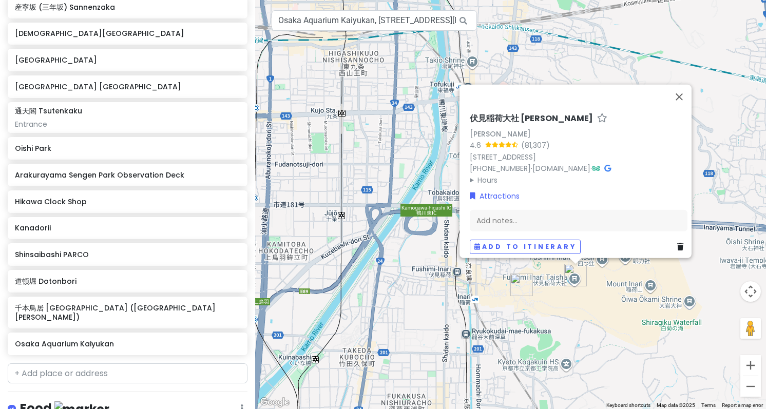
click at [488, 175] on summary "Hours" at bounding box center [579, 180] width 218 height 11
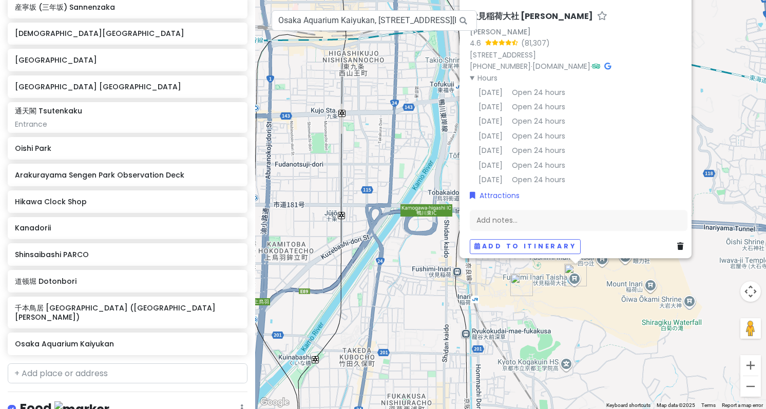
click at [437, 270] on div "伏見稲荷大社 Fushimi Inari Taisha Fushimi Inari Taisha 4.6 (81,307) 68 Fukakusa Yabun…" at bounding box center [510, 204] width 511 height 409
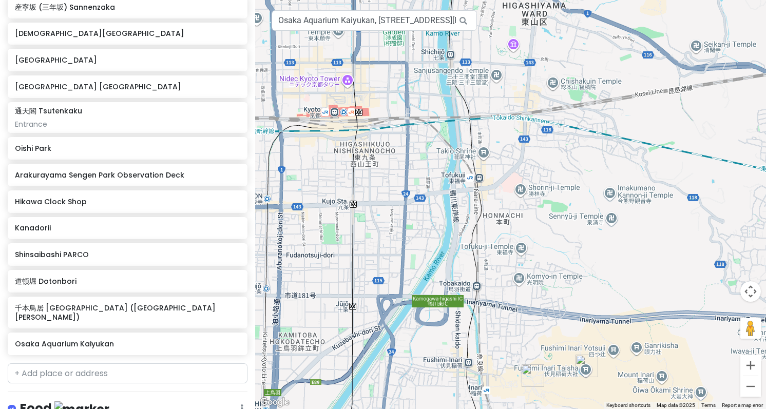
drag, startPoint x: 562, startPoint y: 183, endPoint x: 536, endPoint y: 285, distance: 105.0
click at [538, 285] on div at bounding box center [510, 204] width 511 height 409
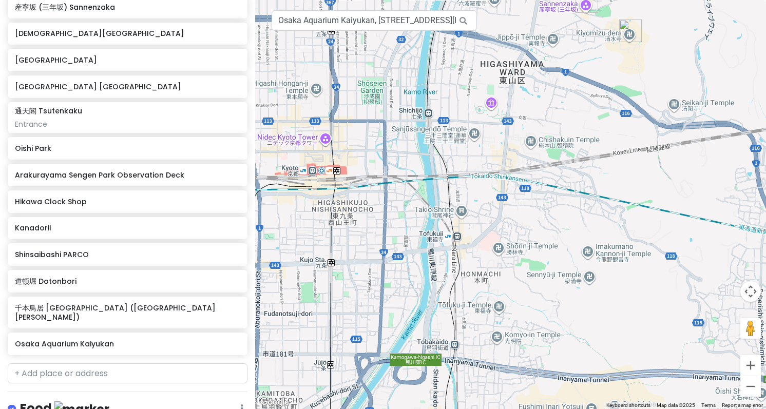
drag, startPoint x: 510, startPoint y: 134, endPoint x: 480, endPoint y: 292, distance: 161.0
click at [498, 253] on div at bounding box center [510, 204] width 511 height 409
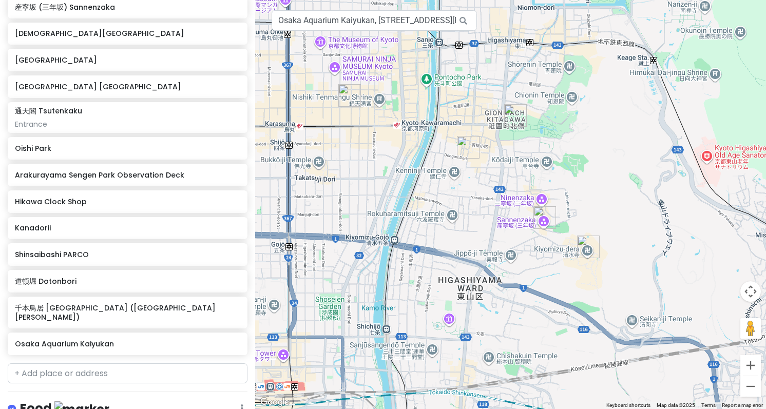
drag, startPoint x: 520, startPoint y: 263, endPoint x: 510, endPoint y: 220, distance: 44.4
click at [510, 220] on div at bounding box center [510, 204] width 511 height 409
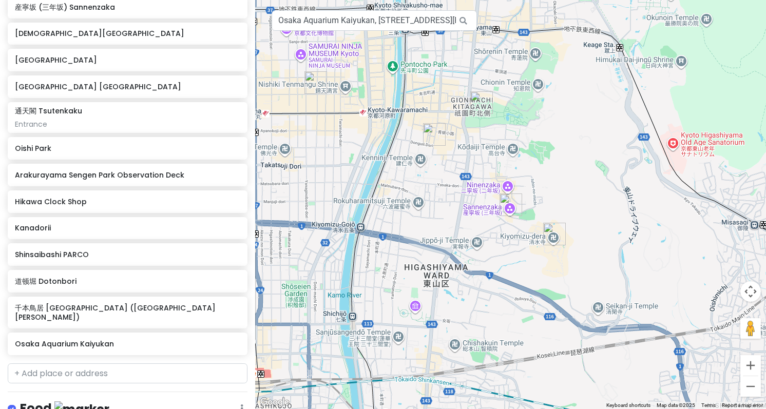
drag, startPoint x: 556, startPoint y: 251, endPoint x: 521, endPoint y: 238, distance: 37.4
click at [521, 238] on div at bounding box center [510, 204] width 511 height 409
click at [510, 208] on img "産寧坂 (三年坂) Sannenzaka" at bounding box center [511, 205] width 23 height 23
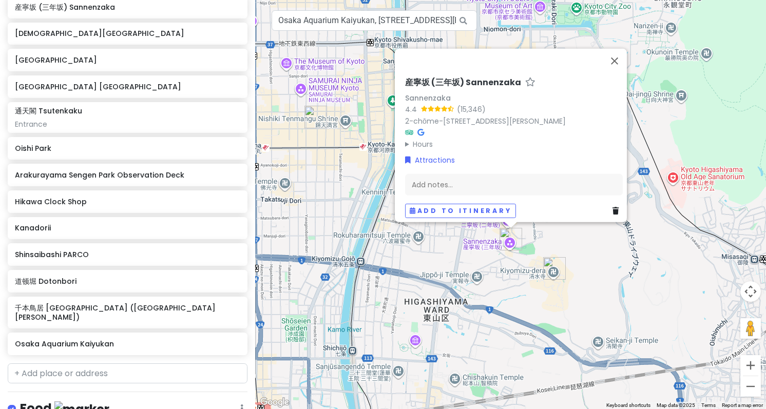
click at [413, 141] on summary "Hours" at bounding box center [514, 144] width 218 height 11
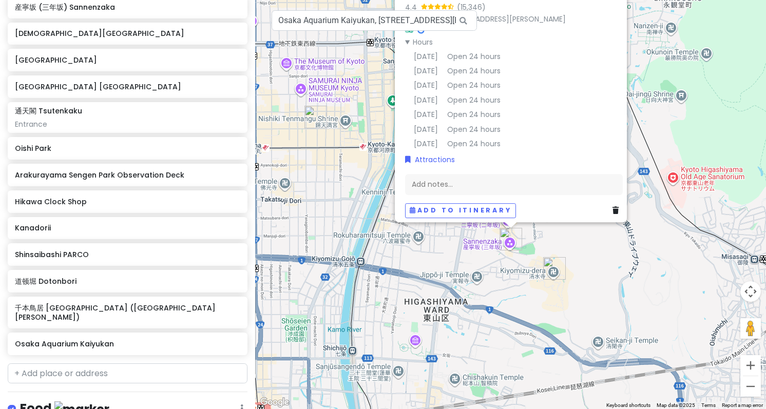
click at [553, 267] on img "清水寺 Kiyomizu-dera" at bounding box center [554, 268] width 23 height 23
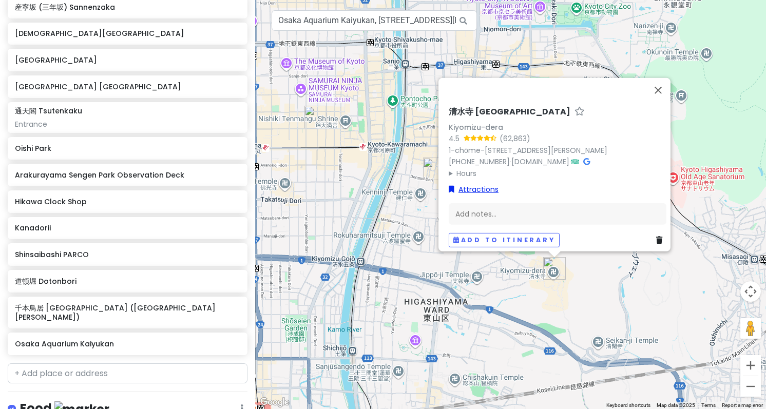
click at [486, 183] on link "Attractions" at bounding box center [474, 188] width 50 height 11
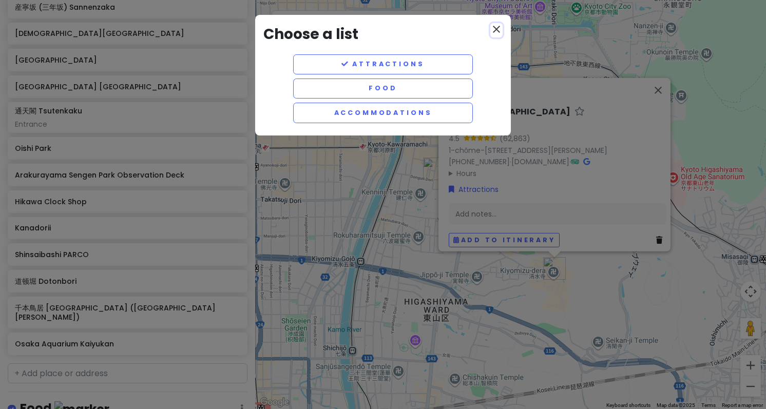
drag, startPoint x: 500, startPoint y: 27, endPoint x: 533, endPoint y: 76, distance: 58.6
click at [501, 33] on icon "close" at bounding box center [497, 29] width 12 height 12
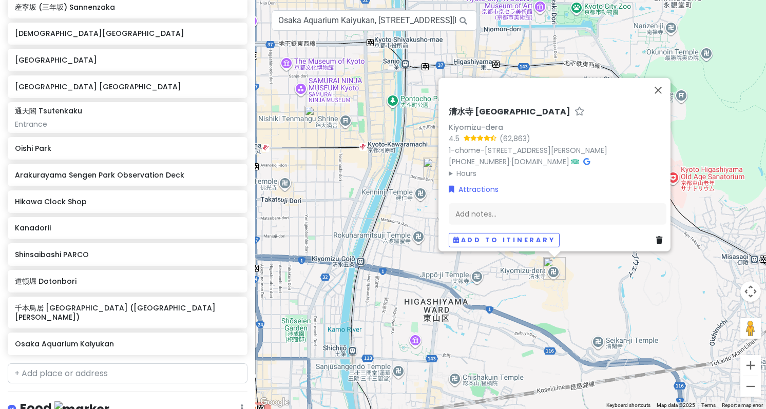
click at [455, 168] on summary "Hours" at bounding box center [558, 173] width 218 height 11
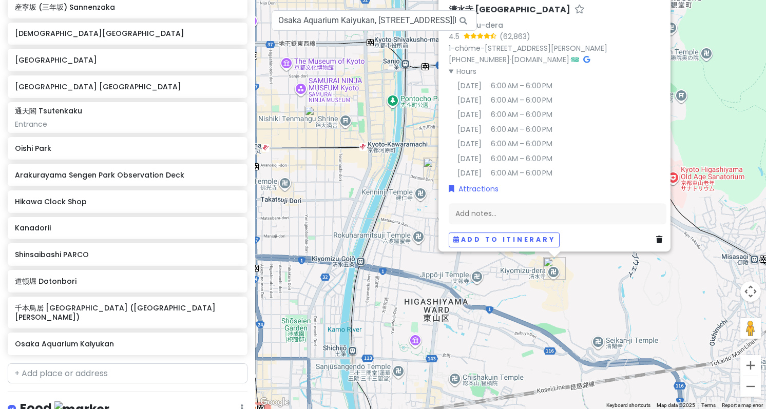
click at [365, 196] on div "清水寺 Kiyomizu-dera Kiyomizu-dera 4.5 (62,863) 1-chōme-294 Kiyomizu, Higashiyama …" at bounding box center [510, 204] width 511 height 409
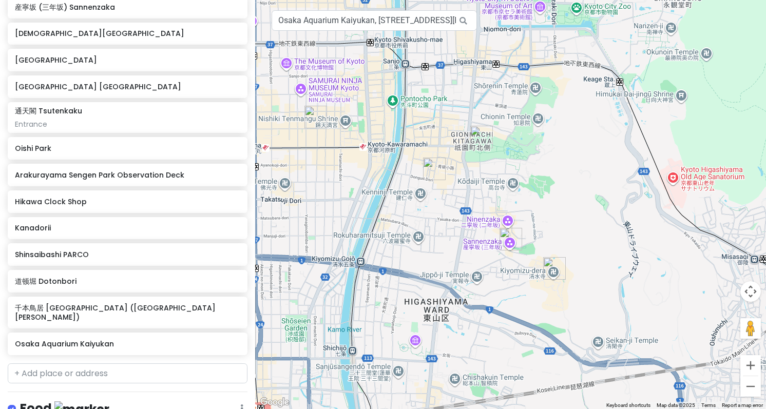
click at [431, 169] on img "花見小路 Hanamikoji Street" at bounding box center [434, 169] width 23 height 23
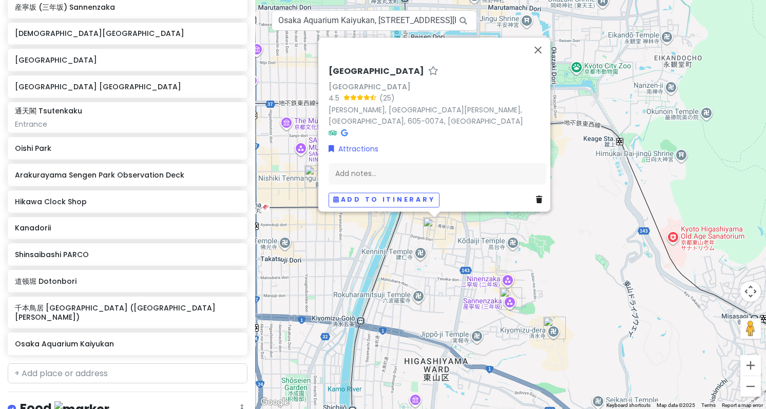
click at [578, 176] on div "花見小路 Hanamikoji Street Hanamikoji Street 4.5 (25) Gionmachi Minamigawa, Higashi…" at bounding box center [510, 204] width 511 height 409
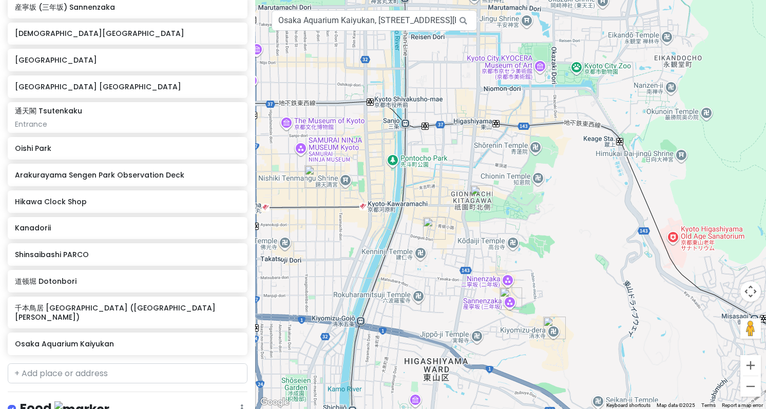
click at [481, 197] on img "八坂神社 Yasaka Shrine" at bounding box center [481, 196] width 23 height 23
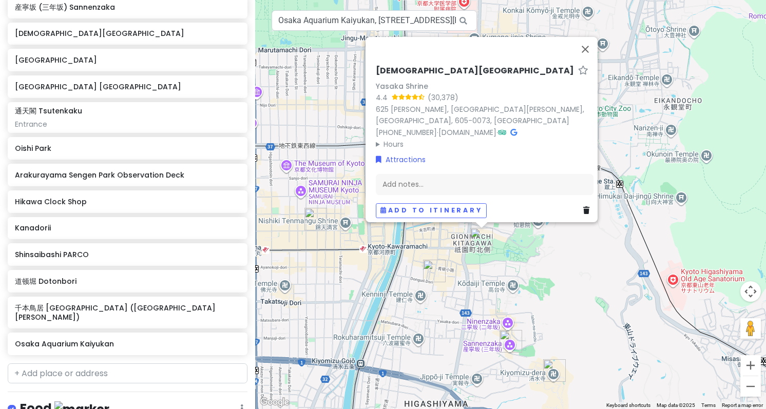
click at [391, 139] on summary "Hours" at bounding box center [485, 144] width 218 height 11
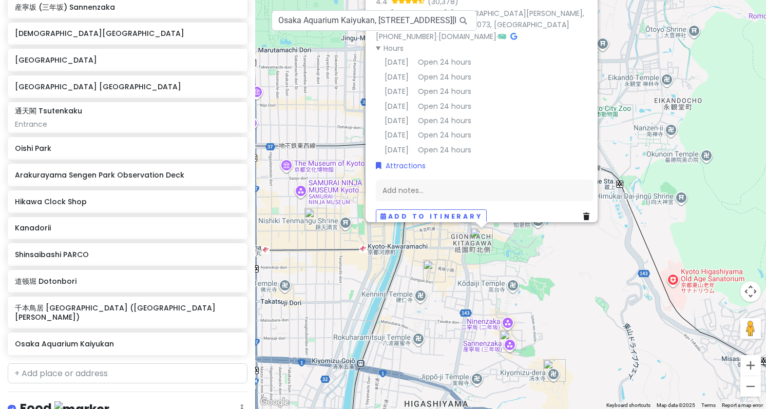
click at [319, 221] on img "锦市场 Nishiki Market" at bounding box center [316, 219] width 23 height 23
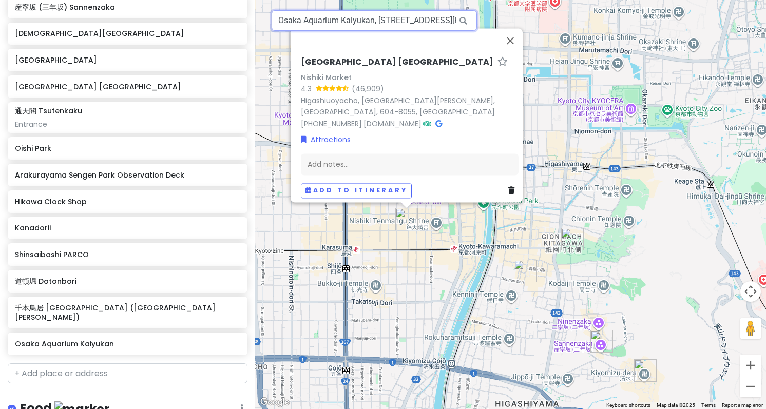
click at [353, 25] on input "Osaka Aquarium Kaiyukan, 1 Chome-1-10 Kaigandōri, Minato Ward, Osaka, Japan" at bounding box center [374, 20] width 205 height 21
paste input "Kamo River"
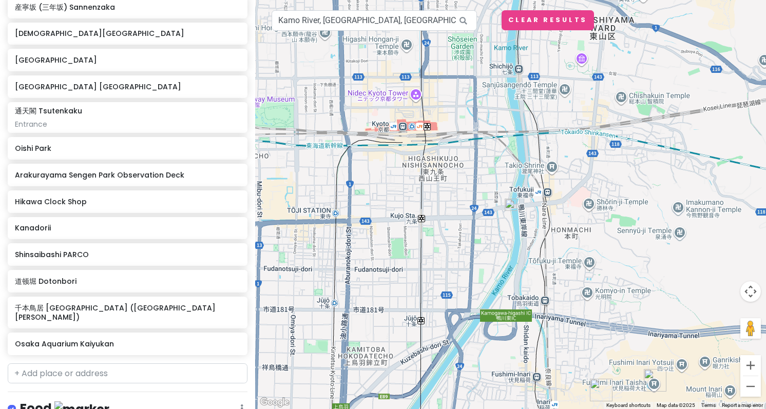
click at [506, 206] on img at bounding box center [511, 205] width 12 height 12
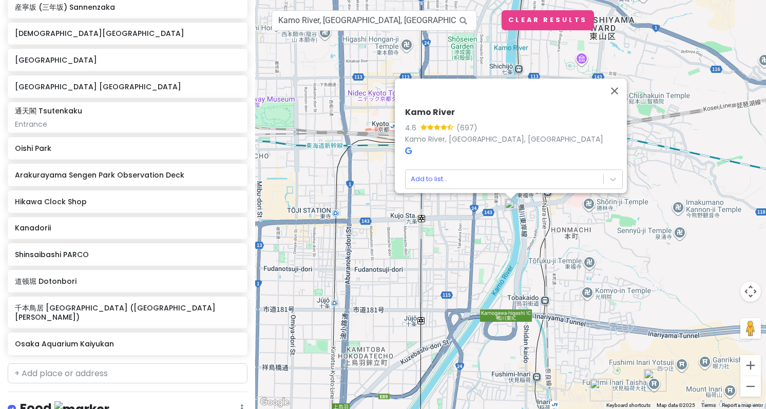
click at [514, 207] on img at bounding box center [511, 205] width 12 height 12
click at [446, 170] on body "Tokyo Trip Private Change Dates Make a Copy Delete Trip Go Pro ⚡️ Give Feedback…" at bounding box center [383, 204] width 766 height 409
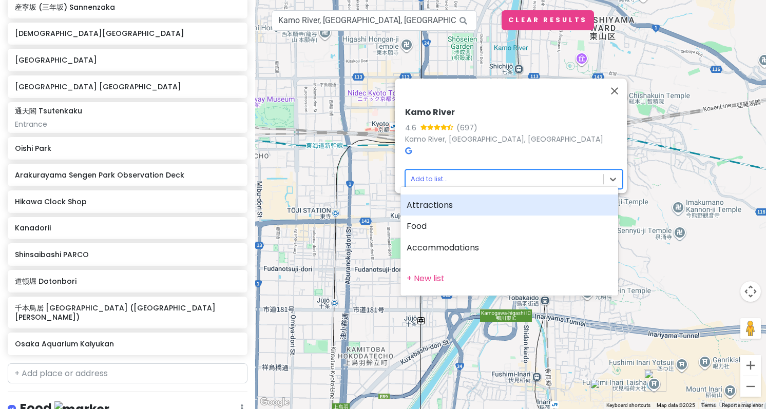
click at [443, 201] on div "Attractions" at bounding box center [510, 206] width 218 height 22
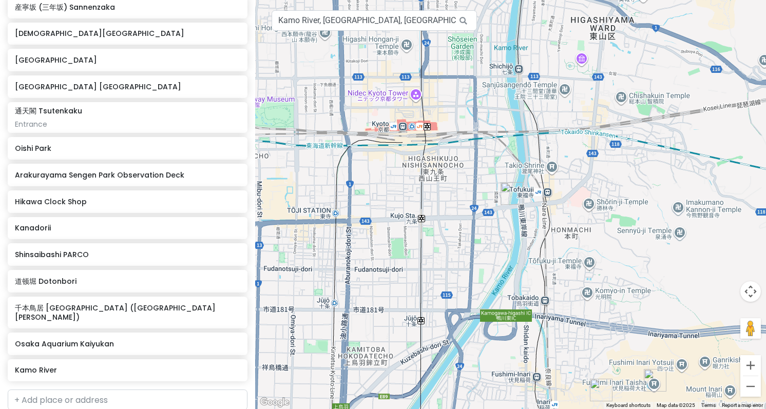
scroll to position [397, 0]
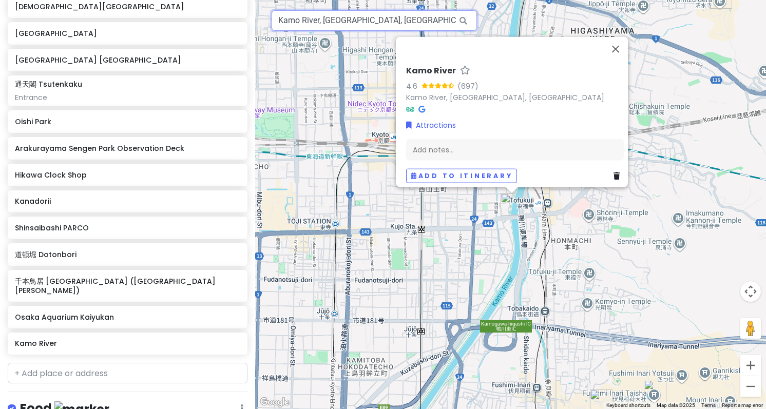
click at [376, 26] on input "Kamo River, Kyoto, Japan" at bounding box center [374, 20] width 205 height 21
paste input "Nidec Kyoto Tower"
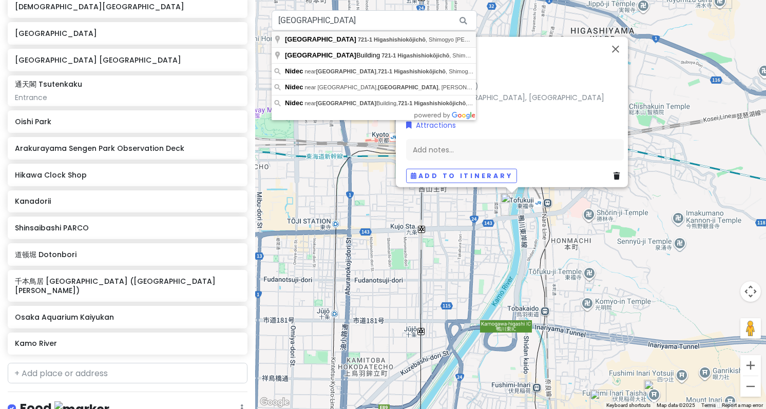
type input "Nidec Kyoto Tower, 721-1 Higashishiokōjichō, Shimogyo Ward, Kyoto, Japan"
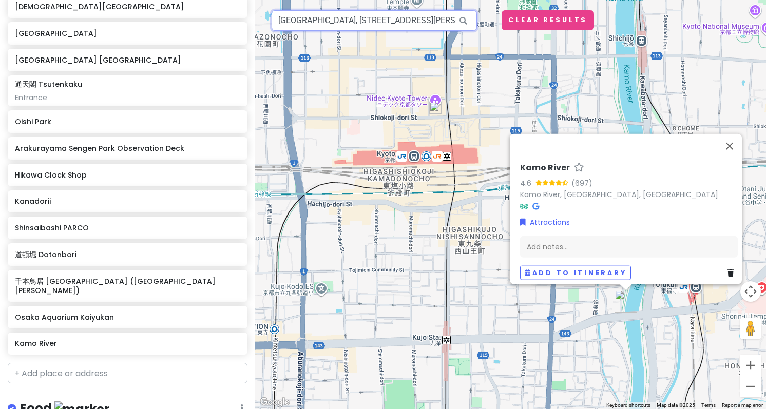
click at [354, 23] on input "Nidec Kyoto Tower, 721-1 Higashishiokōjichō, Shimogyo Ward, Kyoto, Japan" at bounding box center [374, 20] width 205 height 21
click at [437, 116] on div "Kamo River 4.6 (697) Kamo River, Kyoto, Japan Attractions Add notes... Add to i…" at bounding box center [510, 204] width 511 height 409
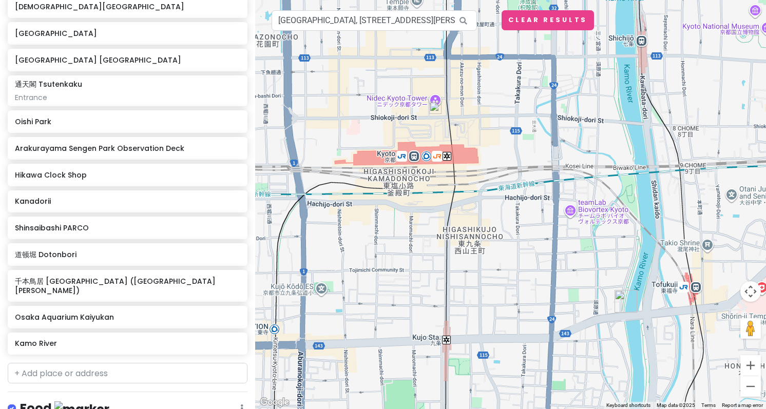
click at [439, 113] on img at bounding box center [435, 108] width 12 height 12
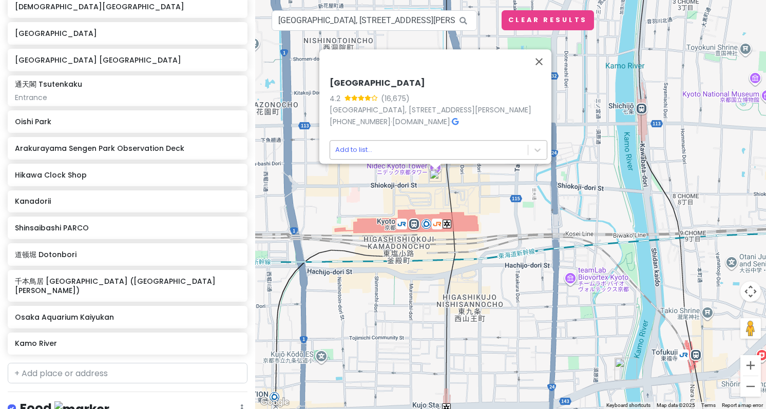
click at [389, 138] on body "Tokyo Trip Private Change Dates Make a Copy Delete Trip Go Pro ⚡️ Give Feedback…" at bounding box center [383, 204] width 766 height 409
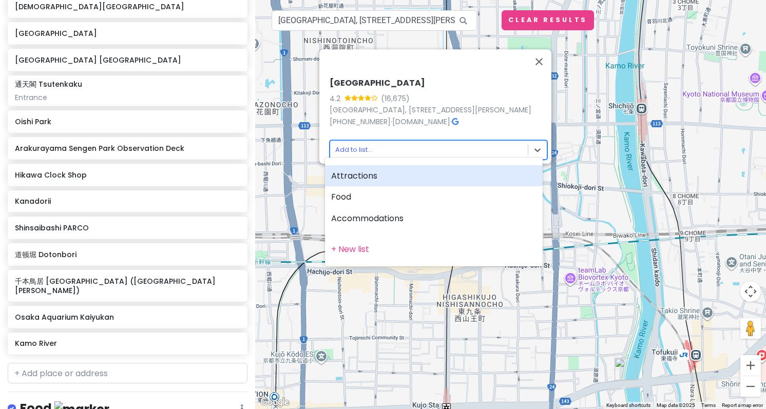
click at [406, 178] on div "Attractions" at bounding box center [434, 176] width 218 height 22
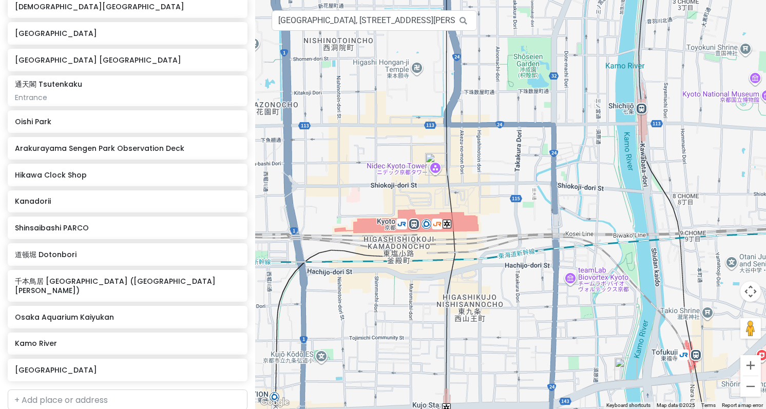
scroll to position [423, 0]
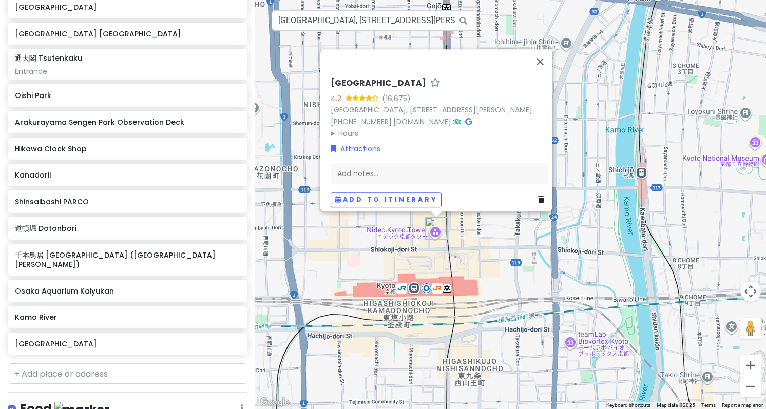
click at [333, 128] on summary "Hours" at bounding box center [440, 133] width 218 height 11
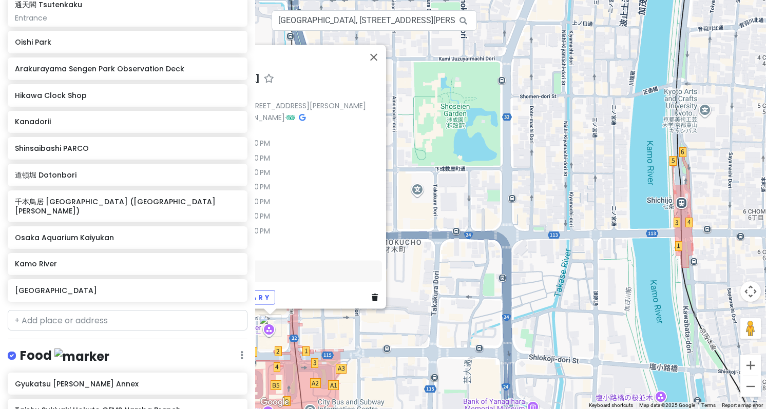
scroll to position [525, 0]
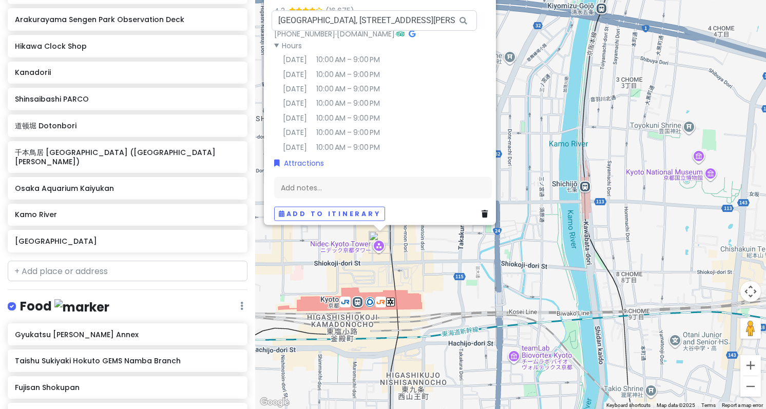
click at [538, 215] on div "Nidec Kyoto Tower 4.2 (16,675) Japan, 〒600-8216 Kyoto, Shimogyo Ward, Higashish…" at bounding box center [510, 204] width 511 height 409
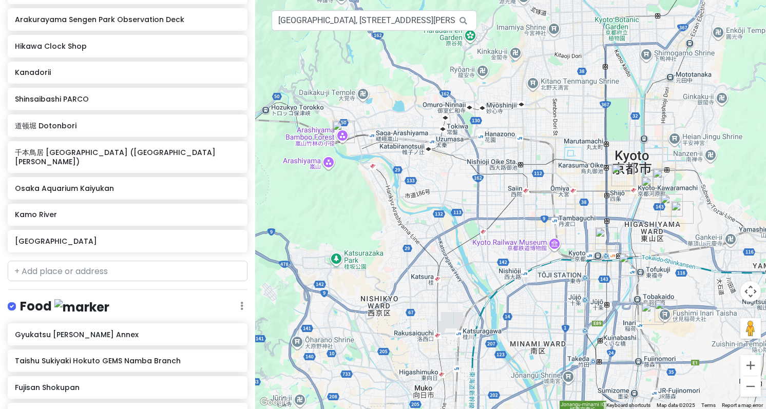
drag, startPoint x: 293, startPoint y: 141, endPoint x: 367, endPoint y: 142, distance: 74.0
click at [367, 142] on div at bounding box center [510, 204] width 511 height 409
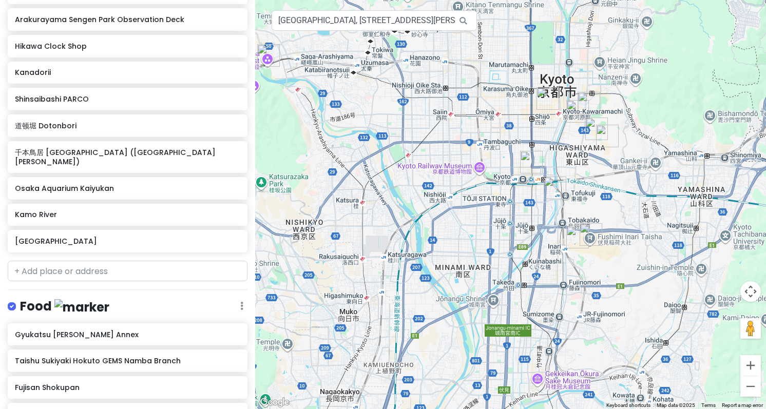
drag, startPoint x: 442, startPoint y: 184, endPoint x: 357, endPoint y: 104, distance: 116.6
click at [357, 104] on div at bounding box center [510, 204] width 511 height 409
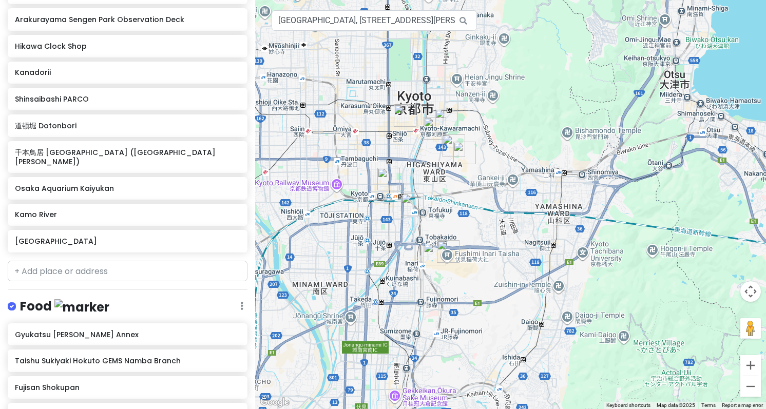
drag, startPoint x: 469, startPoint y: 173, endPoint x: 341, endPoint y: 205, distance: 132.4
click at [341, 205] on div at bounding box center [510, 204] width 511 height 409
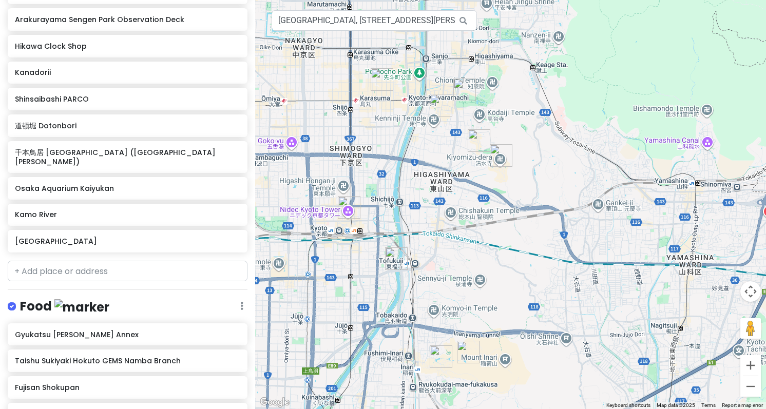
drag, startPoint x: 400, startPoint y: 170, endPoint x: 444, endPoint y: 271, distance: 110.2
click at [444, 271] on div at bounding box center [510, 204] width 511 height 409
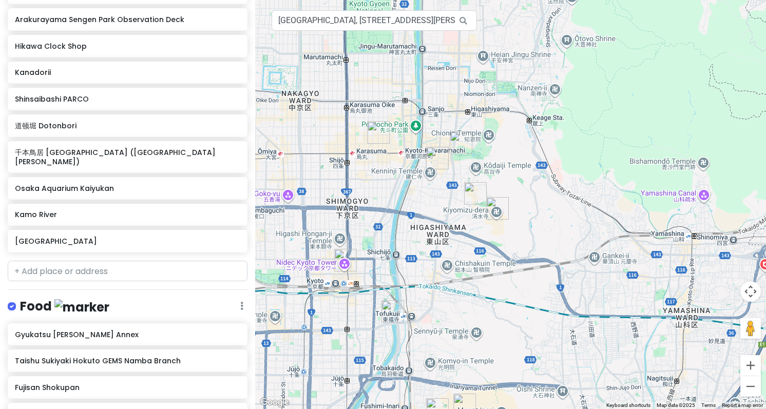
drag, startPoint x: 462, startPoint y: 181, endPoint x: 458, endPoint y: 236, distance: 54.6
click at [458, 236] on div at bounding box center [510, 204] width 511 height 409
click at [498, 206] on img "清水寺 Kiyomizu-dera" at bounding box center [497, 208] width 23 height 23
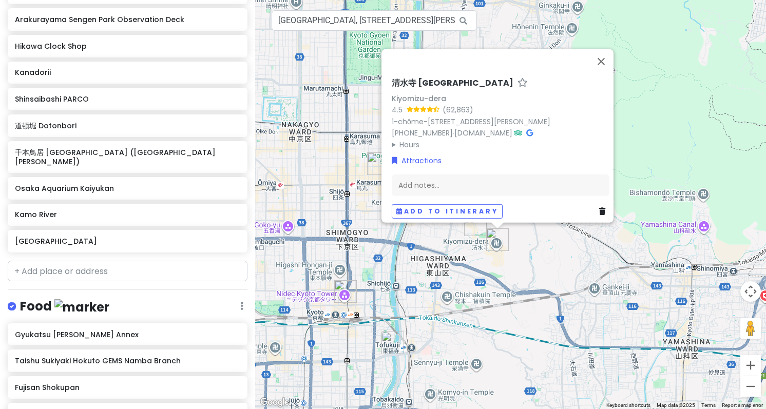
click at [401, 139] on summary "Hours" at bounding box center [501, 144] width 218 height 11
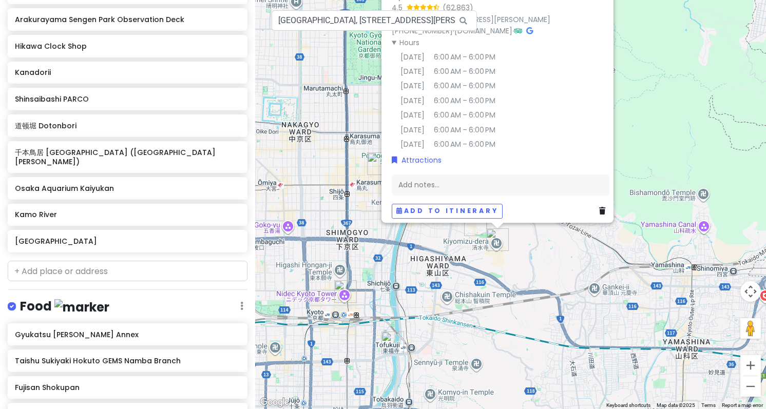
click at [449, 266] on div "清水寺 Kiyomizu-dera Kiyomizu-dera 4.5 (62,863) 1-chōme-294 Kiyomizu, Higashiyama …" at bounding box center [510, 204] width 511 height 409
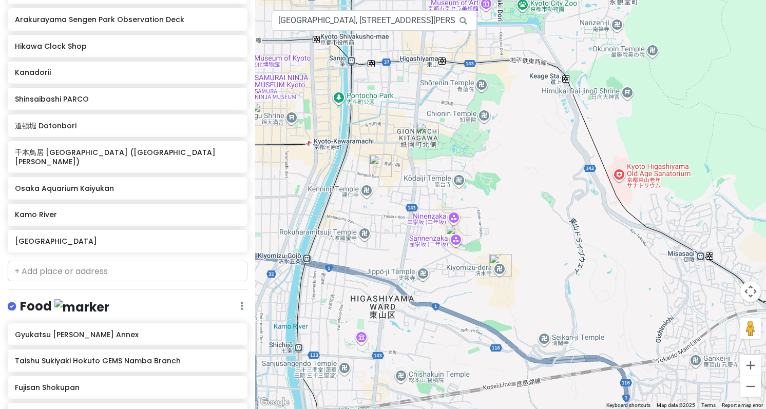
drag, startPoint x: 465, startPoint y: 254, endPoint x: 469, endPoint y: 274, distance: 20.9
click at [469, 274] on div at bounding box center [510, 204] width 511 height 409
click at [450, 243] on img "産寧坂 (三年坂) Sannenzaka" at bounding box center [457, 236] width 23 height 23
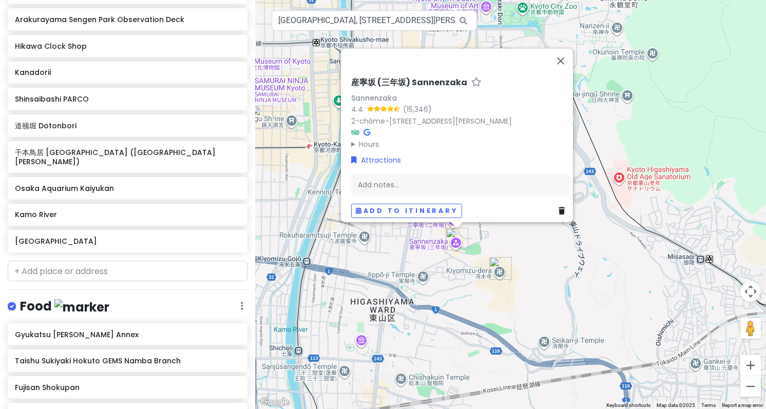
click at [521, 242] on div "産寧坂 (三年坂) Sannenzaka Sannenzaka 4.4 (15,346) 2-chōme-211 Kiyomizu, Higashiyama …" at bounding box center [510, 204] width 511 height 409
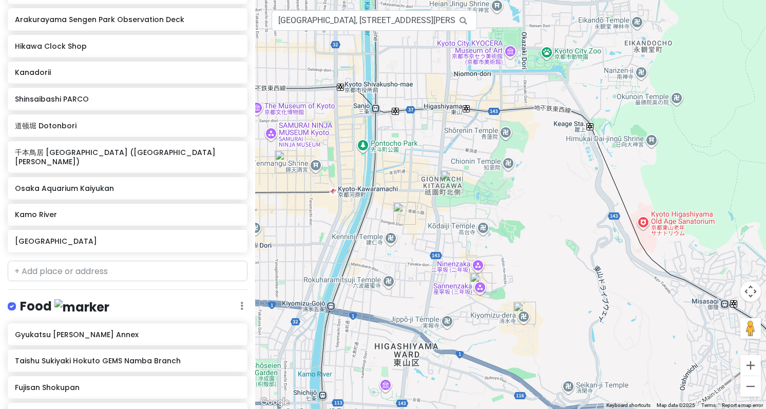
drag, startPoint x: 491, startPoint y: 227, endPoint x: 515, endPoint y: 274, distance: 52.6
click at [515, 274] on div at bounding box center [510, 204] width 511 height 409
click at [403, 213] on img "花見小路 Hanamikoji Street" at bounding box center [404, 213] width 23 height 23
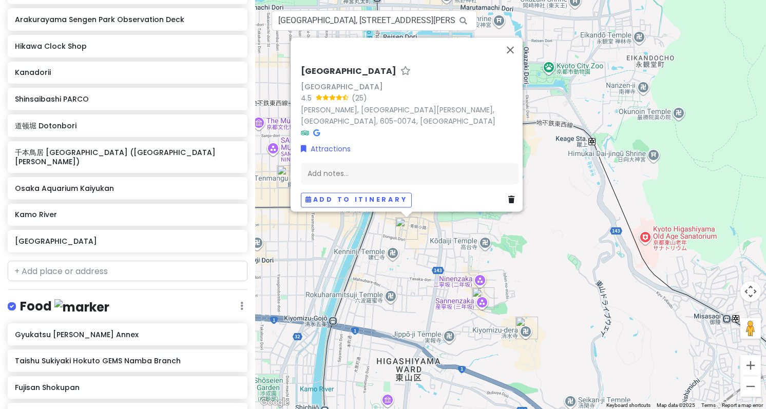
click at [472, 231] on div "花見小路 Hanamikoji Street Hanamikoji Street 4.5 (25) Gionmachi Minamigawa, Higashi…" at bounding box center [510, 204] width 511 height 409
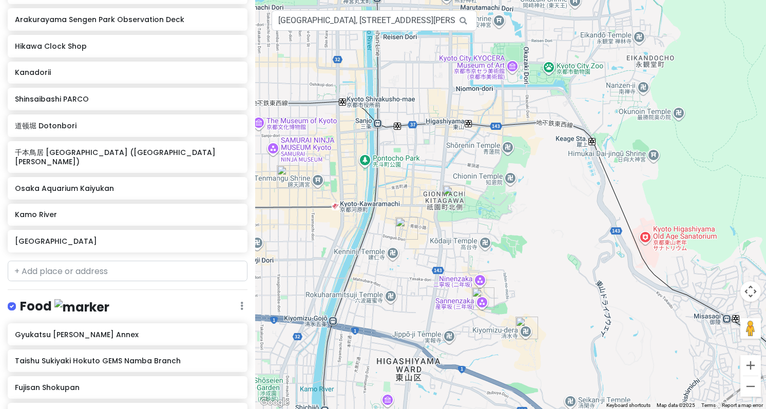
click at [452, 194] on img "八坂神社 Yasaka Shrine" at bounding box center [454, 196] width 23 height 23
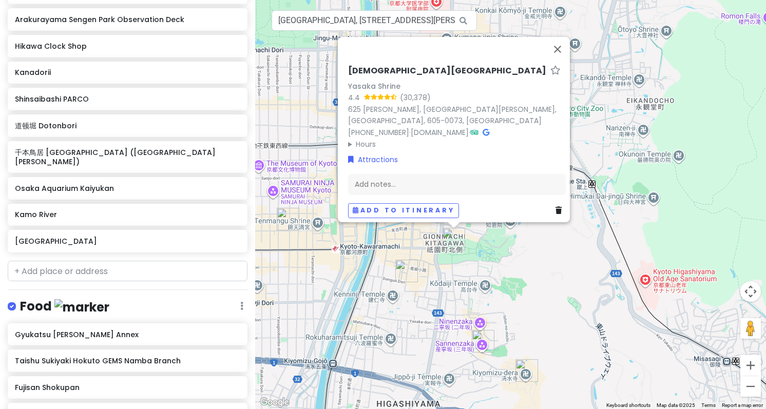
click at [367, 139] on summary "Hours" at bounding box center [457, 144] width 218 height 11
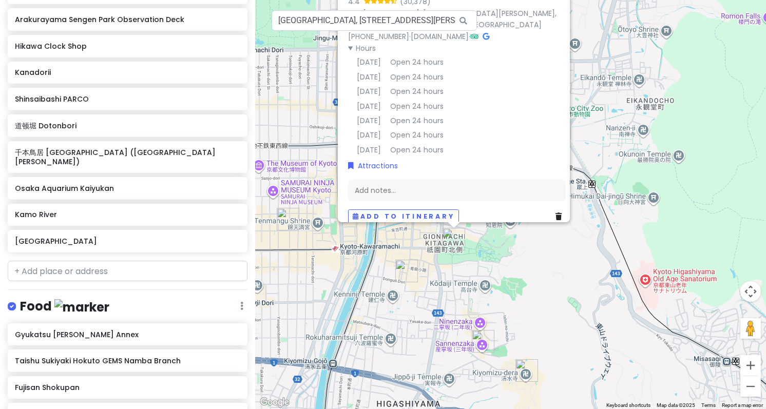
click at [516, 247] on div "八坂神社 Yasaka Shrine Yasaka Shrine 4.4 (30,378) 625 Gionmachi Kitagawa, Higashiya…" at bounding box center [510, 204] width 511 height 409
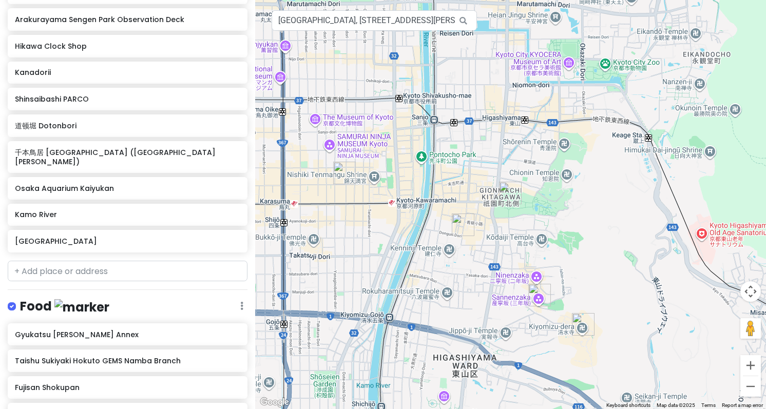
drag, startPoint x: 378, startPoint y: 349, endPoint x: 433, endPoint y: 304, distance: 71.6
click at [433, 304] on div at bounding box center [510, 204] width 511 height 409
click at [344, 175] on img "锦市场 Nishiki Market" at bounding box center [344, 173] width 23 height 23
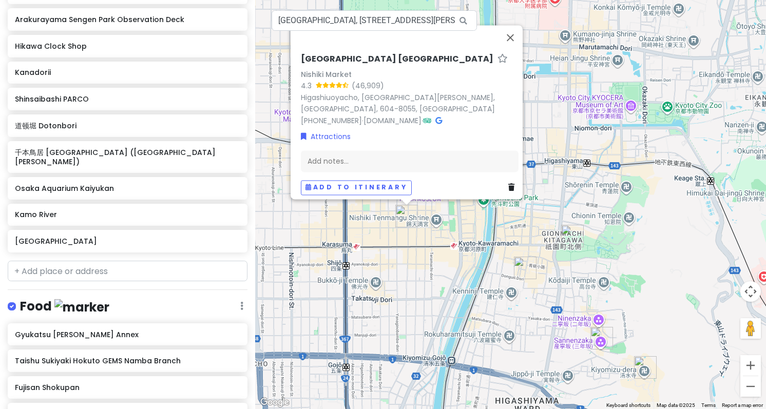
drag, startPoint x: 338, startPoint y: 66, endPoint x: 416, endPoint y: 226, distance: 178.0
click at [338, 65] on h6 "锦市场 Nishiki Market" at bounding box center [397, 59] width 193 height 11
click at [378, 64] on input "锦市场 Nishiki Market" at bounding box center [410, 57] width 218 height 16
click at [339, 79] on div "Nishiki Market" at bounding box center [410, 74] width 218 height 11
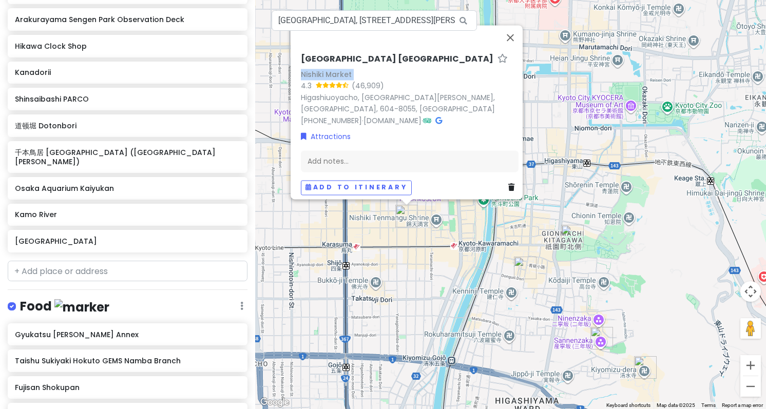
click at [339, 79] on div "Nishiki Market" at bounding box center [410, 74] width 218 height 11
copy div "Nishiki Market"
click at [511, 40] on button "Close" at bounding box center [510, 37] width 25 height 25
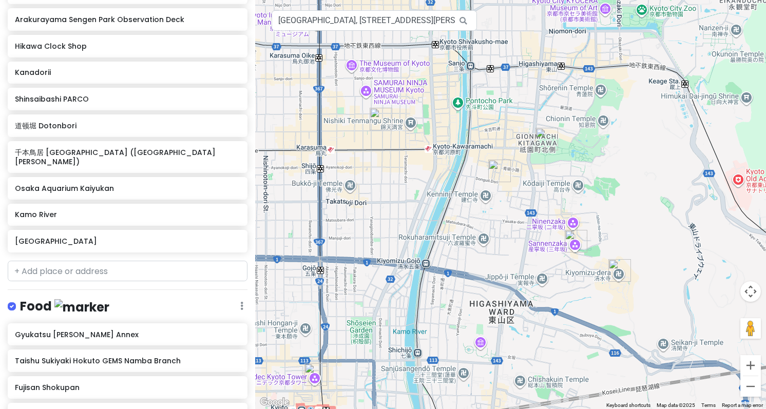
drag, startPoint x: 454, startPoint y: 254, endPoint x: 422, endPoint y: 136, distance: 122.4
click at [422, 136] on div at bounding box center [510, 204] width 511 height 409
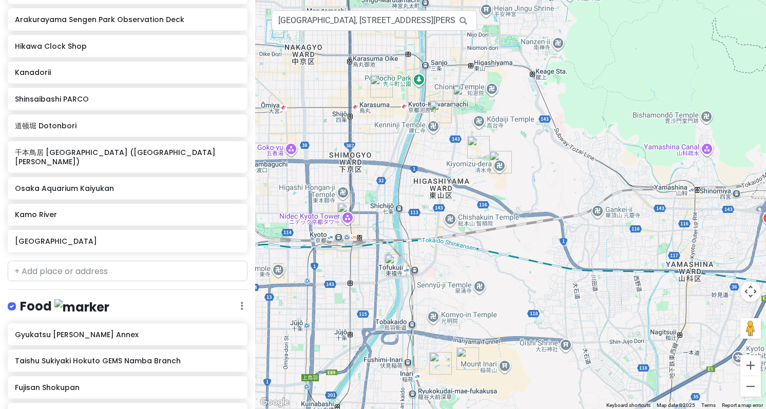
drag, startPoint x: 491, startPoint y: 243, endPoint x: 479, endPoint y: 224, distance: 22.8
click at [479, 224] on div at bounding box center [510, 204] width 511 height 409
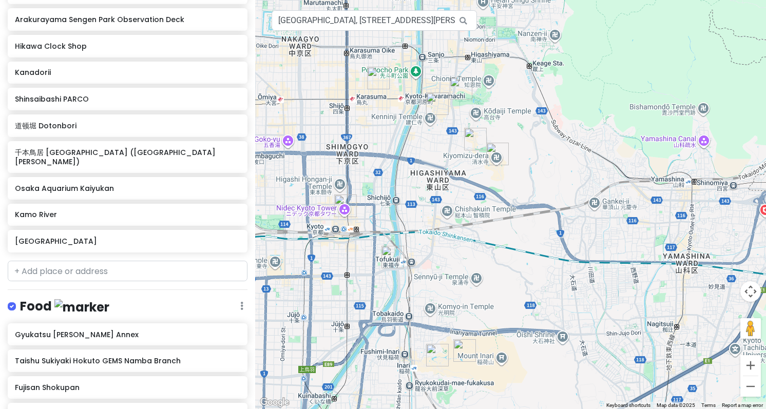
drag, startPoint x: 470, startPoint y: 193, endPoint x: 467, endPoint y: 184, distance: 9.7
click at [467, 184] on div at bounding box center [510, 204] width 511 height 409
click at [394, 253] on img "Kamo River" at bounding box center [393, 257] width 23 height 23
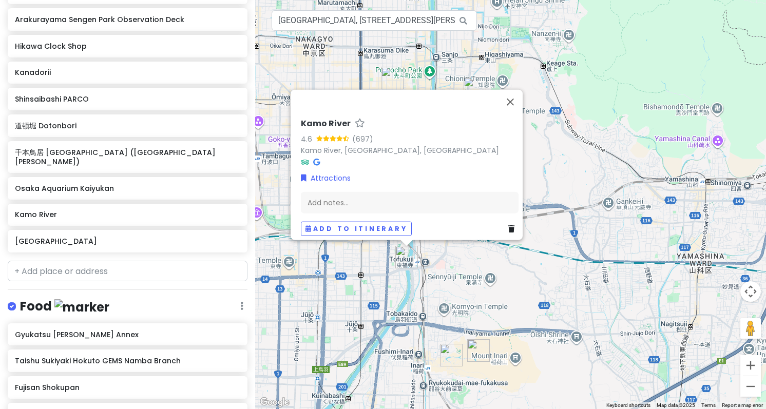
click at [586, 171] on div "Kamo River 4.6 (697) Kamo River, Kyoto, Japan Attractions Add notes... Add to i…" at bounding box center [510, 204] width 511 height 409
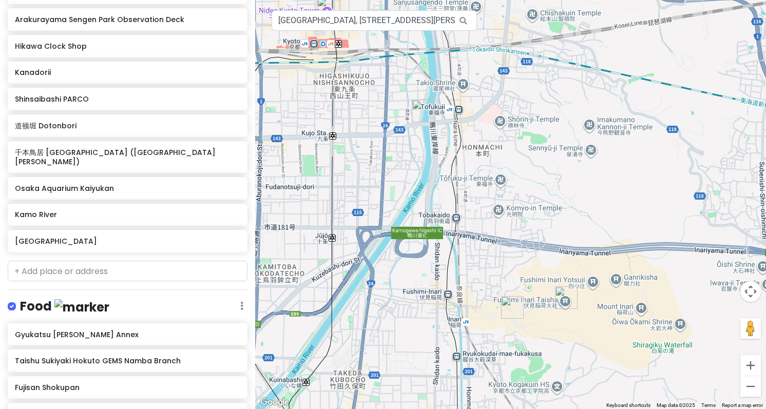
drag, startPoint x: 447, startPoint y: 294, endPoint x: 476, endPoint y: 186, distance: 111.8
click at [473, 168] on div at bounding box center [510, 204] width 511 height 409
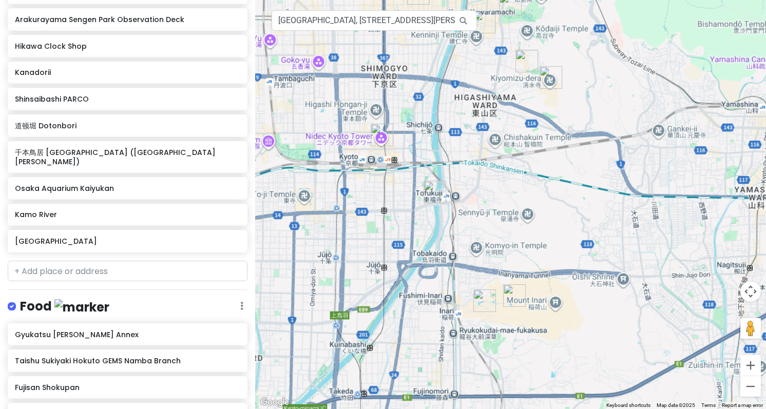
drag, startPoint x: 591, startPoint y: 87, endPoint x: 553, endPoint y: 166, distance: 88.2
click at [552, 176] on div at bounding box center [510, 204] width 511 height 409
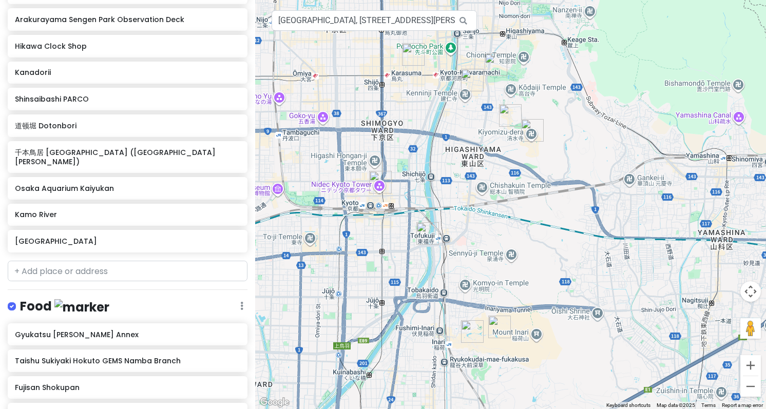
drag, startPoint x: 482, startPoint y: 116, endPoint x: 468, endPoint y: 148, distance: 35.9
click at [468, 148] on div at bounding box center [510, 204] width 511 height 409
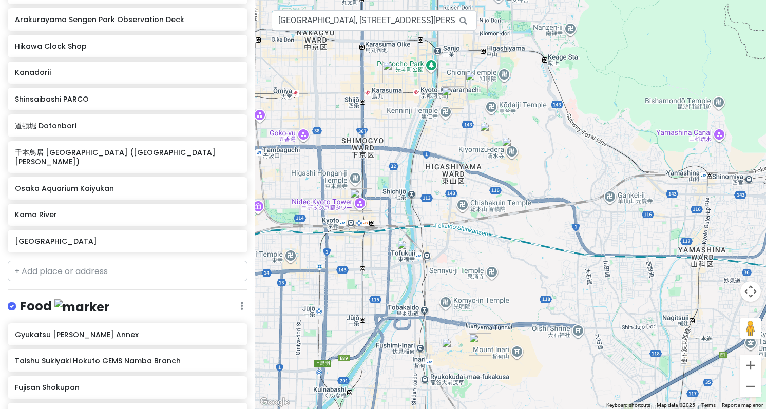
drag, startPoint x: 493, startPoint y: 170, endPoint x: 473, endPoint y: 189, distance: 27.2
click at [473, 189] on div at bounding box center [510, 204] width 511 height 409
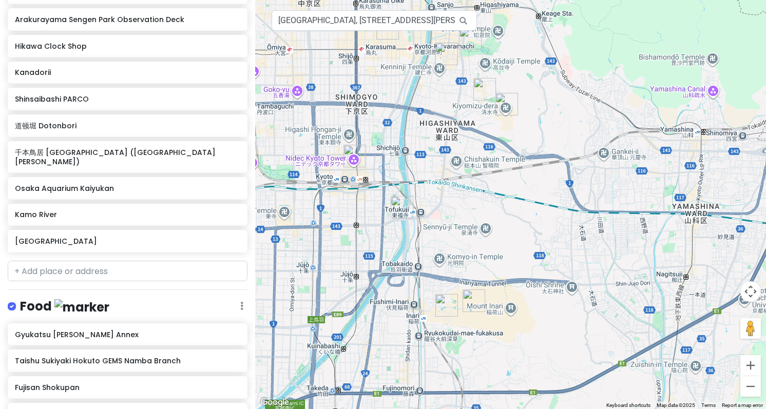
drag, startPoint x: 484, startPoint y: 265, endPoint x: 478, endPoint y: 221, distance: 44.1
click at [478, 221] on div at bounding box center [510, 204] width 511 height 409
click at [398, 206] on img "Kamo River" at bounding box center [402, 207] width 23 height 23
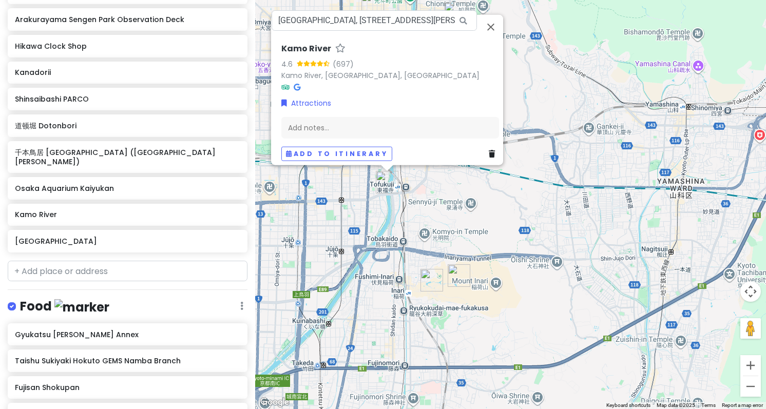
drag, startPoint x: 441, startPoint y: 267, endPoint x: 421, endPoint y: 235, distance: 37.6
click at [421, 235] on div "Kamo River 4.6 (697) Kamo River, Kyoto, Japan Attractions Add notes... Add to i…" at bounding box center [510, 204] width 511 height 409
click at [474, 234] on div "Kamo River 4.6 (697) Kamo River, Kyoto, Japan Attractions Add notes... Add to i…" at bounding box center [510, 204] width 511 height 409
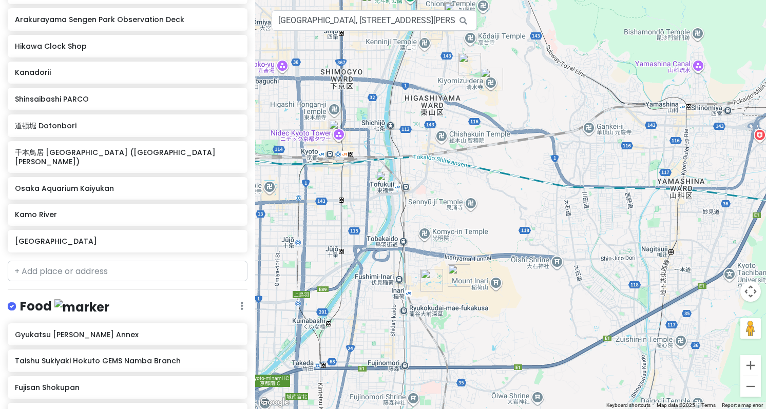
click at [432, 279] on img "千本鳥居 Senbon Torii (Thousand Torii Gates)" at bounding box center [432, 280] width 23 height 23
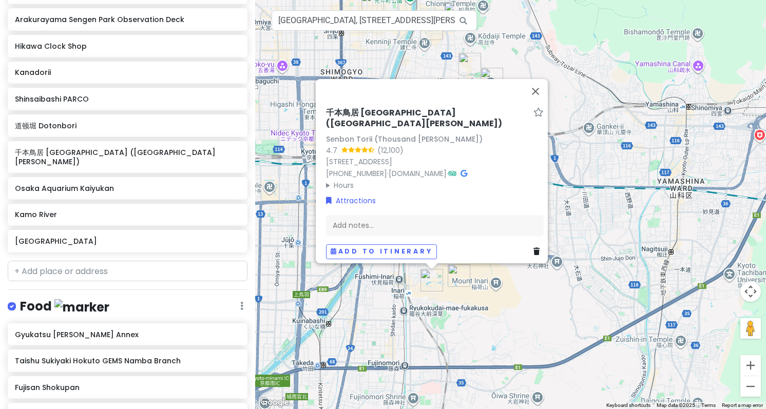
click at [458, 274] on img "伏見稲荷大社 Fushimi Inari Taisha" at bounding box center [459, 276] width 23 height 23
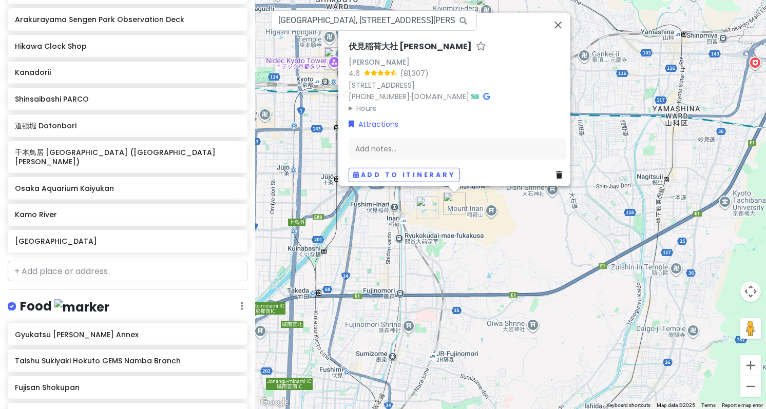
drag, startPoint x: 445, startPoint y: 307, endPoint x: 441, endPoint y: 232, distance: 75.6
click at [441, 232] on div "伏見稲荷大社 Fushimi Inari Taisha Fushimi Inari Taisha 4.6 (81,307) 68 Fukakusa Yabun…" at bounding box center [510, 204] width 511 height 409
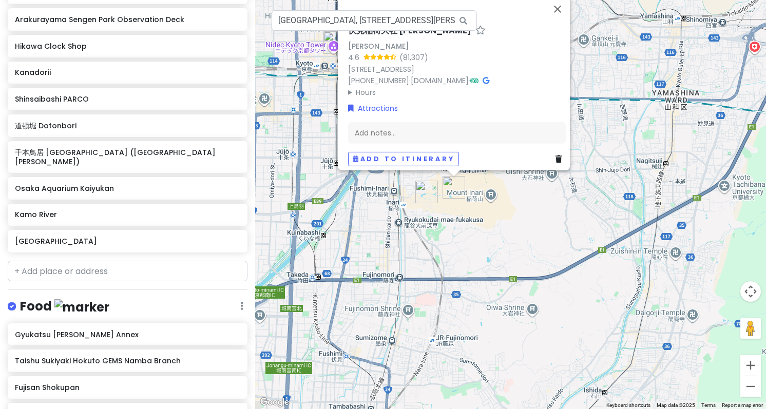
drag, startPoint x: 442, startPoint y: 266, endPoint x: 442, endPoint y: 248, distance: 18.0
click at [442, 248] on div "伏見稲荷大社 Fushimi Inari Taisha Fushimi Inari Taisha 4.6 (81,307) 68 Fukakusa Yabun…" at bounding box center [510, 204] width 511 height 409
click at [364, 86] on summary "Hours" at bounding box center [457, 91] width 218 height 11
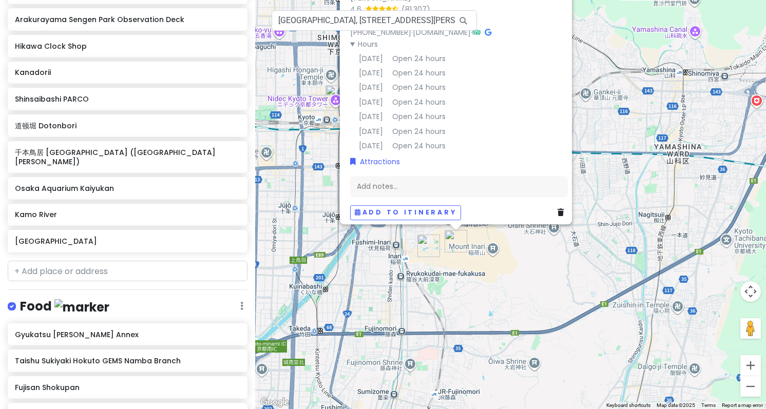
drag, startPoint x: 458, startPoint y: 236, endPoint x: 456, endPoint y: 262, distance: 25.8
click at [456, 262] on div "伏見稲荷大社 Fushimi Inari Taisha Fushimi Inari Taisha 4.6 (81,307) 68 Fukakusa Yabun…" at bounding box center [510, 204] width 511 height 409
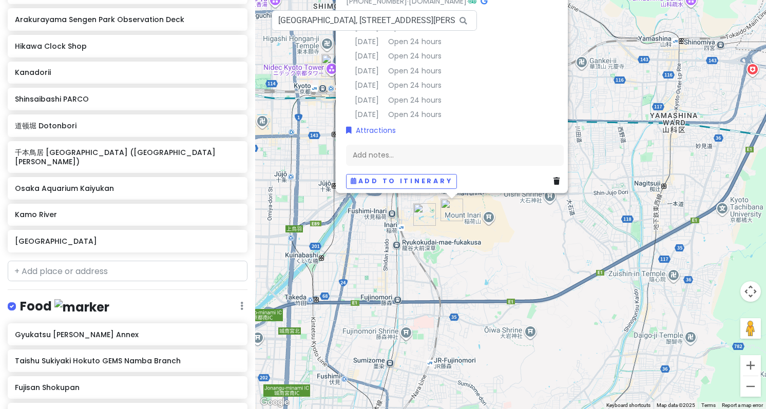
click at [453, 271] on div "伏見稲荷大社 Fushimi Inari Taisha Fushimi Inari Taisha 4.6 (81,307) 68 Fukakusa Yabun…" at bounding box center [510, 204] width 511 height 409
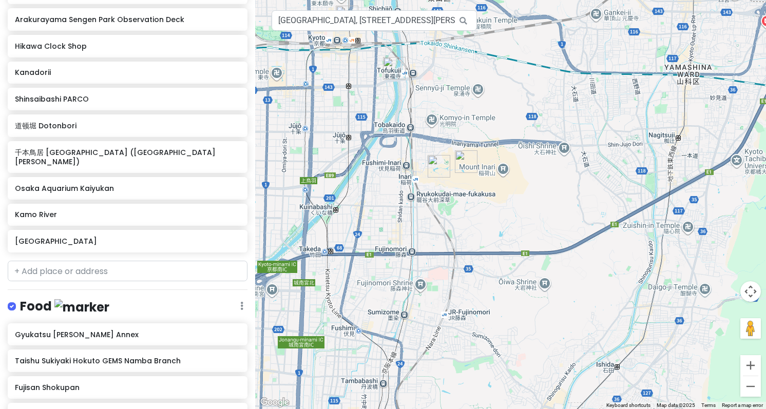
drag, startPoint x: 438, startPoint y: 306, endPoint x: 467, endPoint y: 219, distance: 91.6
click at [466, 222] on div at bounding box center [510, 204] width 511 height 409
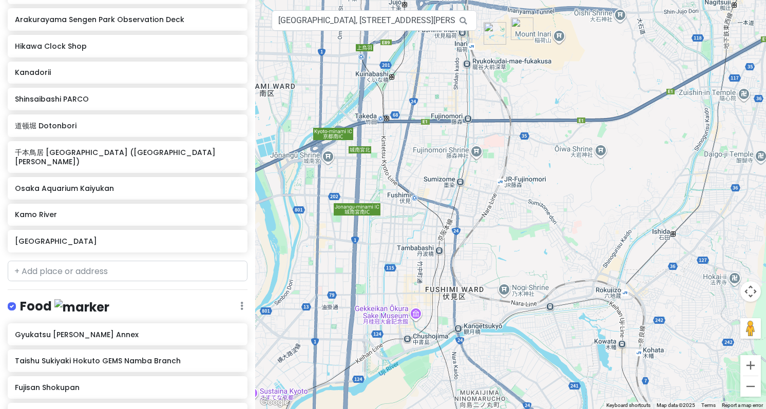
drag, startPoint x: 466, startPoint y: 227, endPoint x: 504, endPoint y: 140, distance: 95.2
click at [504, 140] on div at bounding box center [510, 204] width 511 height 409
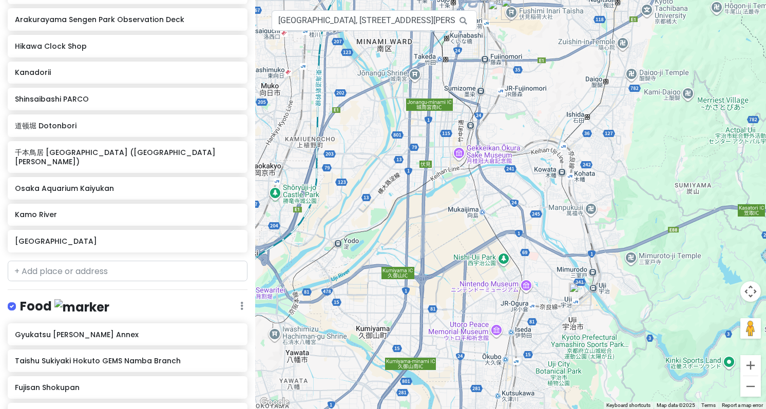
drag, startPoint x: 526, startPoint y: 230, endPoint x: 524, endPoint y: 136, distance: 94.5
click at [524, 136] on div at bounding box center [510, 204] width 511 height 409
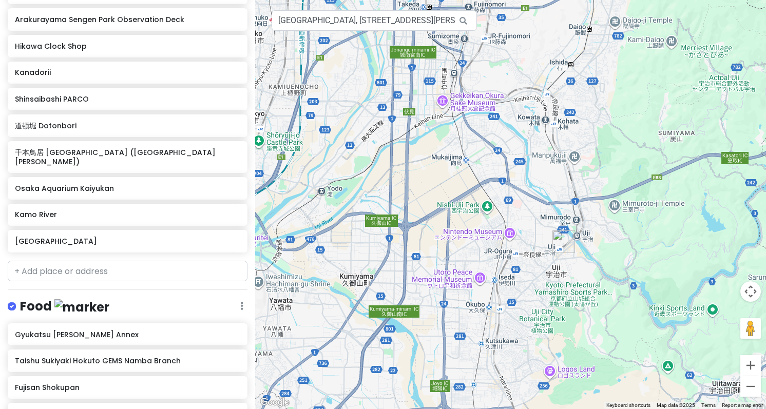
click at [564, 244] on img "中村藤吉本店 Nakamura Tokichi Honten (Main Store)" at bounding box center [564, 242] width 23 height 23
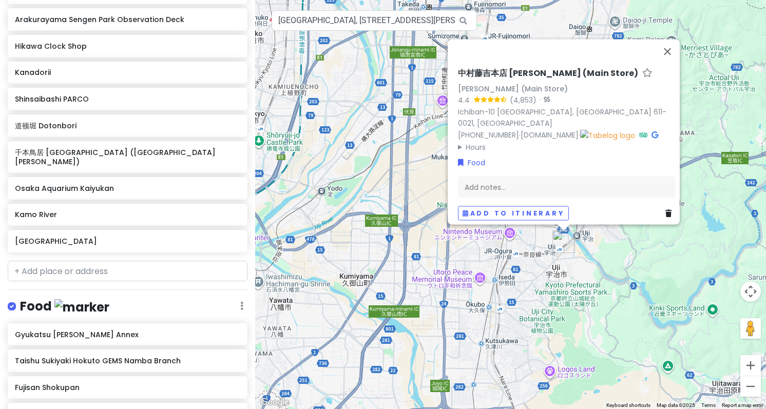
click at [469, 141] on summary "Hours" at bounding box center [567, 146] width 218 height 11
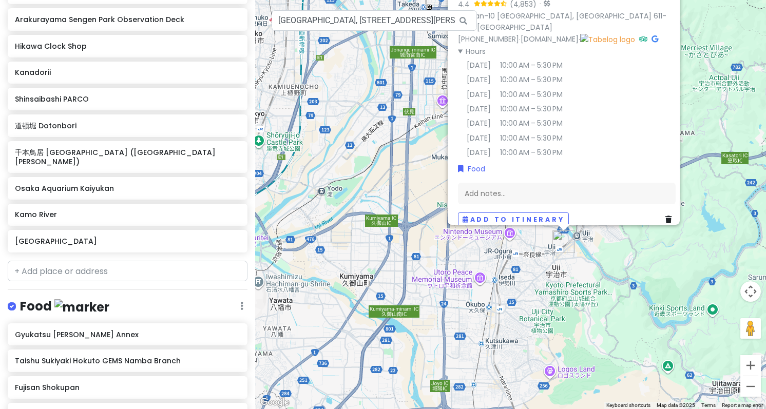
click at [424, 215] on div "中村藤吉本店 Nakamura Tokichi Honten (Main Store) Nakamura Tokichi Honten (Main Store…" at bounding box center [510, 204] width 511 height 409
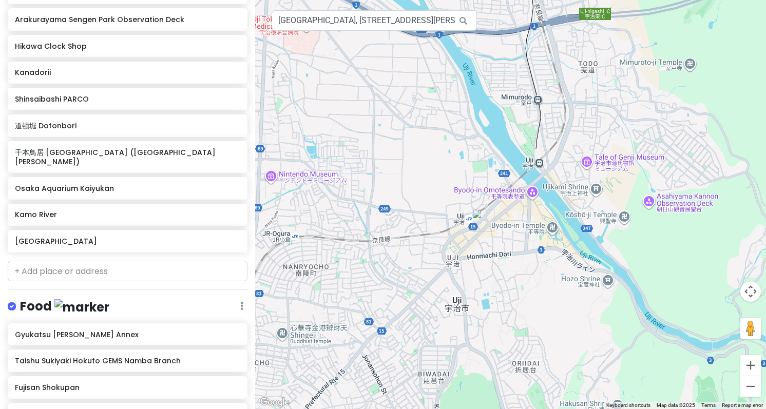
drag, startPoint x: 566, startPoint y: 260, endPoint x: 472, endPoint y: 219, distance: 102.9
click at [476, 239] on div at bounding box center [510, 204] width 511 height 409
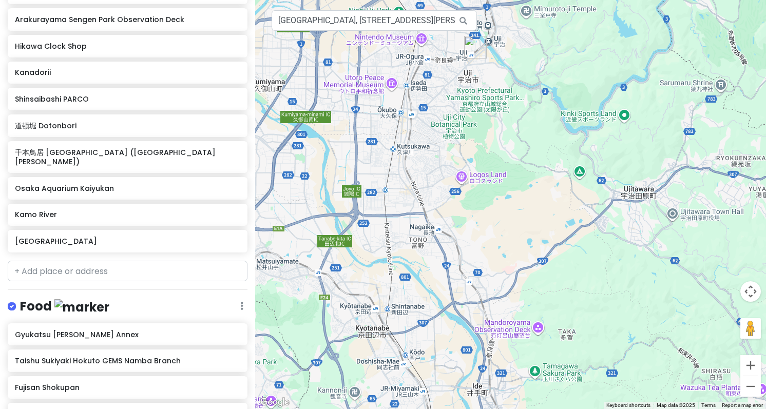
drag, startPoint x: 424, startPoint y: 327, endPoint x: 478, endPoint y: 99, distance: 234.3
click at [478, 99] on div at bounding box center [510, 204] width 511 height 409
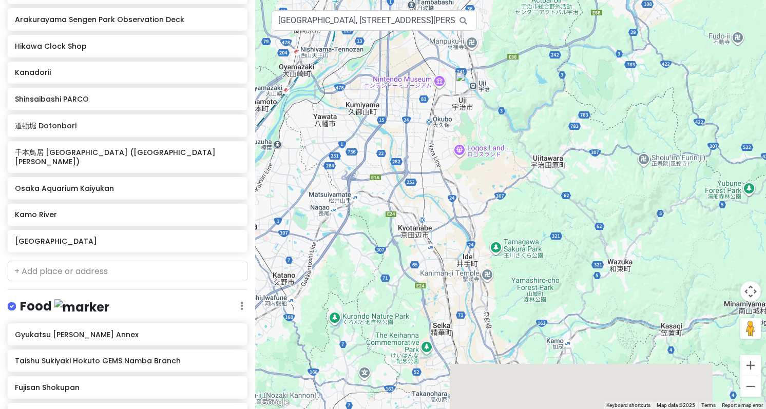
drag, startPoint x: 439, startPoint y: 193, endPoint x: 464, endPoint y: 100, distance: 96.3
click at [459, 122] on div at bounding box center [510, 204] width 511 height 409
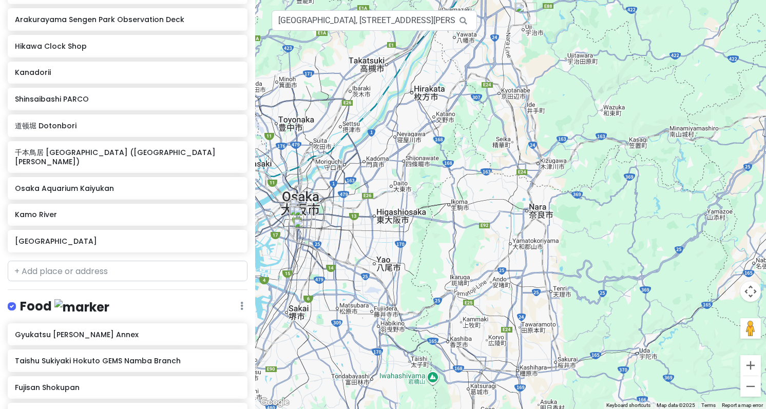
drag, startPoint x: 442, startPoint y: 346, endPoint x: 519, endPoint y: 186, distance: 177.4
click at [519, 186] on div at bounding box center [510, 204] width 511 height 409
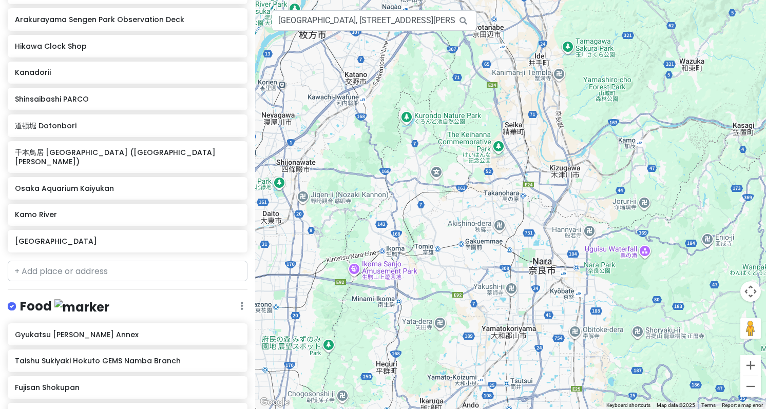
drag, startPoint x: 447, startPoint y: 153, endPoint x: 468, endPoint y: 218, distance: 69.0
click at [468, 218] on div at bounding box center [510, 204] width 511 height 409
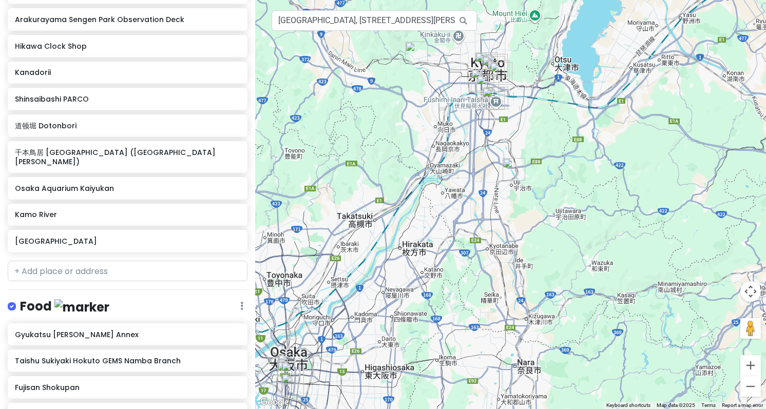
drag, startPoint x: 484, startPoint y: 193, endPoint x: 472, endPoint y: 295, distance: 103.0
click at [472, 295] on div at bounding box center [510, 204] width 511 height 409
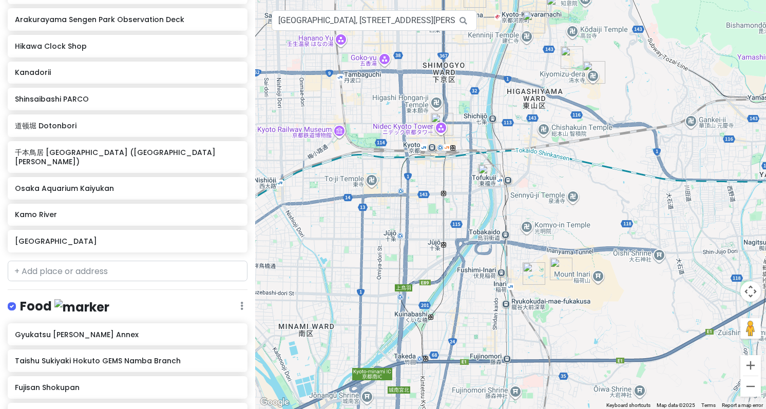
drag, startPoint x: 444, startPoint y: 108, endPoint x: 445, endPoint y: 218, distance: 109.9
click at [445, 218] on div at bounding box center [510, 204] width 511 height 409
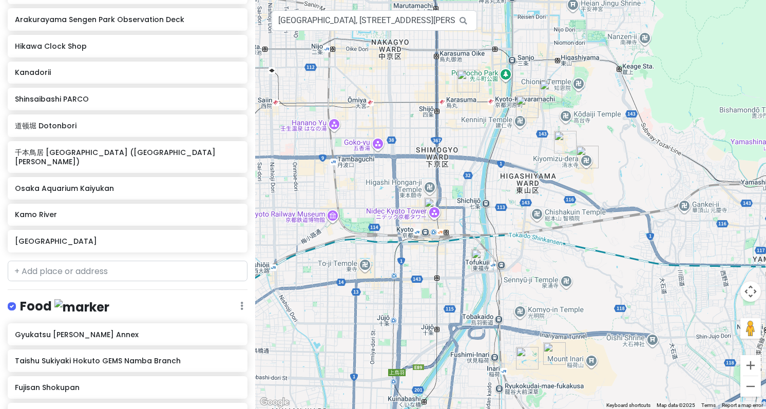
drag, startPoint x: 510, startPoint y: 110, endPoint x: 503, endPoint y: 210, distance: 99.4
click at [503, 210] on div at bounding box center [510, 204] width 511 height 409
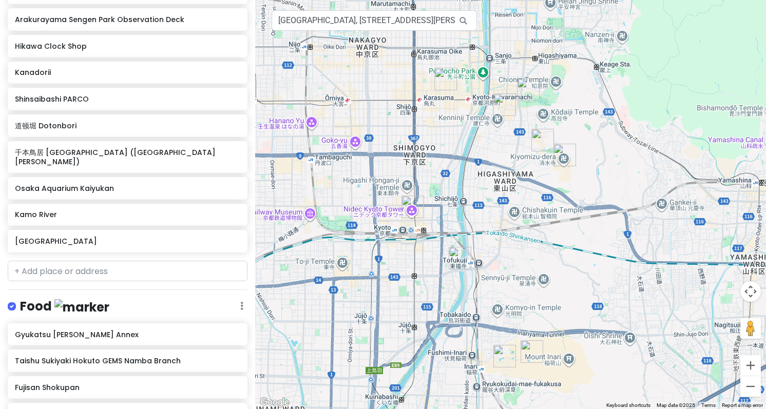
drag, startPoint x: 553, startPoint y: 283, endPoint x: 532, endPoint y: 249, distance: 40.3
click at [532, 249] on div at bounding box center [510, 204] width 511 height 409
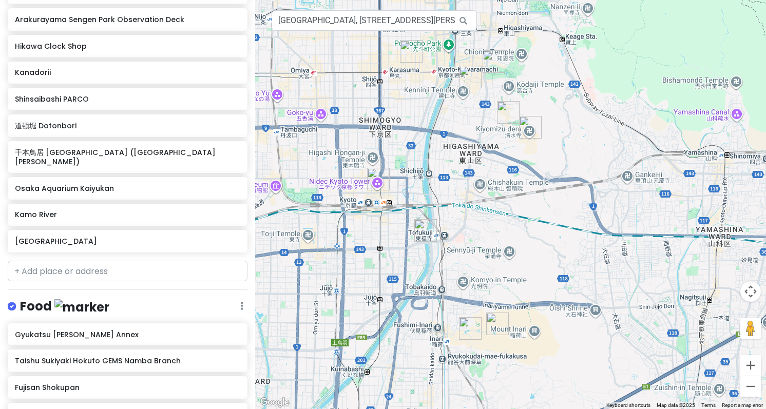
drag, startPoint x: 581, startPoint y: 198, endPoint x: 545, endPoint y: 165, distance: 49.1
click at [545, 165] on div at bounding box center [510, 204] width 511 height 409
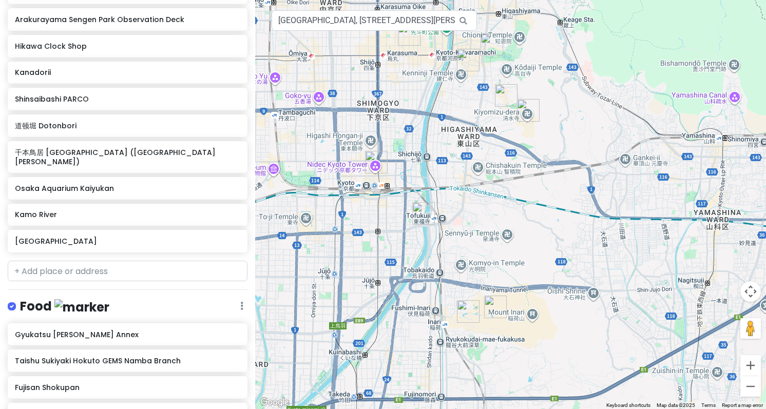
drag, startPoint x: 495, startPoint y: 343, endPoint x: 490, endPoint y: 287, distance: 56.2
click at [490, 287] on div at bounding box center [510, 204] width 511 height 409
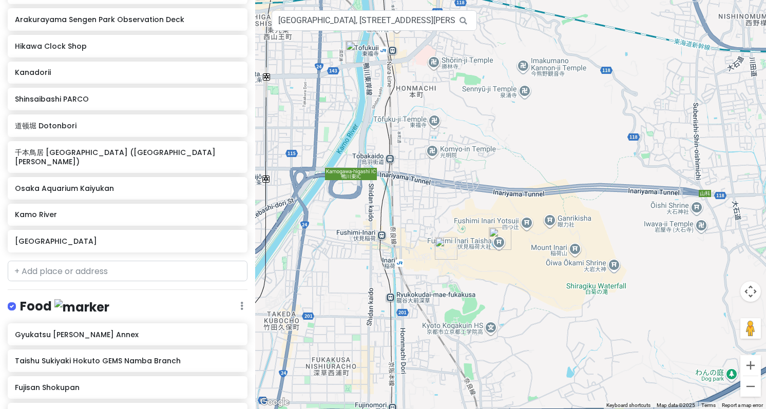
drag, startPoint x: 291, startPoint y: 279, endPoint x: 486, endPoint y: 259, distance: 195.7
click at [486, 259] on div at bounding box center [510, 204] width 511 height 409
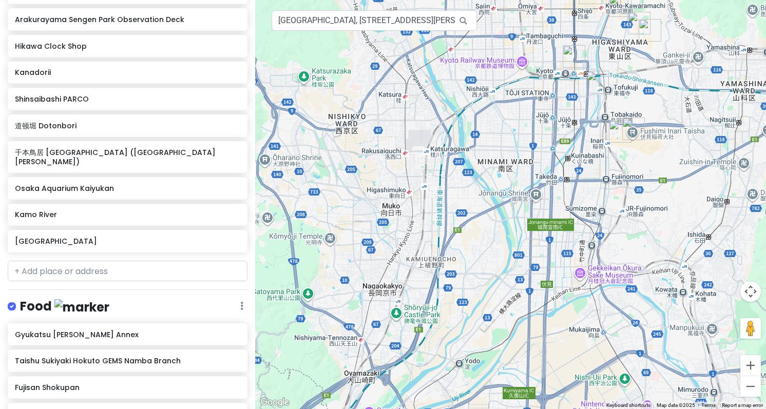
drag, startPoint x: 472, startPoint y: 271, endPoint x: 540, endPoint y: 157, distance: 133.1
click at [540, 157] on div at bounding box center [510, 204] width 511 height 409
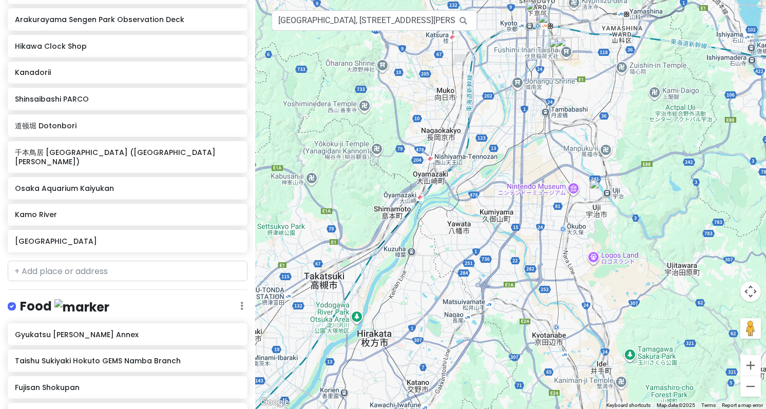
drag, startPoint x: 608, startPoint y: 236, endPoint x: 584, endPoint y: 121, distance: 117.5
click at [584, 123] on div at bounding box center [510, 204] width 511 height 409
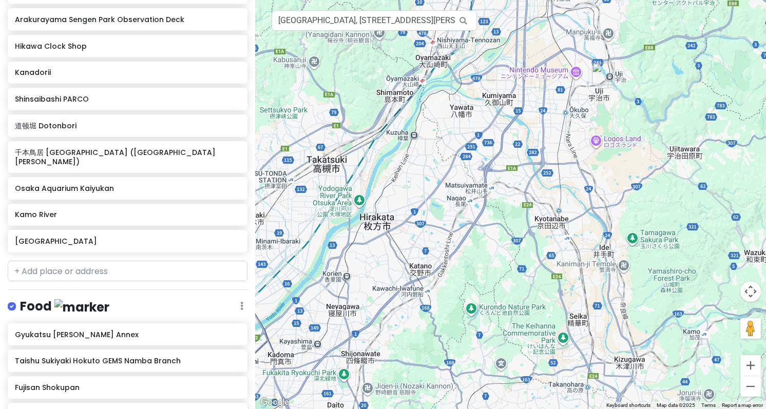
drag, startPoint x: 560, startPoint y: 223, endPoint x: 566, endPoint y: 119, distance: 104.4
click at [566, 119] on div at bounding box center [510, 204] width 511 height 409
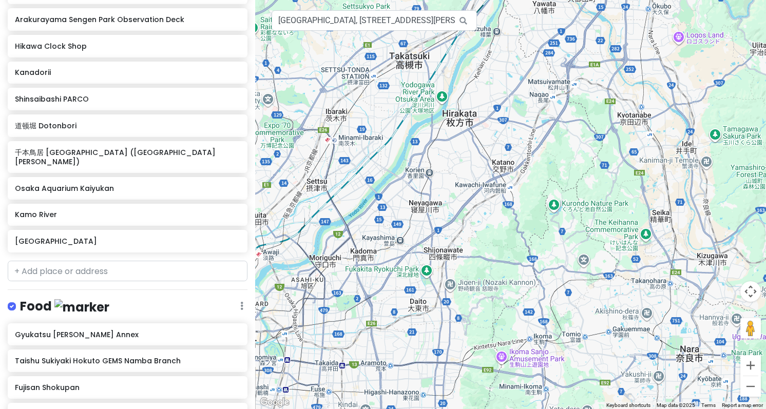
drag, startPoint x: 531, startPoint y: 261, endPoint x: 609, endPoint y: 218, distance: 89.5
click at [609, 218] on div at bounding box center [510, 204] width 511 height 409
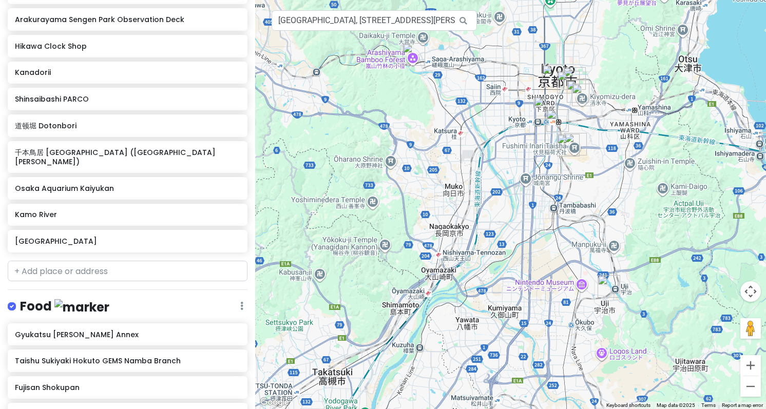
drag, startPoint x: 500, startPoint y: 163, endPoint x: 588, endPoint y: 293, distance: 156.1
click at [588, 293] on div at bounding box center [510, 204] width 511 height 409
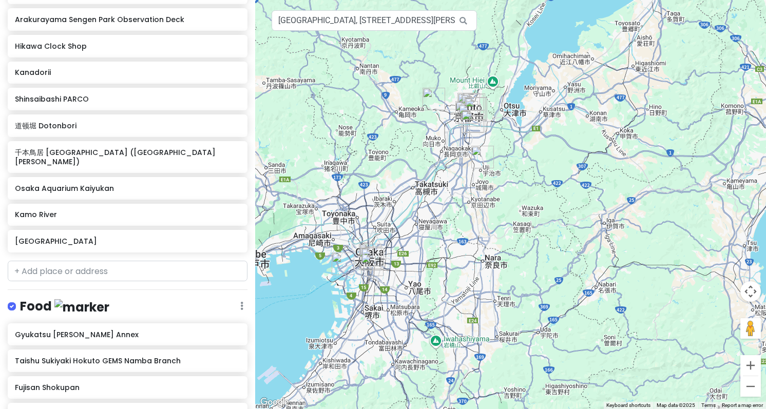
drag, startPoint x: 523, startPoint y: 230, endPoint x: 494, endPoint y: 166, distance: 69.4
click at [494, 166] on div at bounding box center [510, 204] width 511 height 409
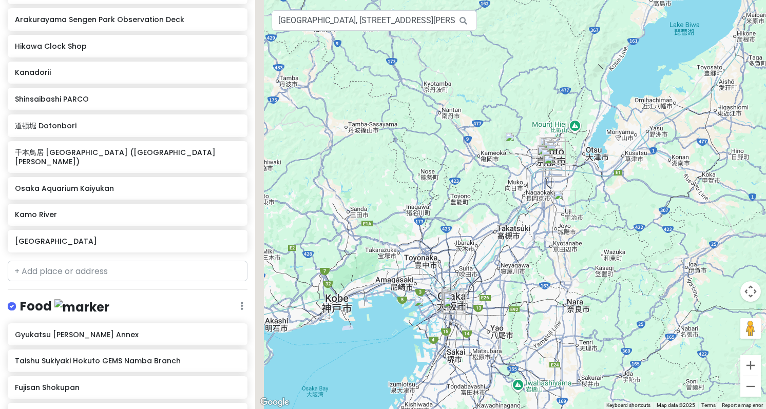
drag, startPoint x: 524, startPoint y: 150, endPoint x: 693, endPoint y: 275, distance: 210.0
click at [692, 275] on div at bounding box center [510, 204] width 511 height 409
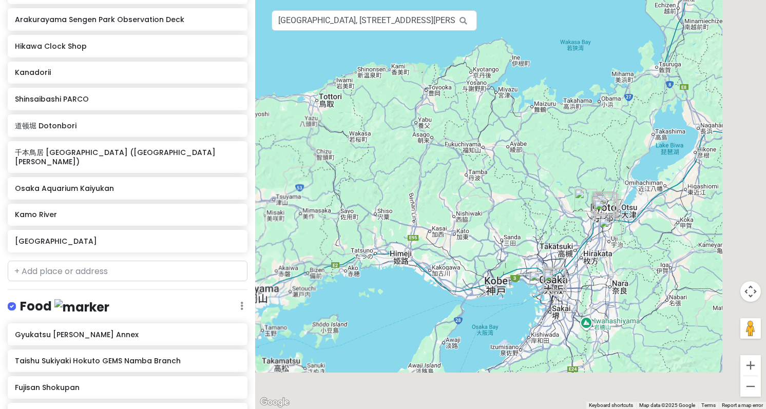
drag, startPoint x: 605, startPoint y: 287, endPoint x: 511, endPoint y: 160, distance: 157.9
click at [511, 160] on div at bounding box center [510, 204] width 511 height 409
